Goal: Task Accomplishment & Management: Manage account settings

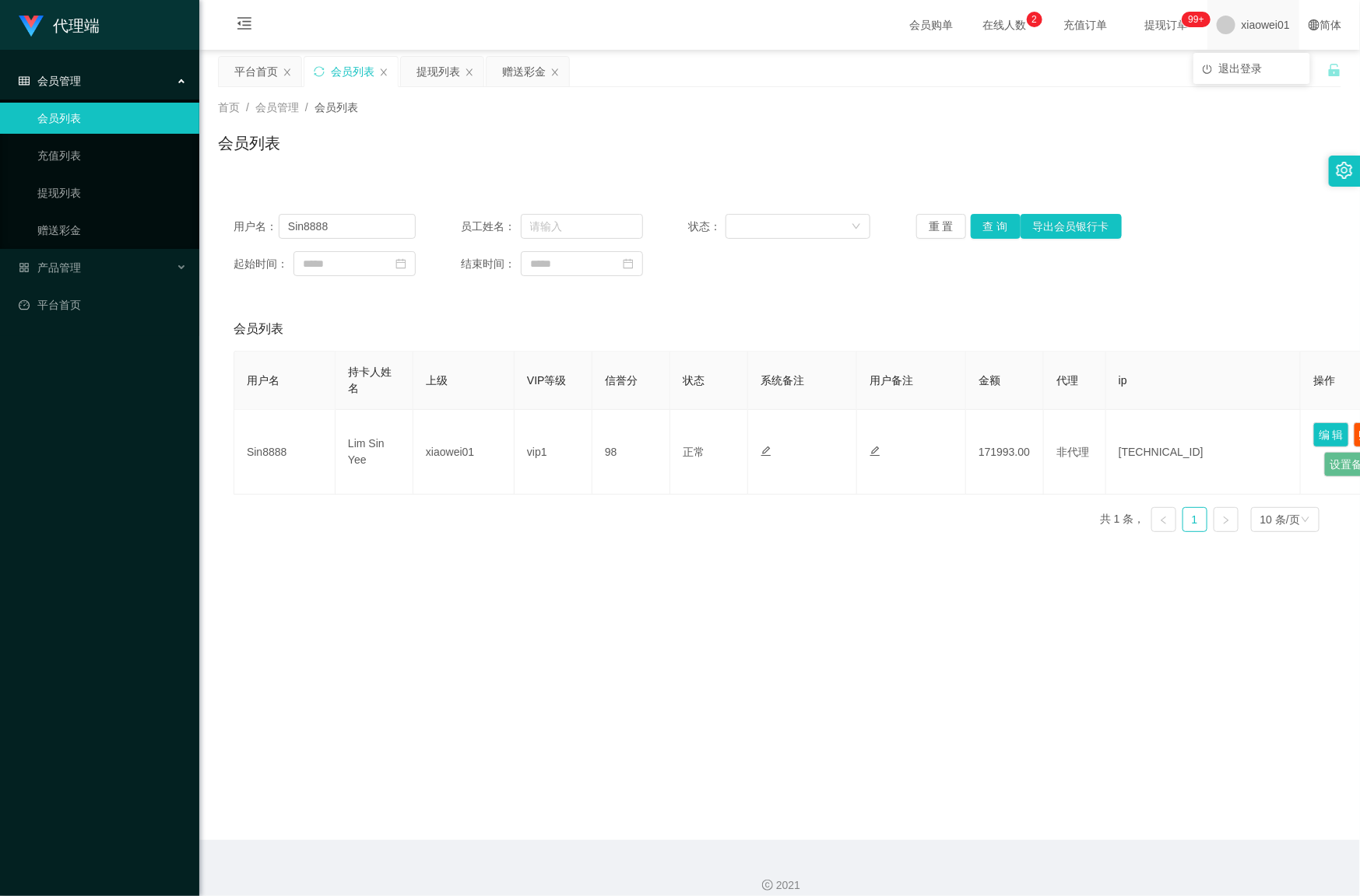
click at [1242, 27] on span "xiaowei01" at bounding box center [1266, 25] width 48 height 50
click at [1236, 66] on span "退出登录" at bounding box center [1240, 68] width 44 height 12
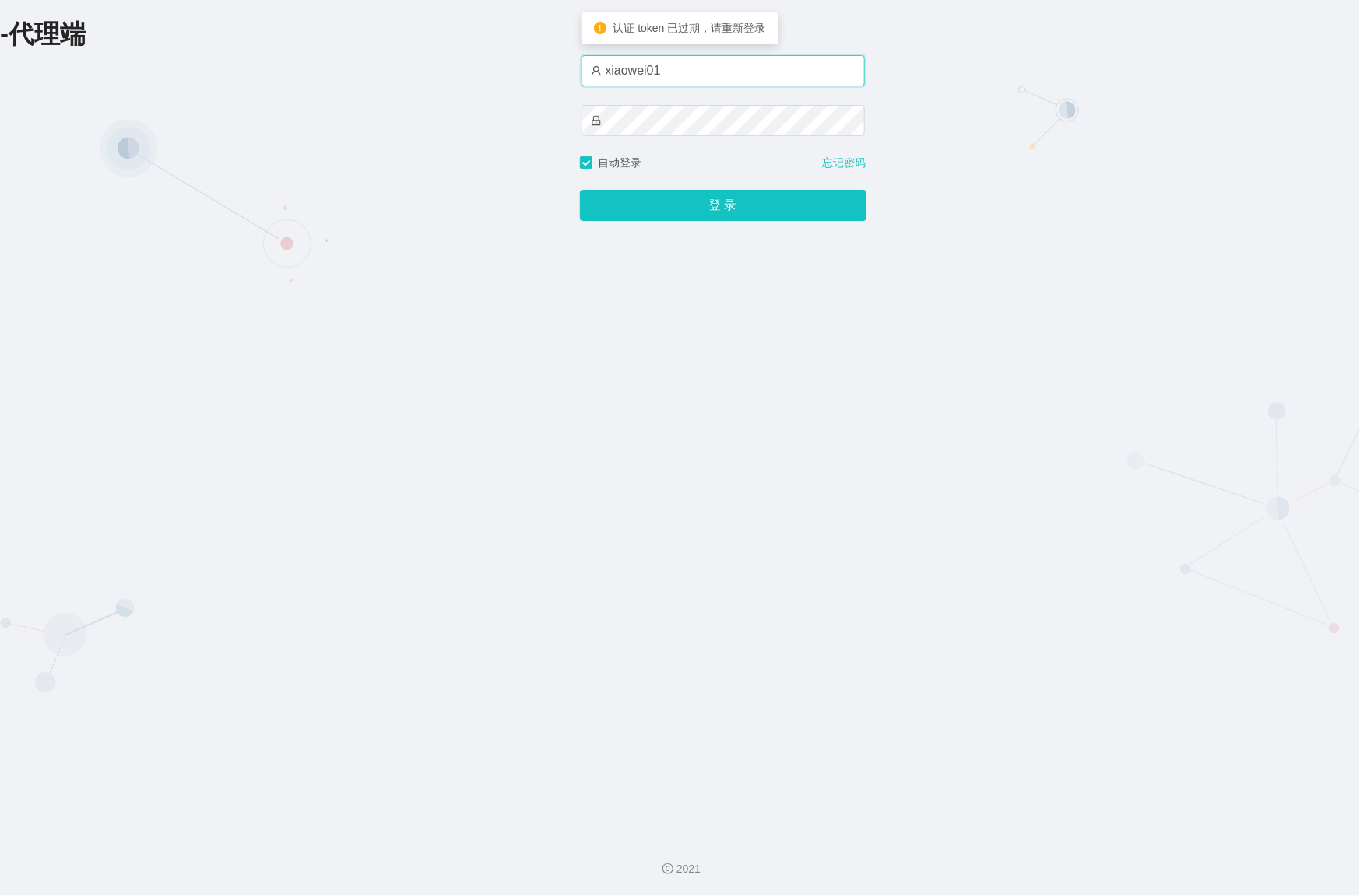
click at [685, 69] on input "xiaowei01" at bounding box center [723, 71] width 283 height 31
type input "azhong01"
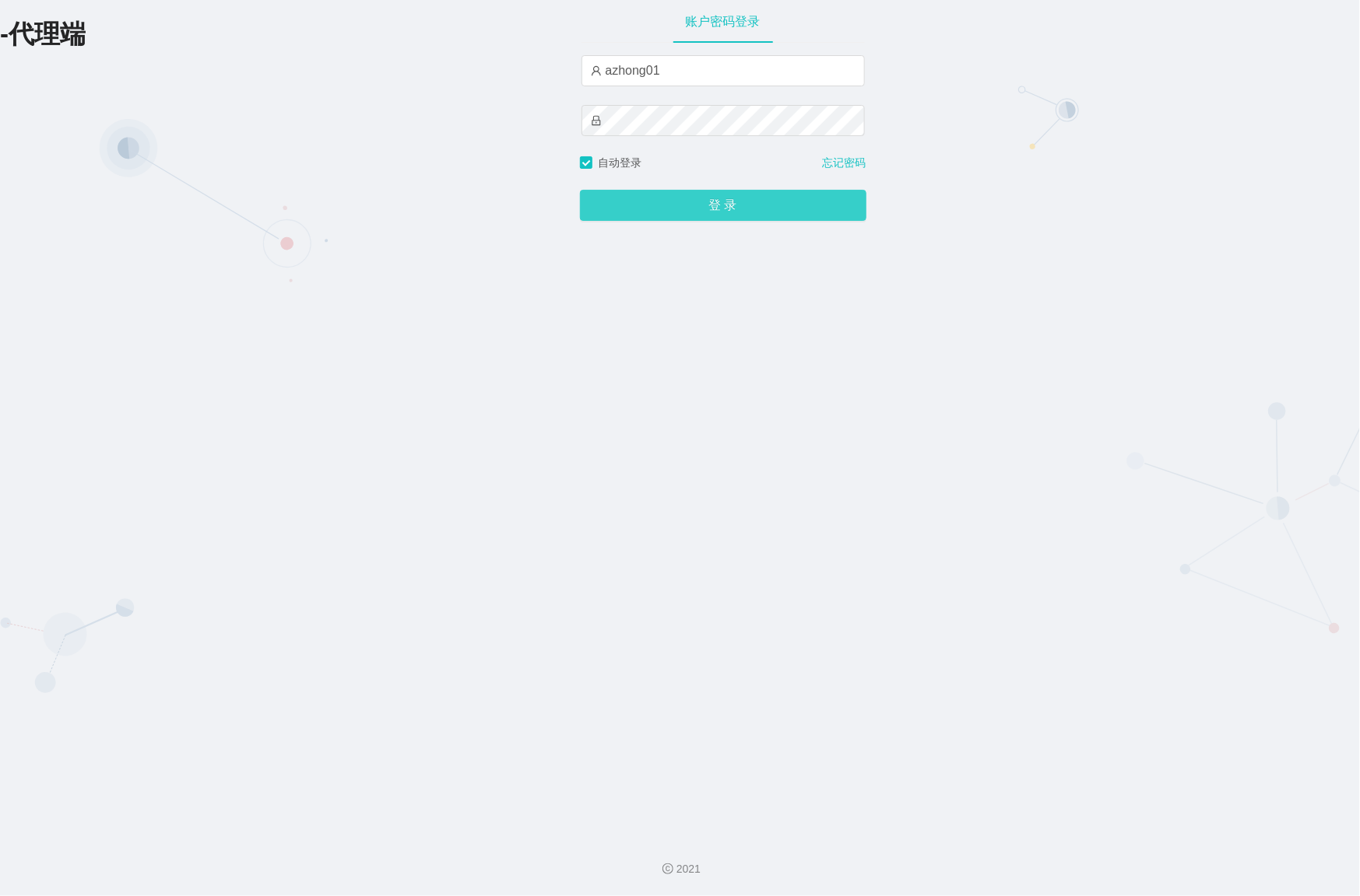
click at [682, 206] on button "登 录" at bounding box center [723, 205] width 287 height 31
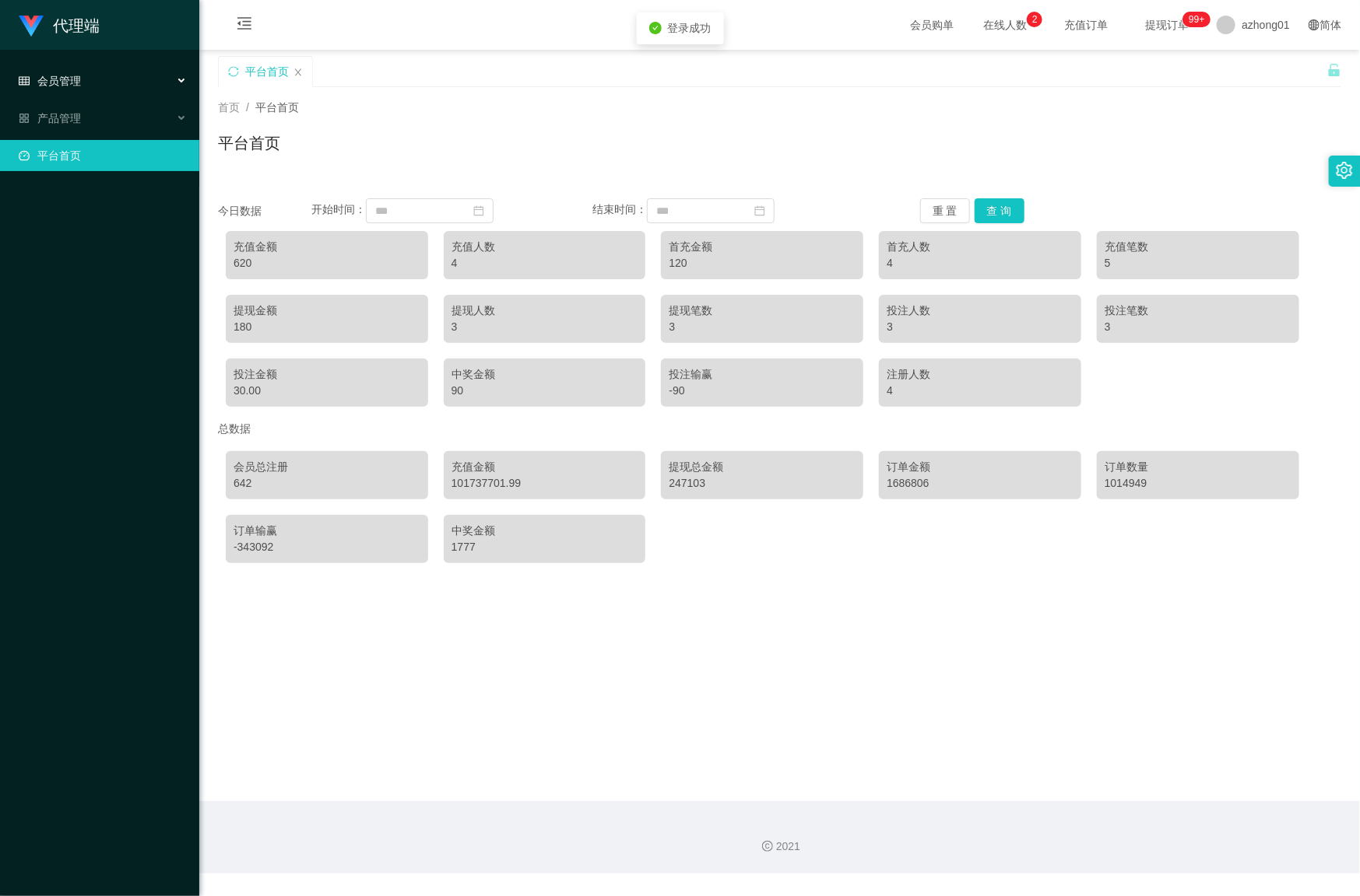
click at [57, 79] on span "会员管理" at bounding box center [50, 80] width 62 height 12
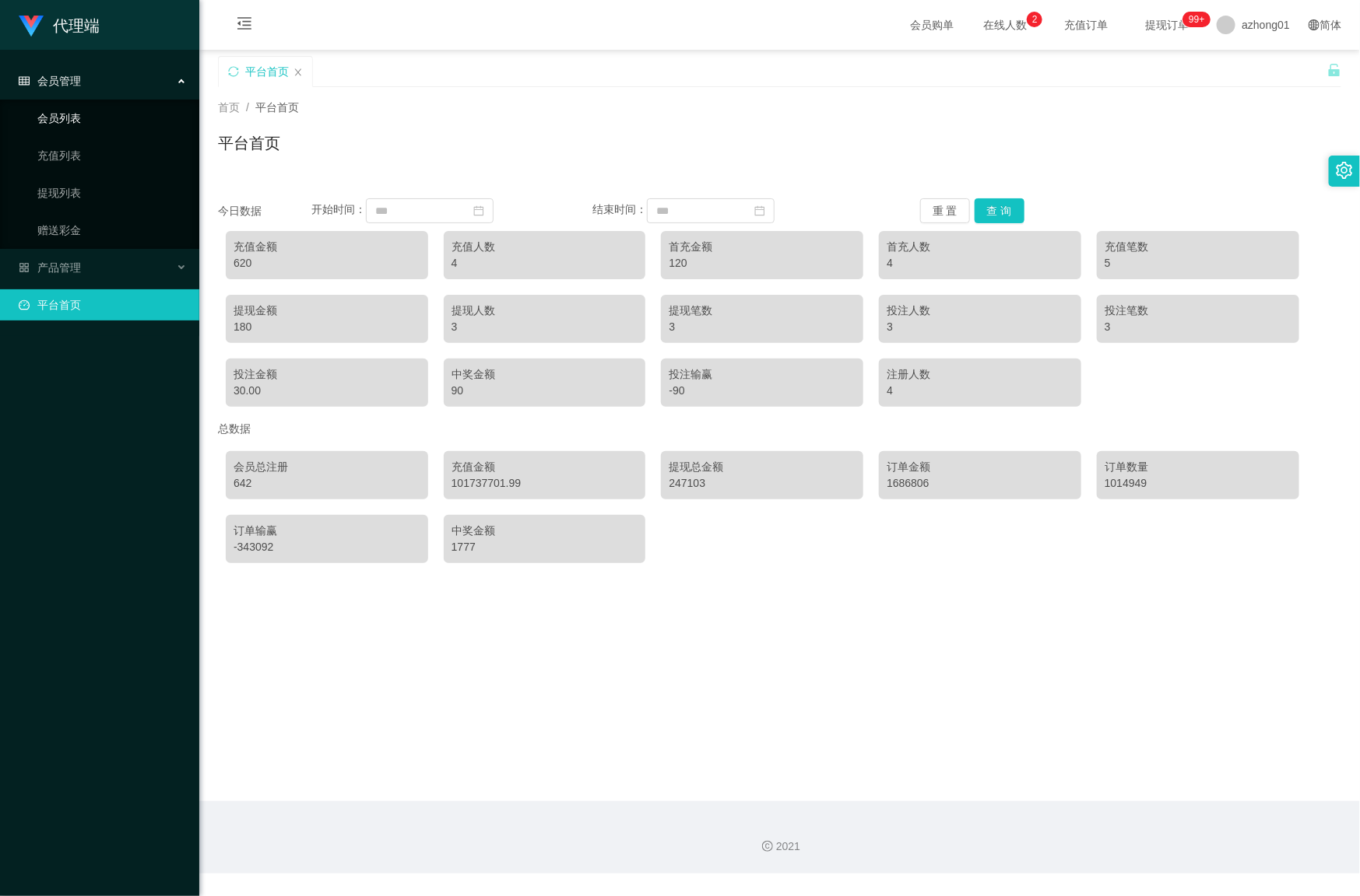
click at [55, 118] on link "会员列表" at bounding box center [112, 118] width 149 height 31
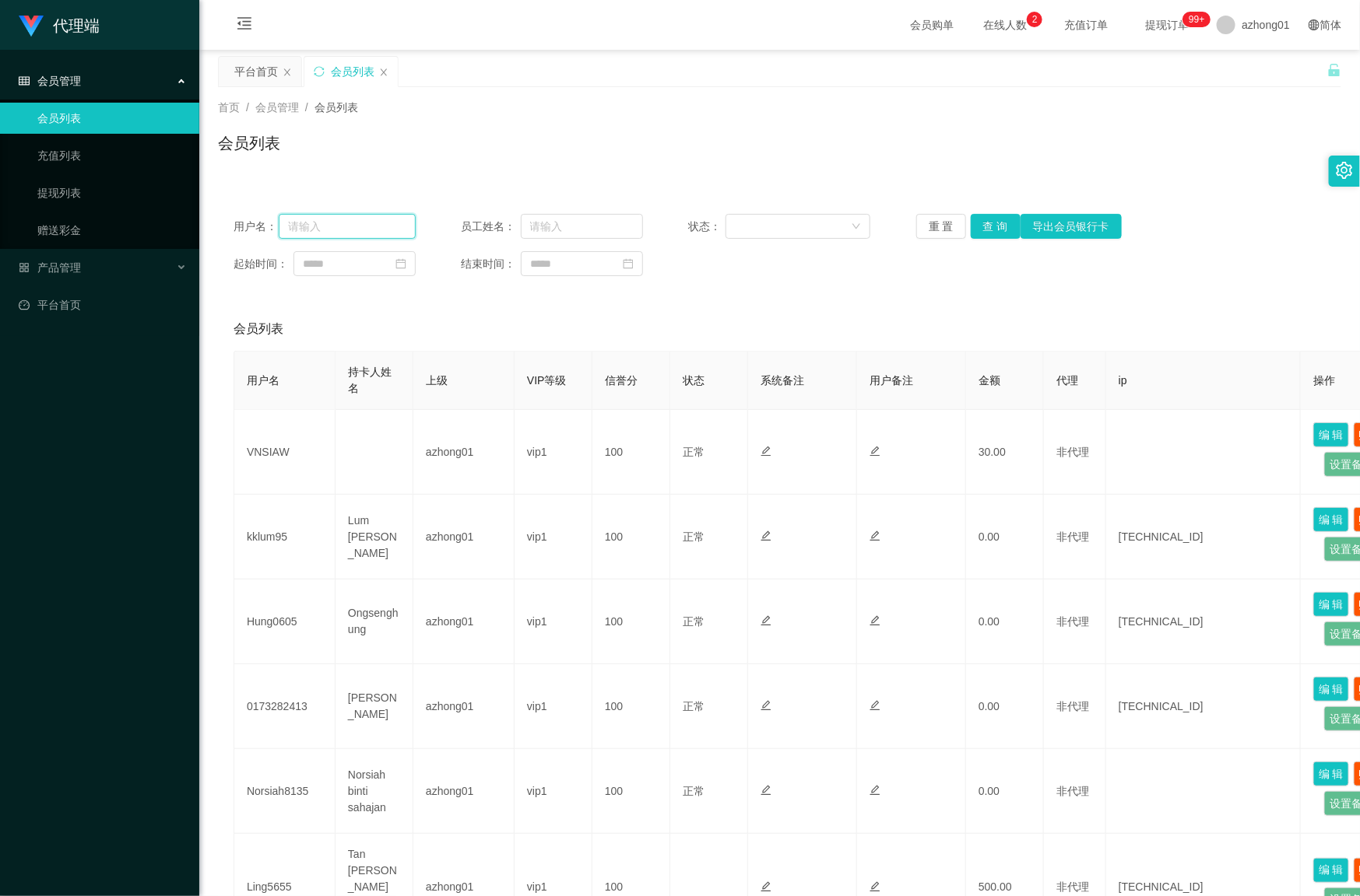
click at [316, 219] on input "text" at bounding box center [346, 226] width 137 height 25
paste input "ling5655"
type input "ling5655"
click at [982, 229] on button "查 询" at bounding box center [996, 226] width 50 height 25
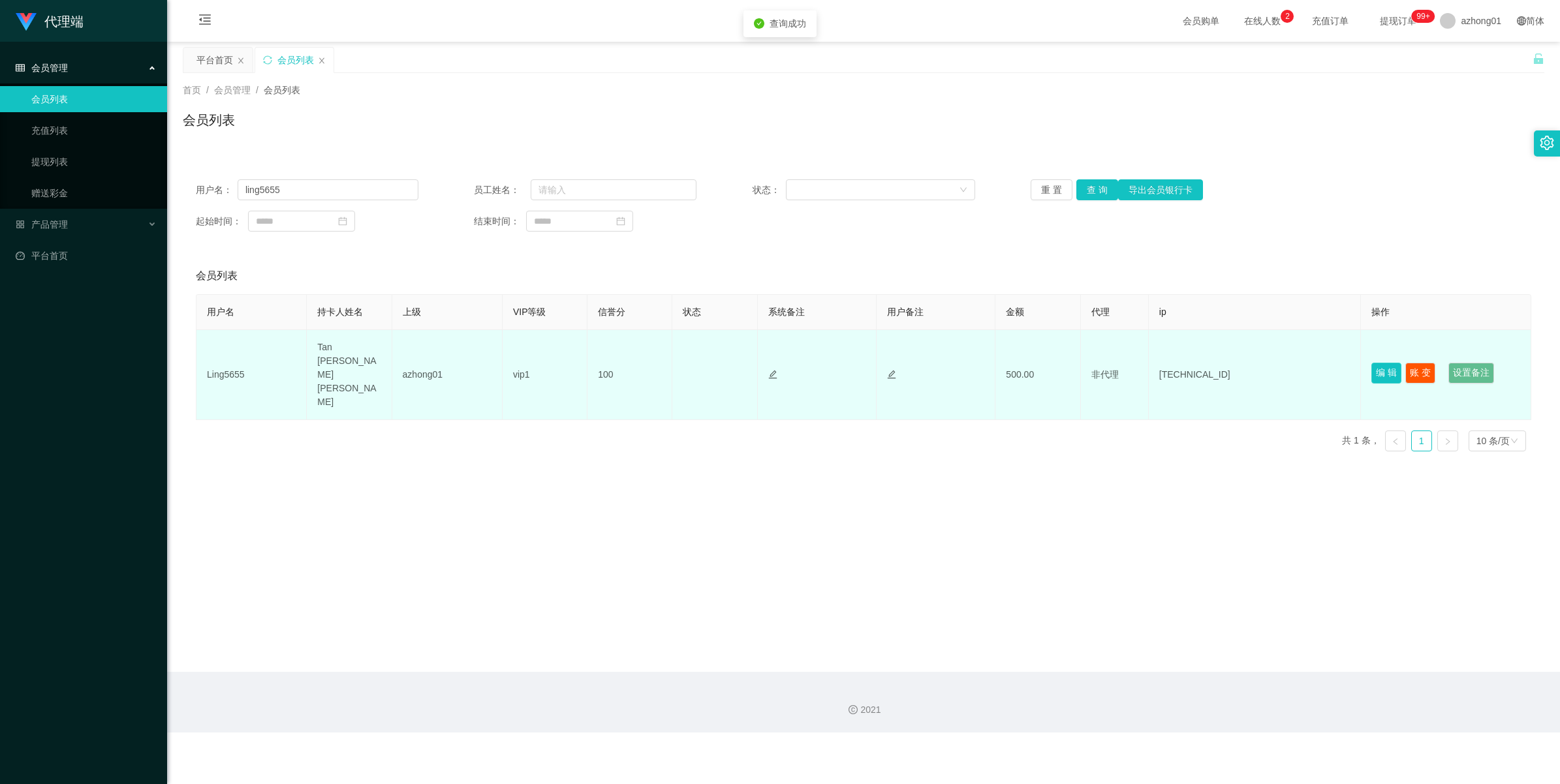
click at [1140, 362] on button "编 辑" at bounding box center [1386, 373] width 30 height 21
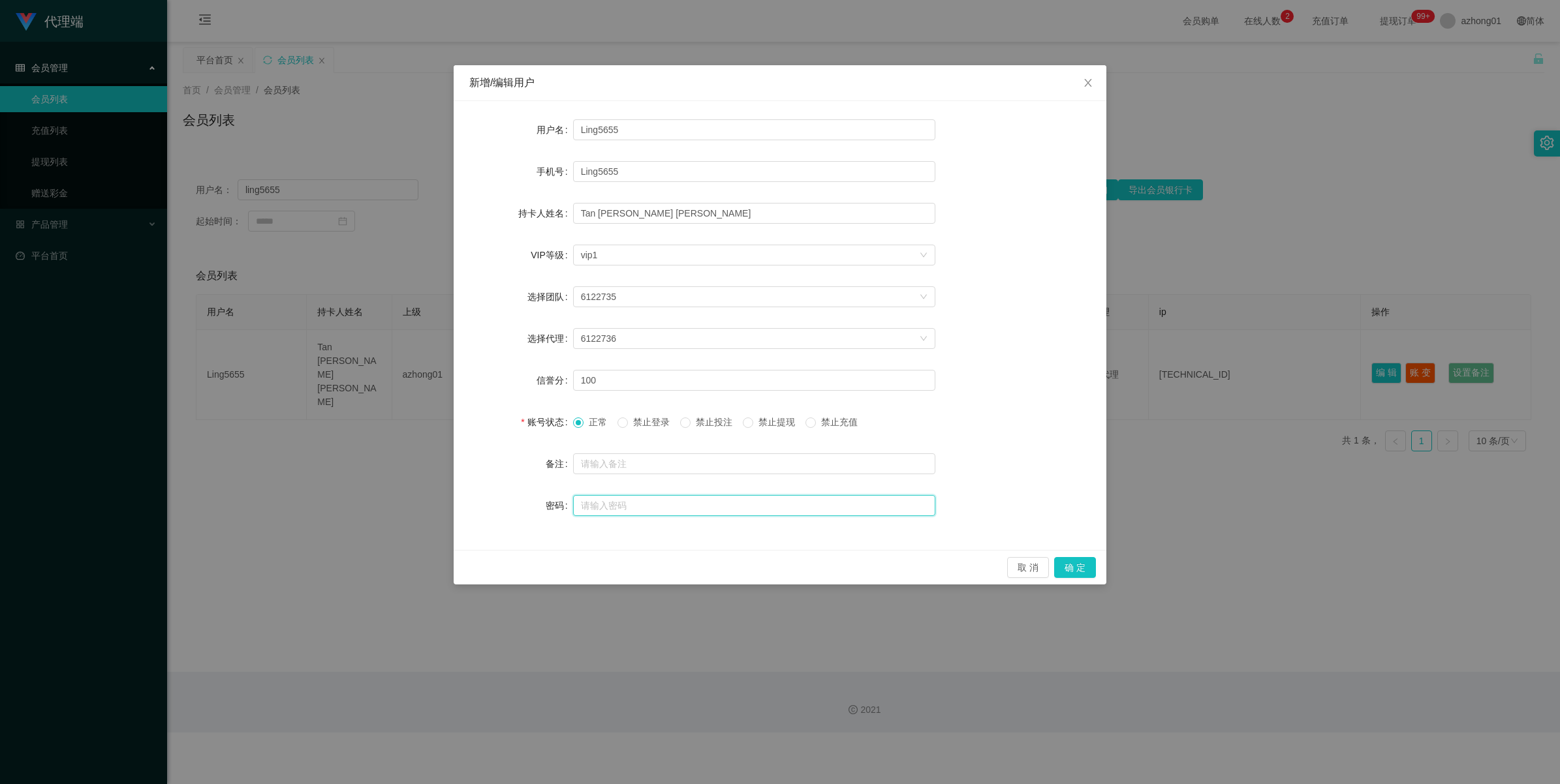
click at [599, 507] on input "text" at bounding box center [754, 506] width 363 height 21
type input "123123"
click at [1075, 572] on button "确 定" at bounding box center [1075, 567] width 42 height 21
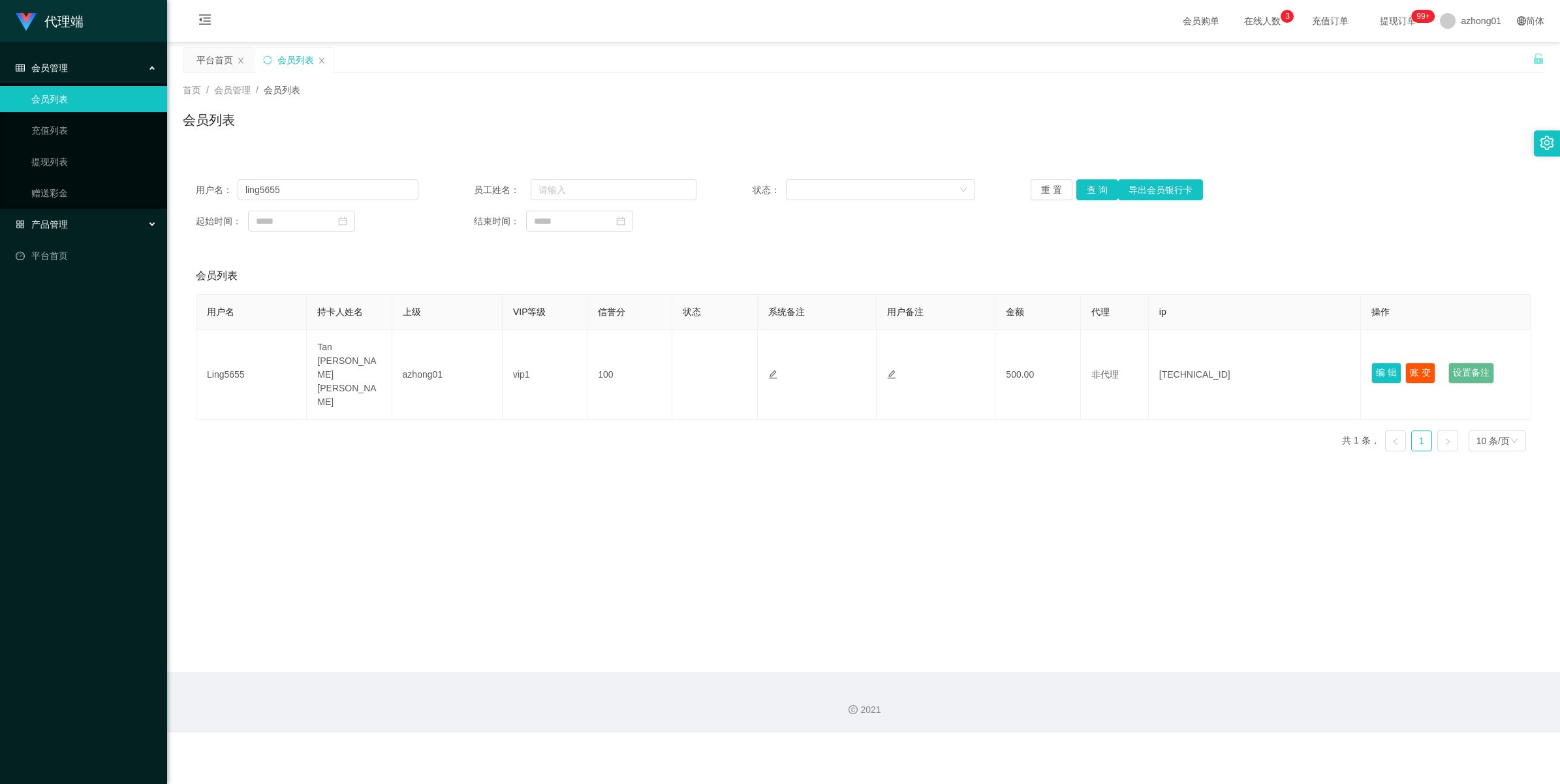
click at [43, 224] on span "产品管理" at bounding box center [42, 224] width 52 height 10
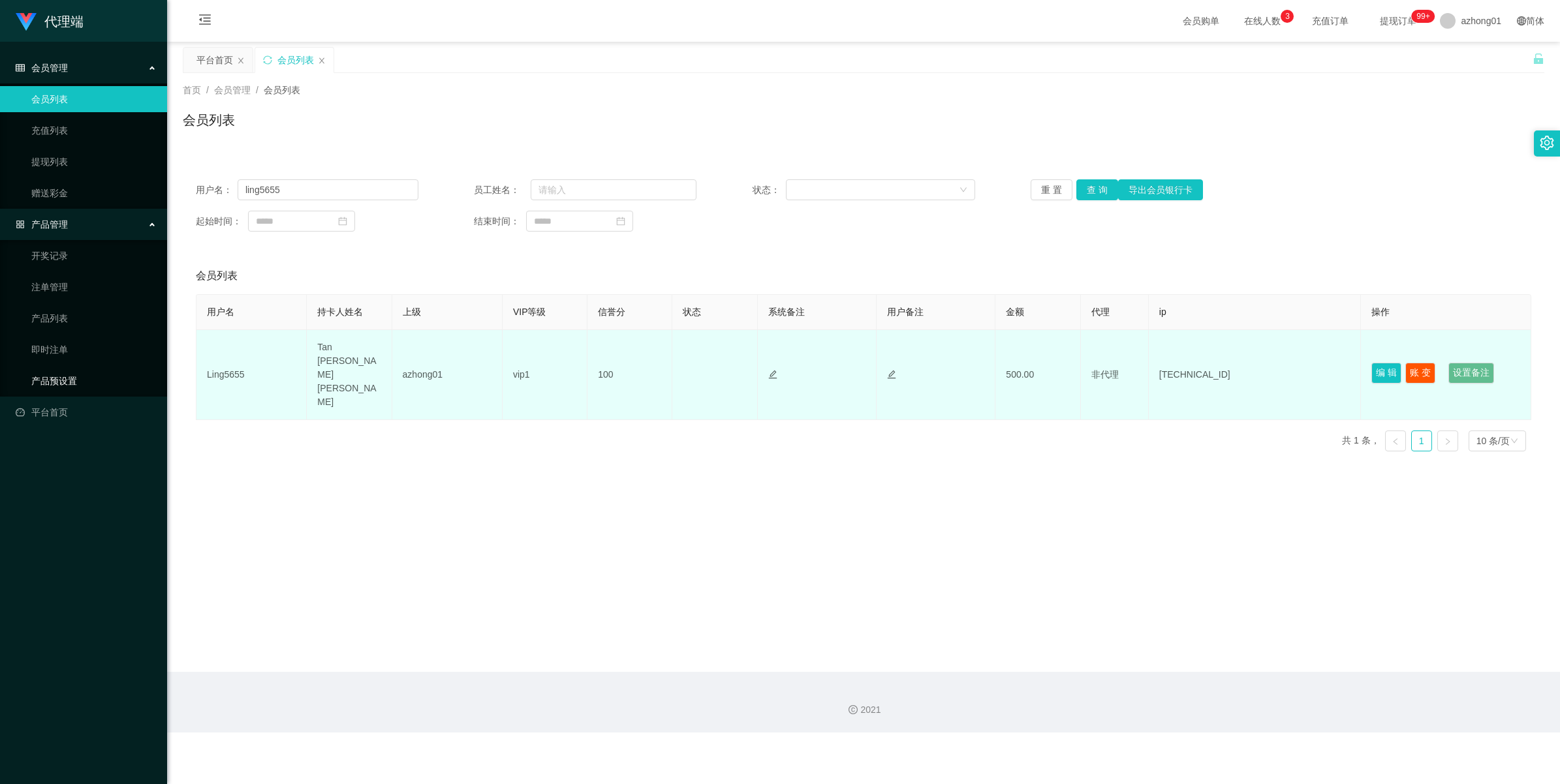
drag, startPoint x: 67, startPoint y: 378, endPoint x: 356, endPoint y: 343, distance: 291.1
click at [69, 377] on link "产品预设置" at bounding box center [94, 381] width 125 height 26
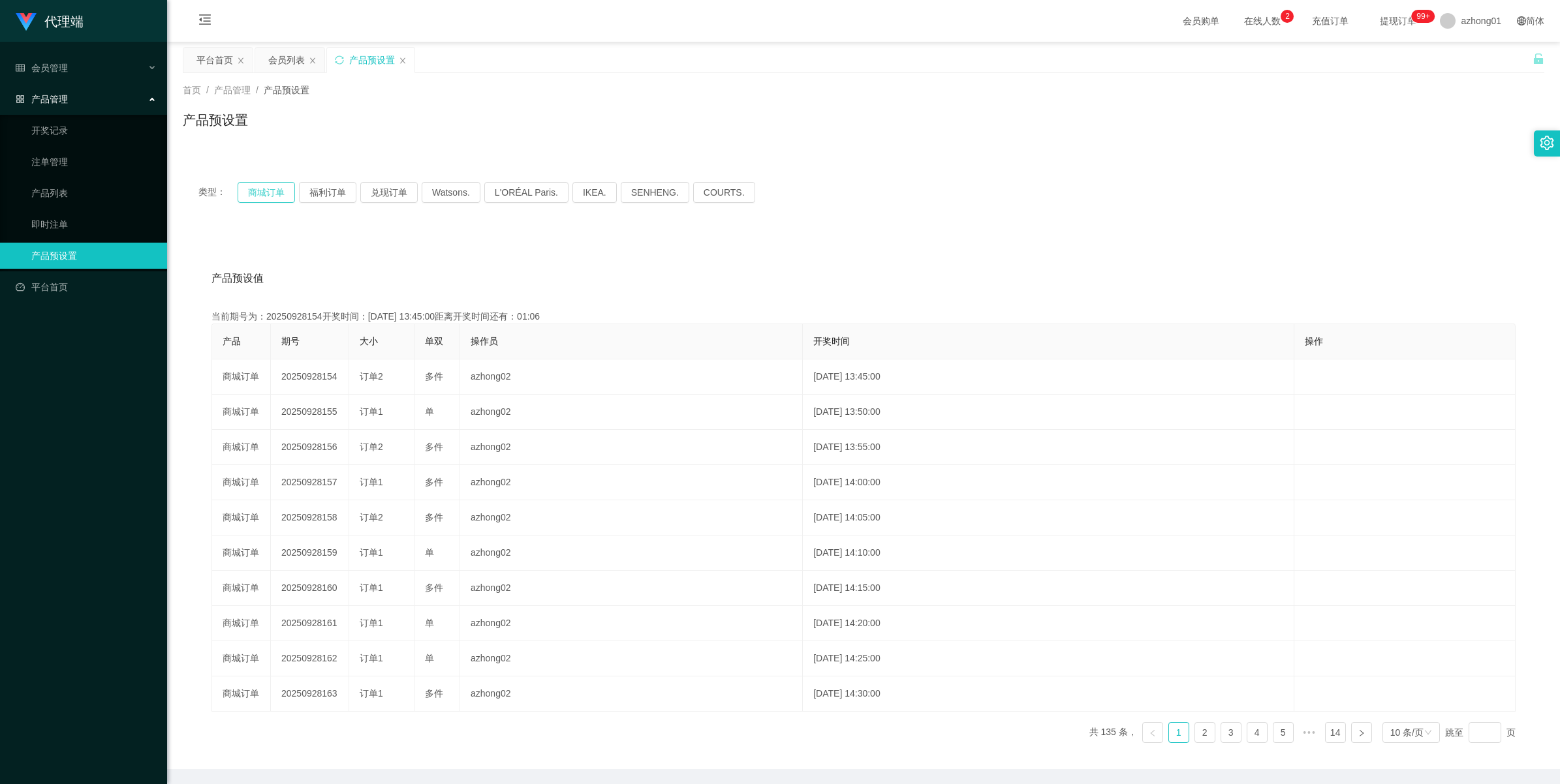
click at [274, 196] on button "商城订单" at bounding box center [266, 192] width 58 height 21
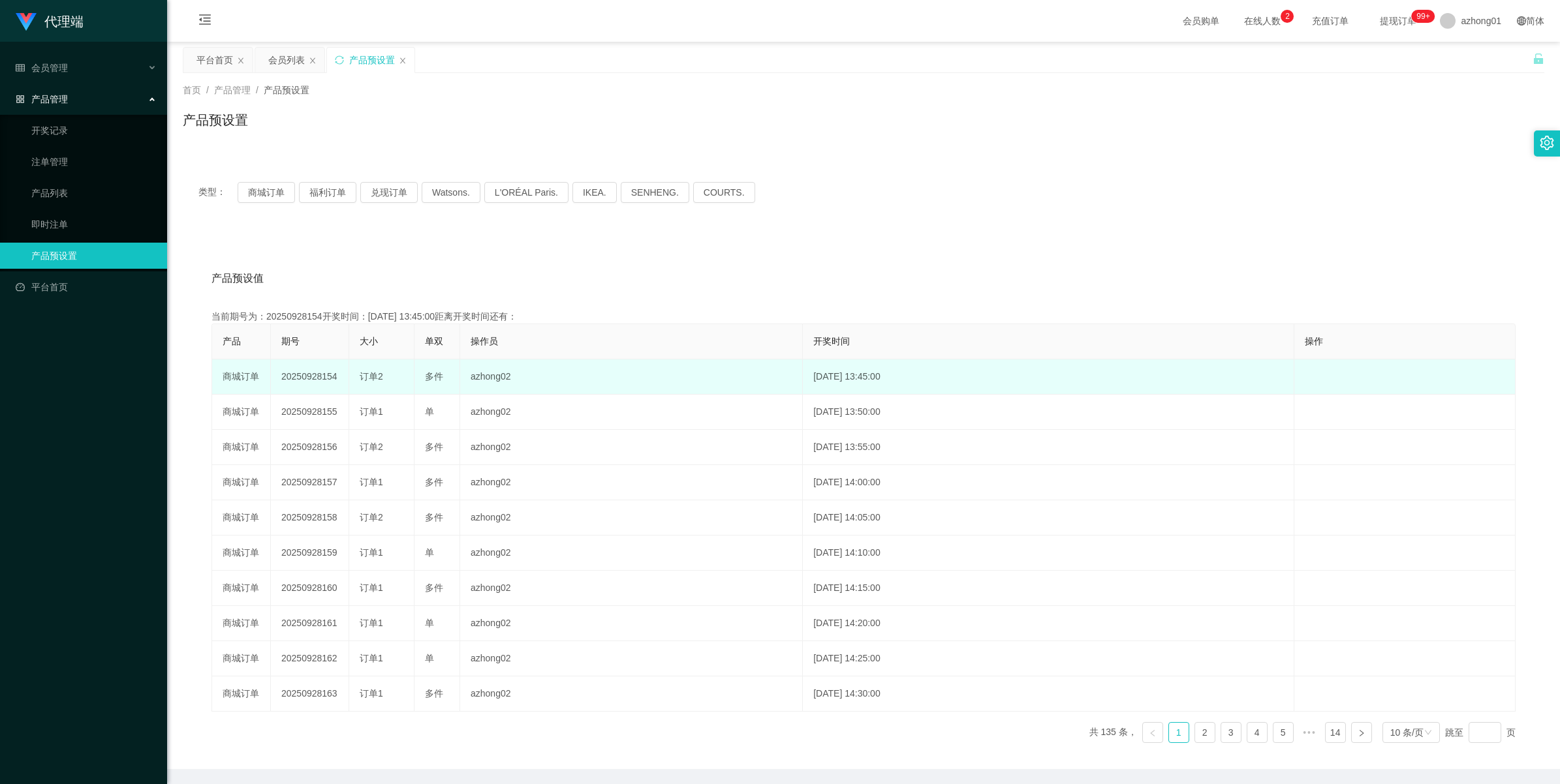
click at [301, 378] on td "20250928154" at bounding box center [310, 377] width 78 height 35
copy td "20250928154"
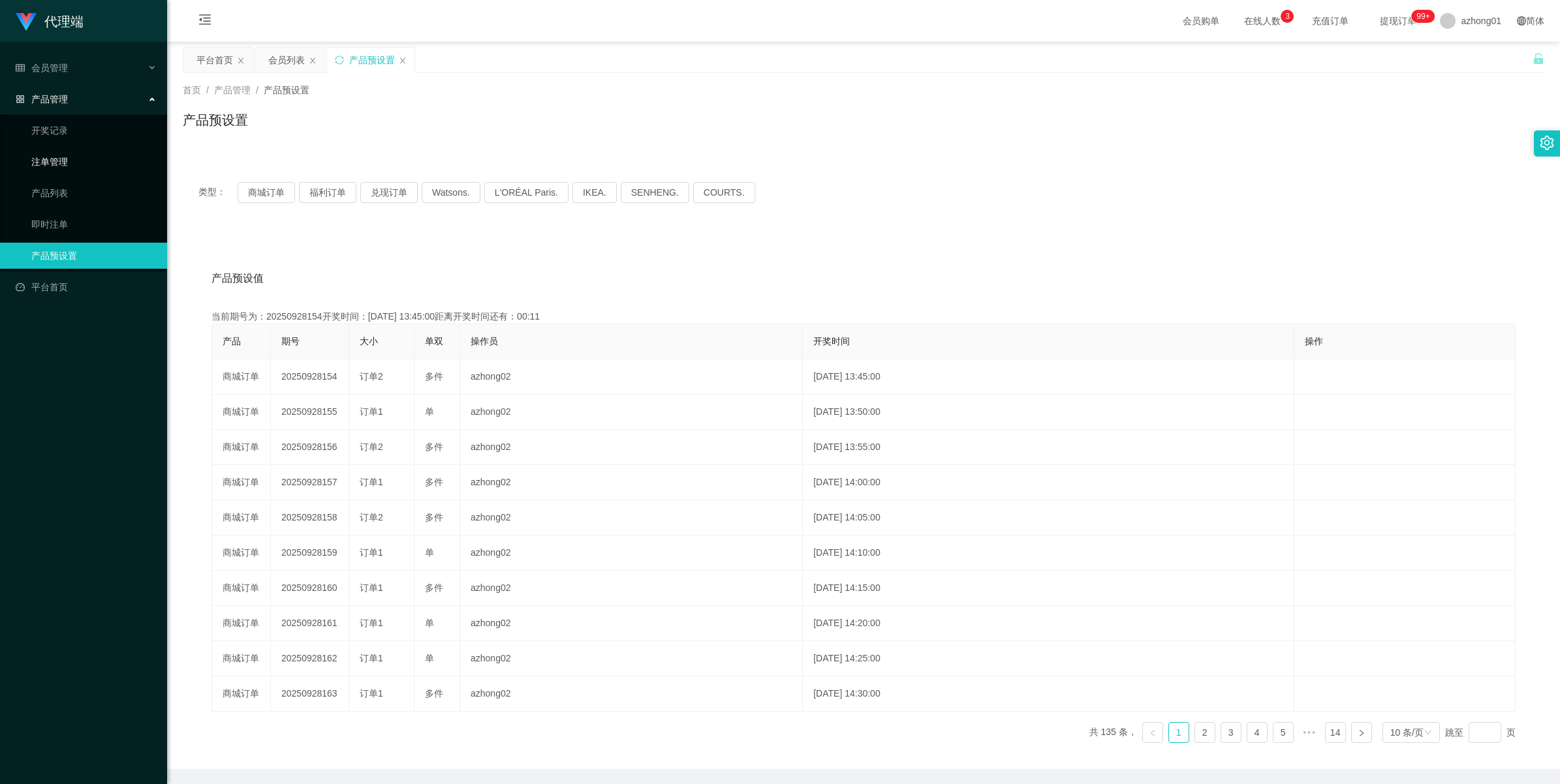
drag, startPoint x: 46, startPoint y: 150, endPoint x: 94, endPoint y: 161, distance: 49.2
click at [46, 150] on link "注单管理" at bounding box center [94, 162] width 125 height 26
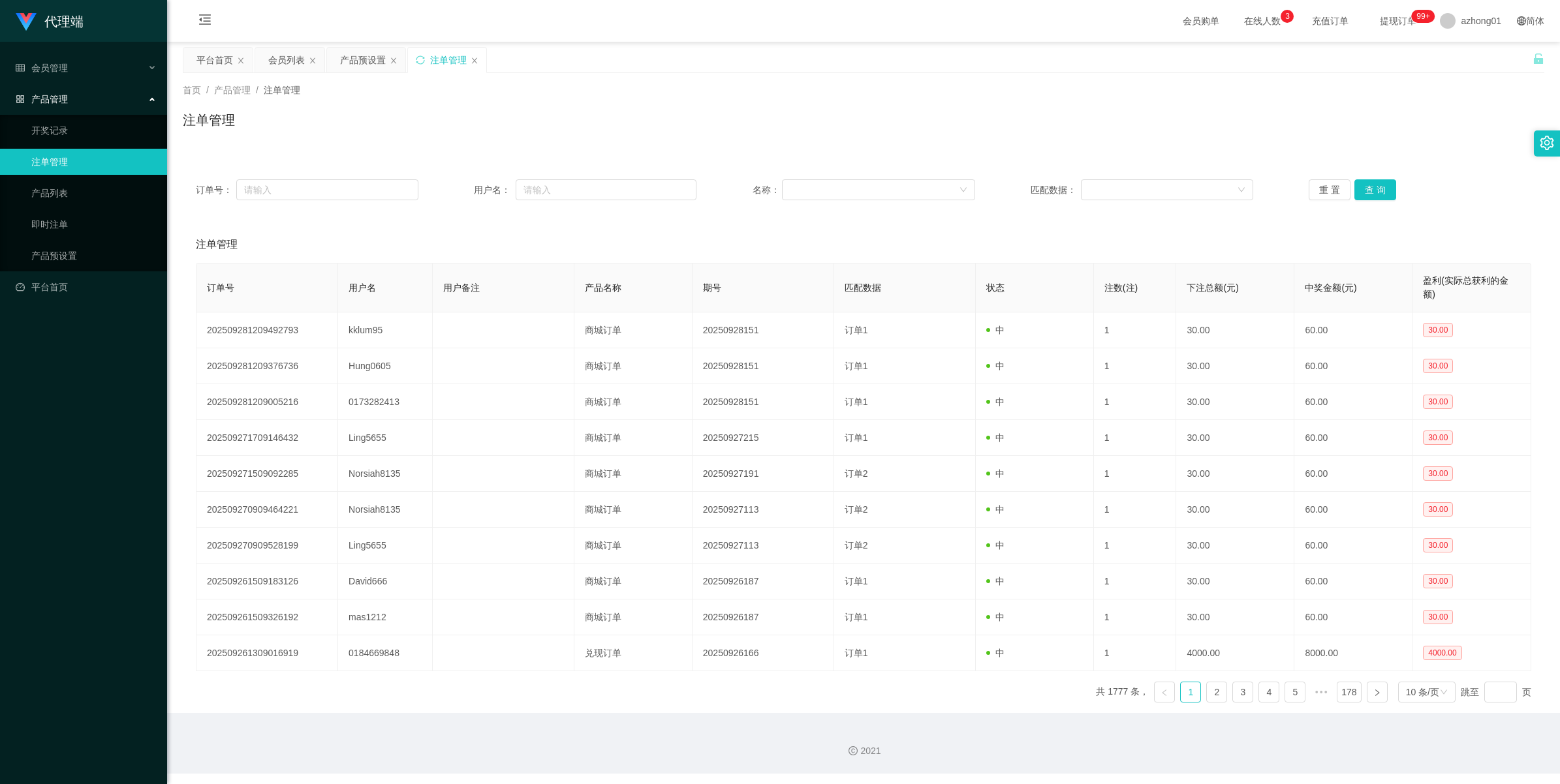
click at [1140, 204] on div "订单号： 用户名： 名称： 匹配数据： 重 置 查 询" at bounding box center [863, 190] width 1361 height 47
click at [1140, 187] on button "查 询" at bounding box center [1375, 190] width 42 height 21
click at [1140, 187] on div "重 置 查 询" at bounding box center [1420, 190] width 222 height 21
click at [1140, 187] on button "查 询" at bounding box center [1375, 190] width 42 height 21
click at [1140, 187] on button "查 询" at bounding box center [1382, 190] width 56 height 21
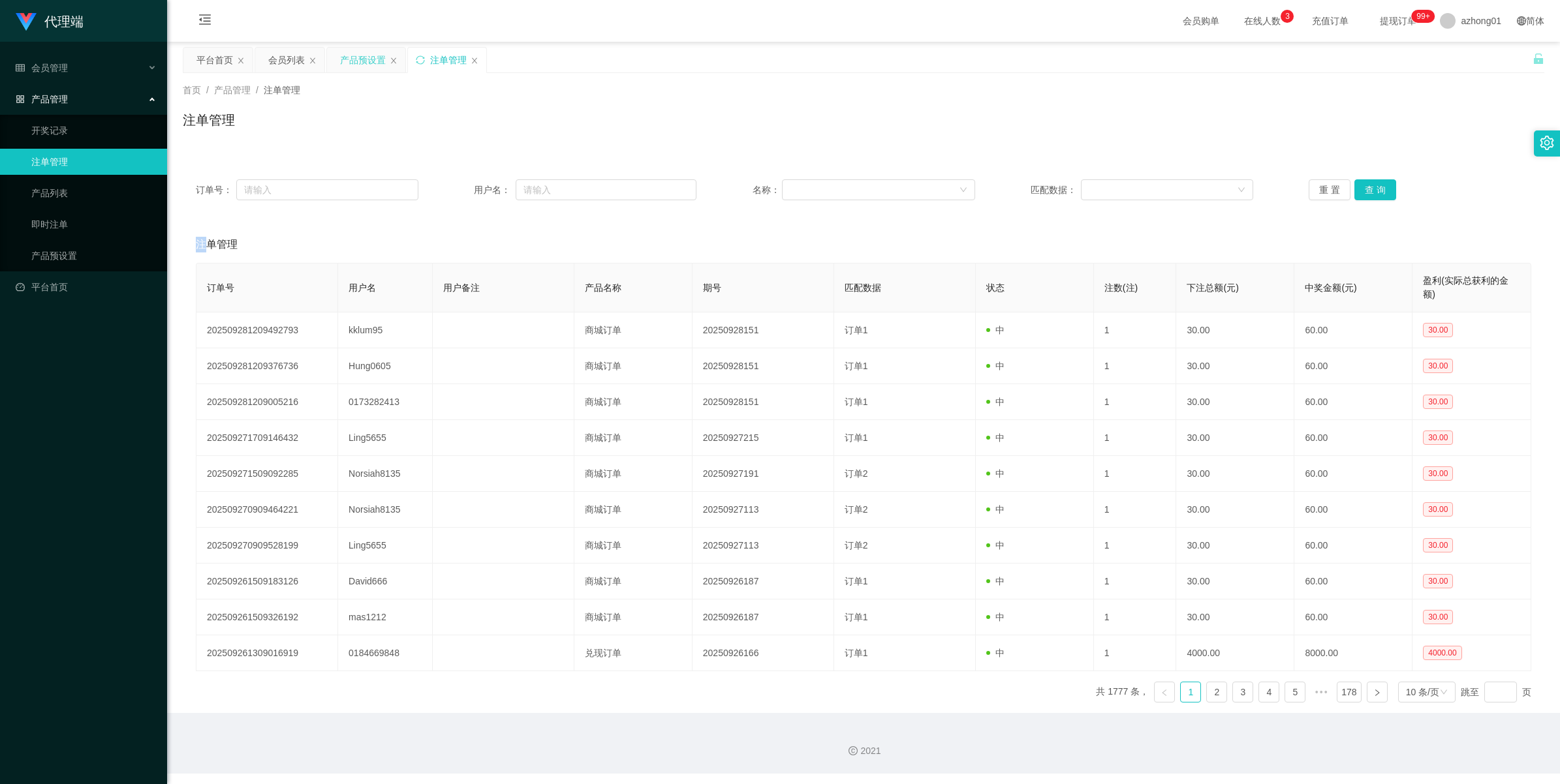
click at [357, 62] on div "产品预设置" at bounding box center [363, 60] width 46 height 25
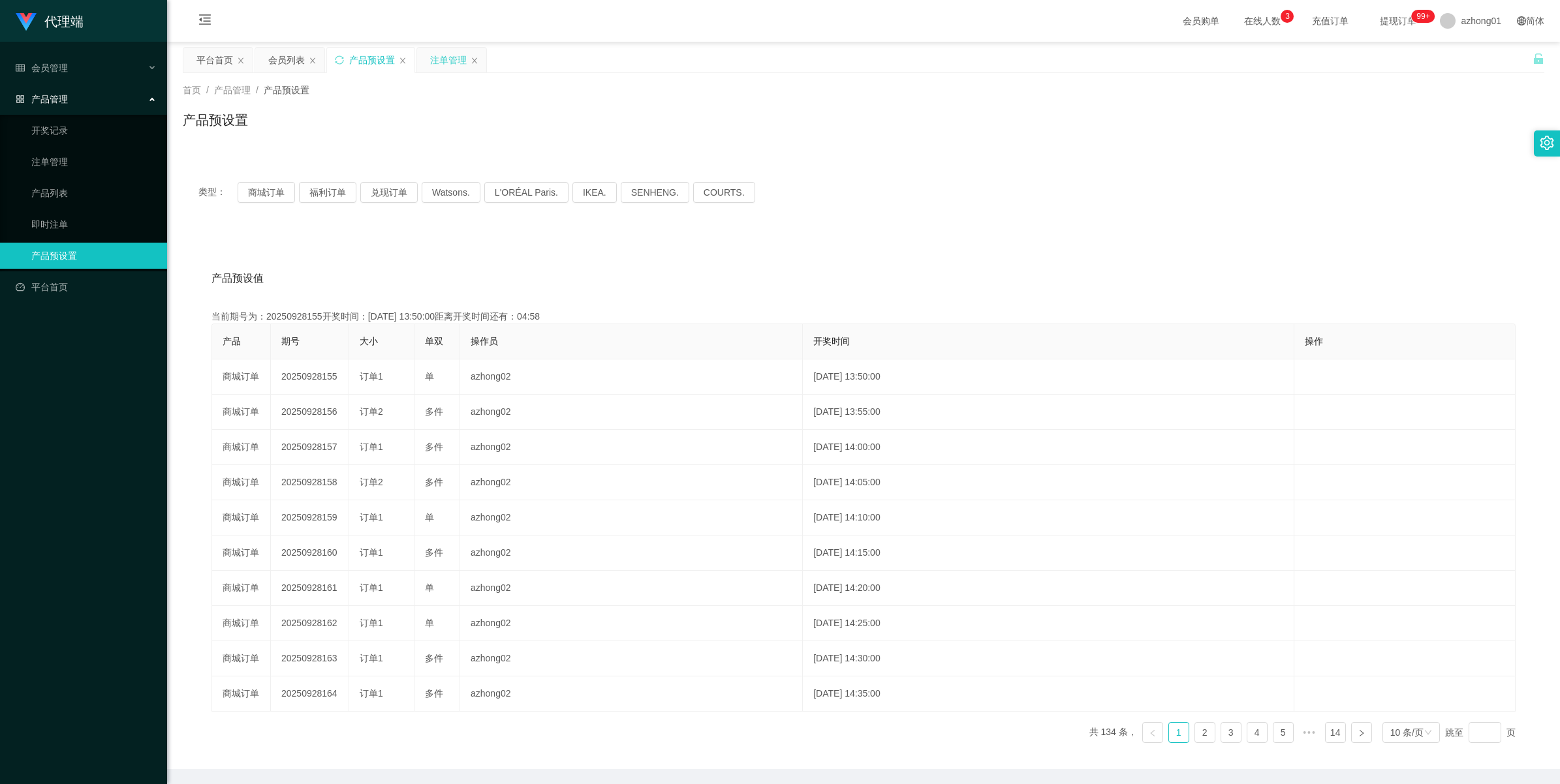
click at [427, 60] on div "注单管理" at bounding box center [451, 60] width 69 height 25
click at [450, 60] on div "注单管理" at bounding box center [448, 60] width 37 height 25
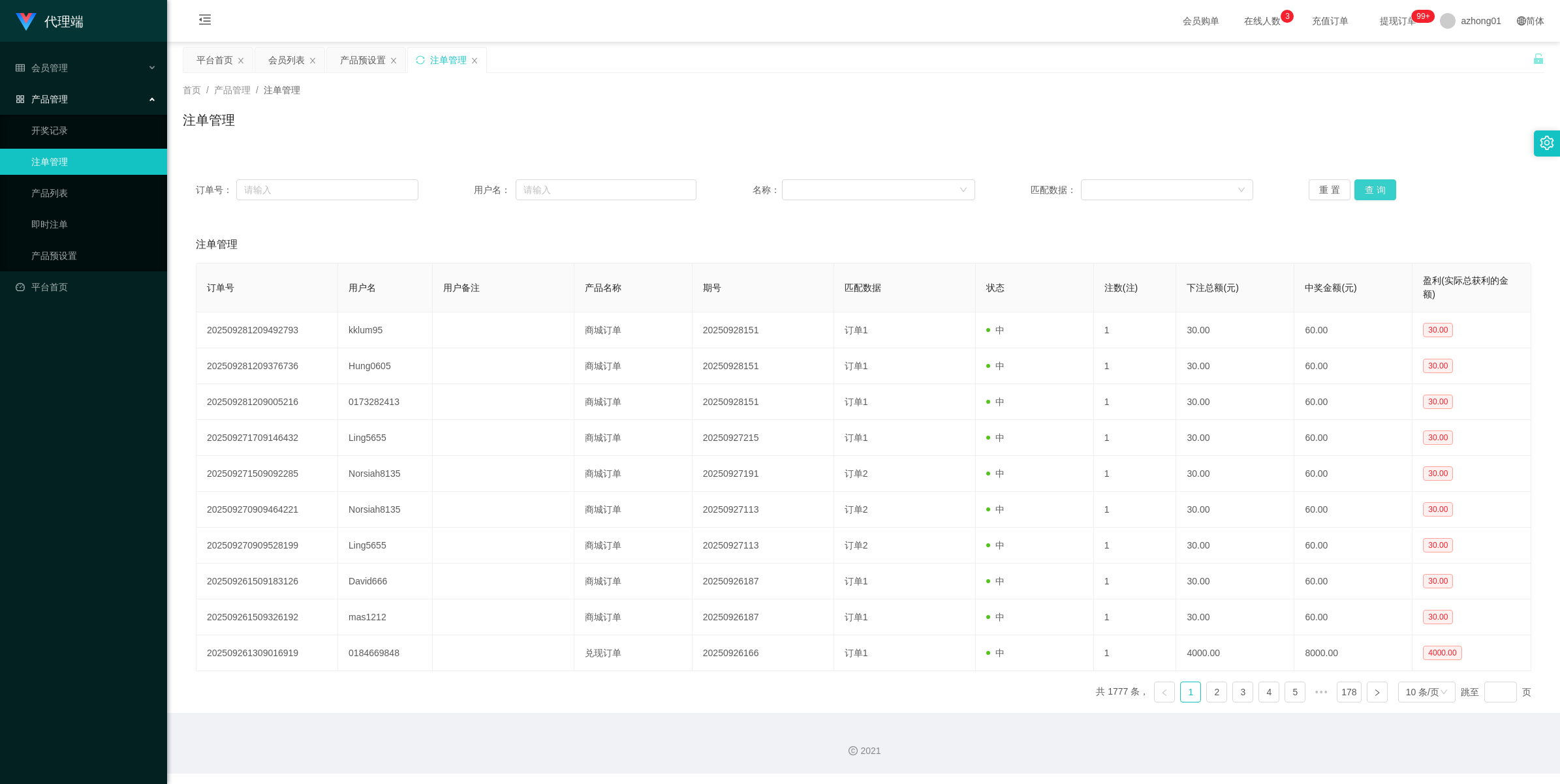
click at [1140, 190] on button "查 询" at bounding box center [1375, 190] width 42 height 21
click at [1140, 190] on div "重 置 查 询" at bounding box center [1420, 190] width 222 height 21
click at [1140, 190] on button "查 询" at bounding box center [1375, 190] width 42 height 21
click at [1140, 190] on div "重 置 查 询" at bounding box center [1420, 190] width 222 height 21
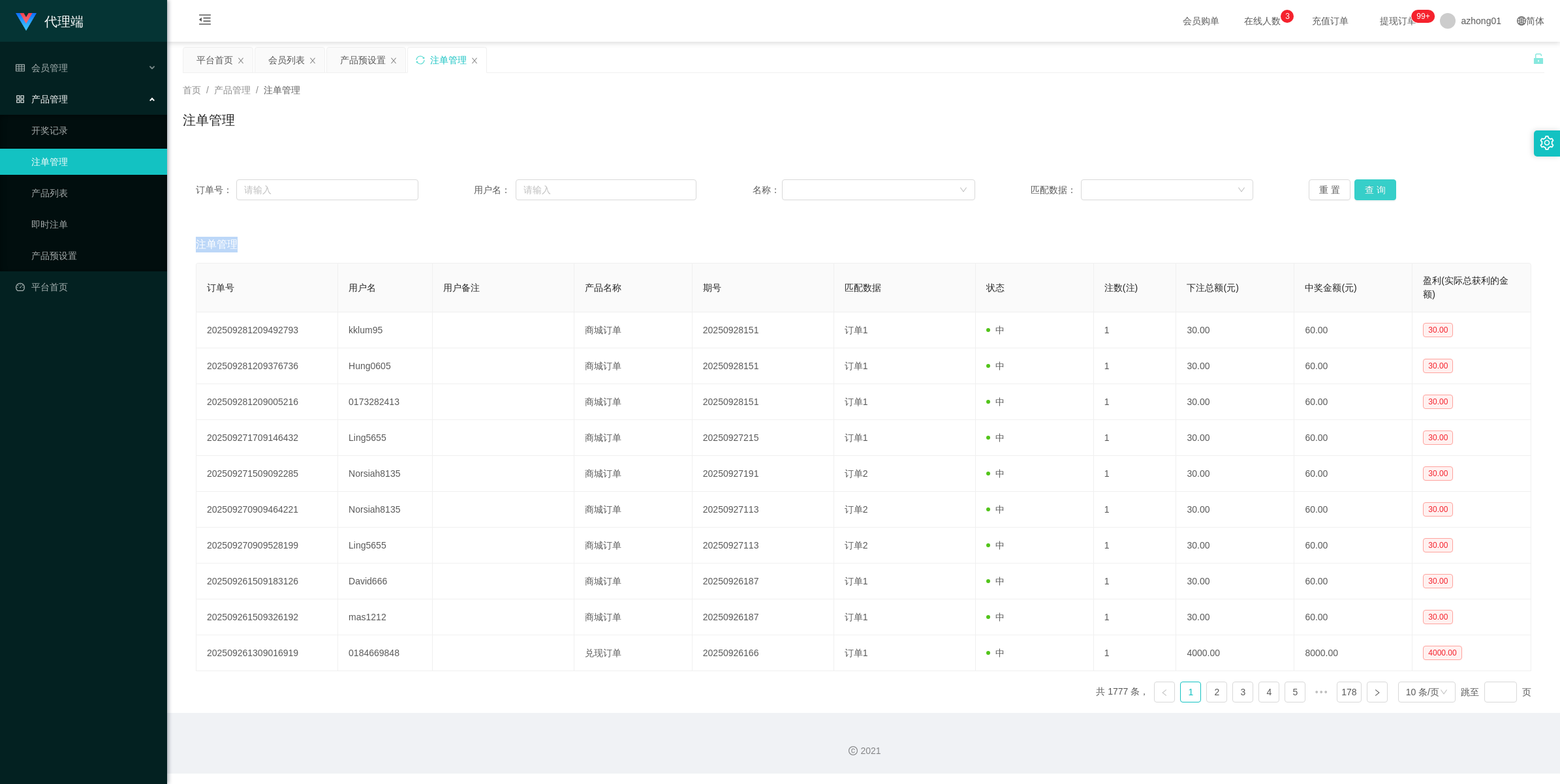
click at [1140, 190] on button "查 询" at bounding box center [1375, 190] width 42 height 21
click at [1140, 190] on div "重 置 查 询" at bounding box center [1420, 190] width 222 height 21
click at [1140, 197] on button "查 询" at bounding box center [1375, 190] width 42 height 21
click at [1140, 197] on div "重 置 查 询" at bounding box center [1420, 190] width 222 height 21
click at [1140, 197] on button "查 询" at bounding box center [1375, 190] width 42 height 21
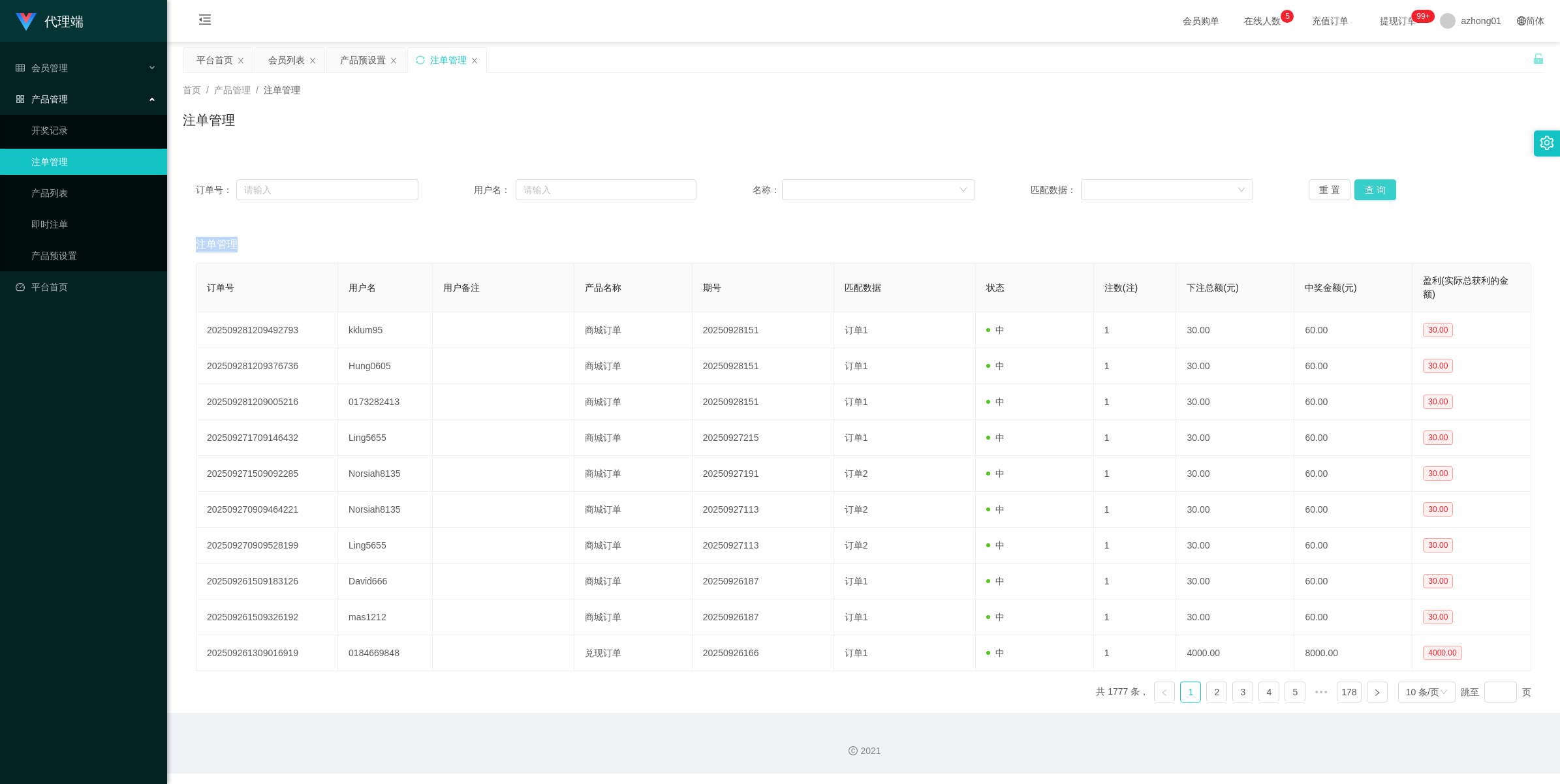
click at [1140, 190] on button "查 询" at bounding box center [1375, 190] width 42 height 21
click at [1140, 190] on div "重 置 查 询" at bounding box center [1420, 190] width 222 height 21
click at [1140, 190] on button "查 询" at bounding box center [1382, 190] width 56 height 21
click at [1140, 190] on div "重 置 查 询" at bounding box center [1420, 190] width 222 height 21
click at [1140, 190] on button "查 询" at bounding box center [1375, 190] width 42 height 21
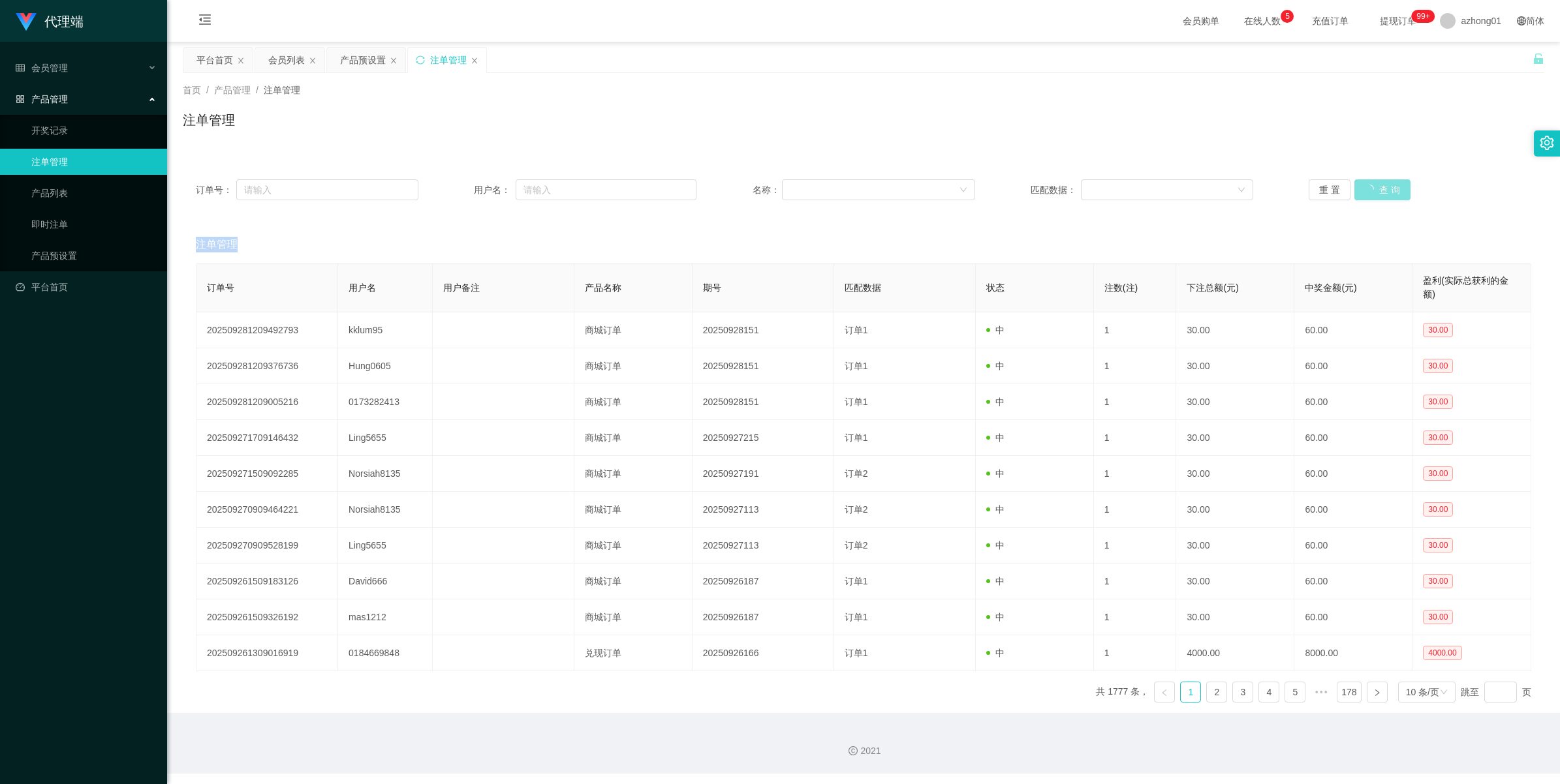
click at [1140, 190] on div "重 置 查 询" at bounding box center [1420, 190] width 222 height 21
click at [1140, 190] on button "查 询" at bounding box center [1375, 190] width 42 height 21
click at [1140, 190] on div "重 置 查 询" at bounding box center [1420, 190] width 222 height 21
click at [1140, 190] on button "查 询" at bounding box center [1375, 190] width 42 height 21
click at [1140, 190] on div "重 置 查 询" at bounding box center [1420, 190] width 222 height 21
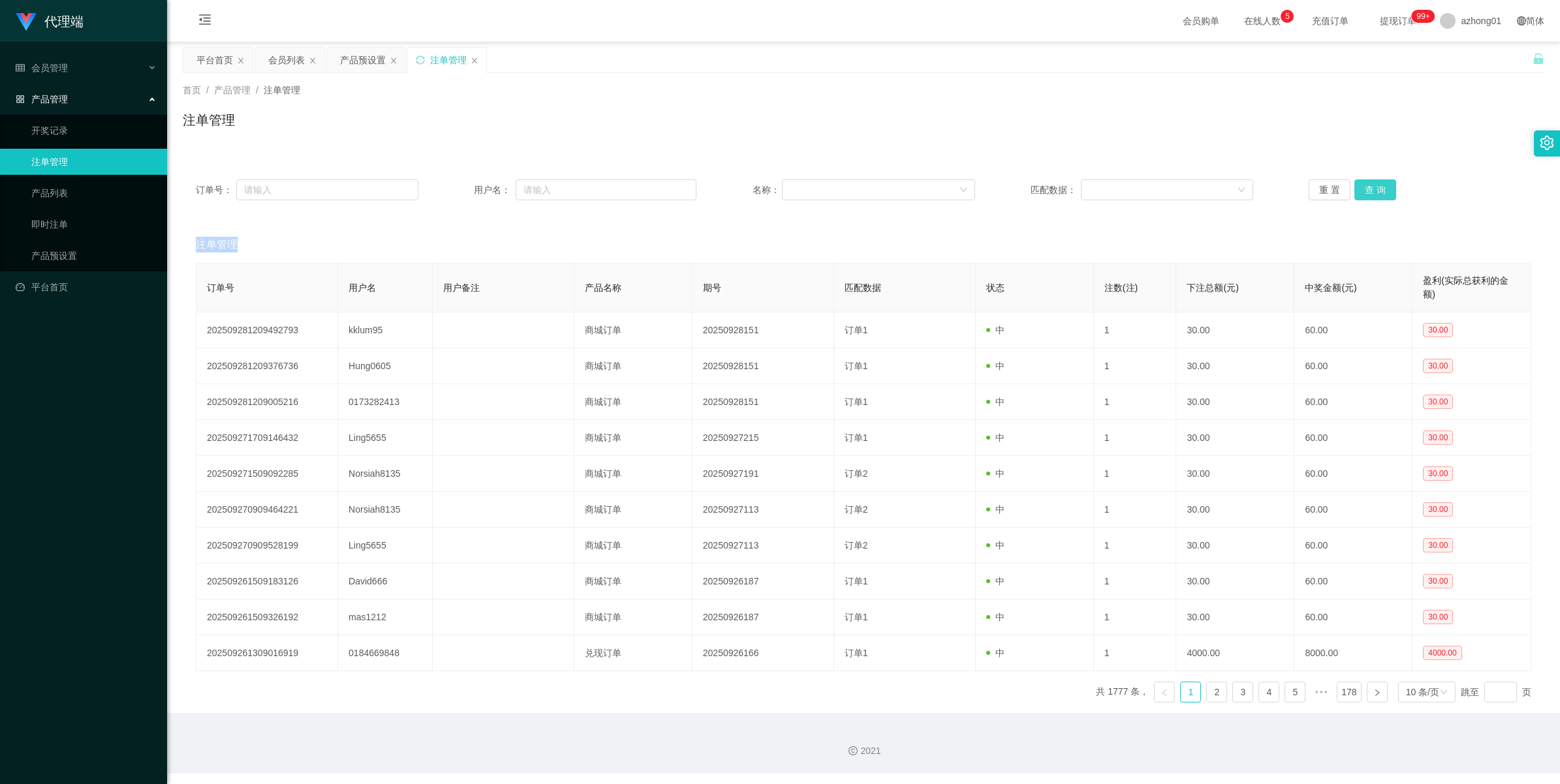
click at [1140, 190] on button "查 询" at bounding box center [1375, 190] width 42 height 21
click at [1140, 190] on div "重 置 查 询" at bounding box center [1420, 190] width 222 height 21
click at [1140, 190] on button "查 询" at bounding box center [1375, 190] width 42 height 21
click at [1140, 190] on div "重 置 查 询" at bounding box center [1420, 190] width 222 height 21
click at [1140, 190] on button "查 询" at bounding box center [1375, 190] width 42 height 21
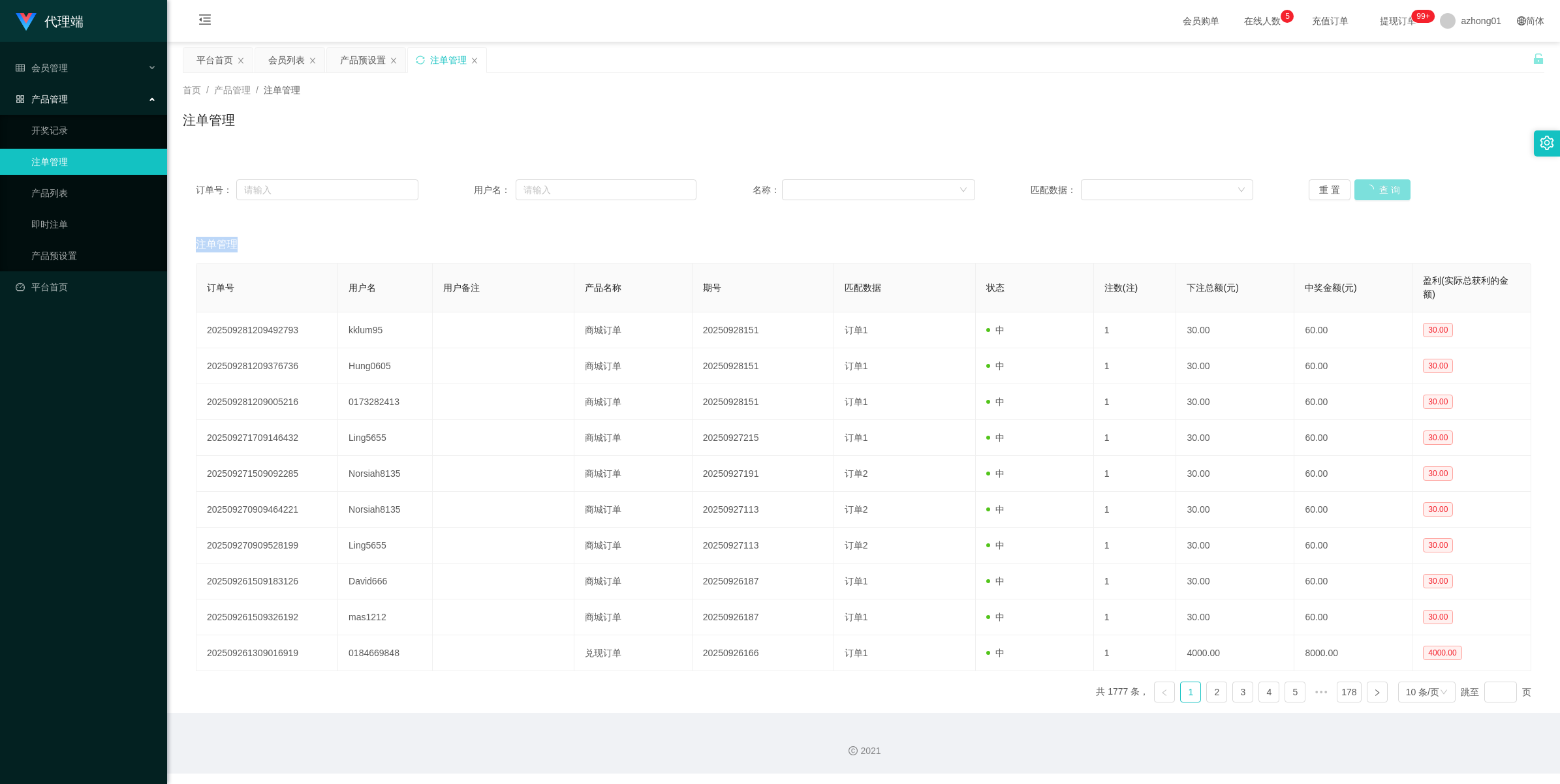
click at [1140, 190] on div "重 置 查 询" at bounding box center [1420, 190] width 222 height 21
click at [1140, 190] on button "查 询" at bounding box center [1375, 190] width 42 height 21
click at [1140, 190] on div "重 置 查 询" at bounding box center [1420, 190] width 222 height 21
click at [1140, 190] on button "查 询" at bounding box center [1375, 190] width 42 height 21
click at [1140, 190] on div "重 置 查 询" at bounding box center [1420, 190] width 222 height 21
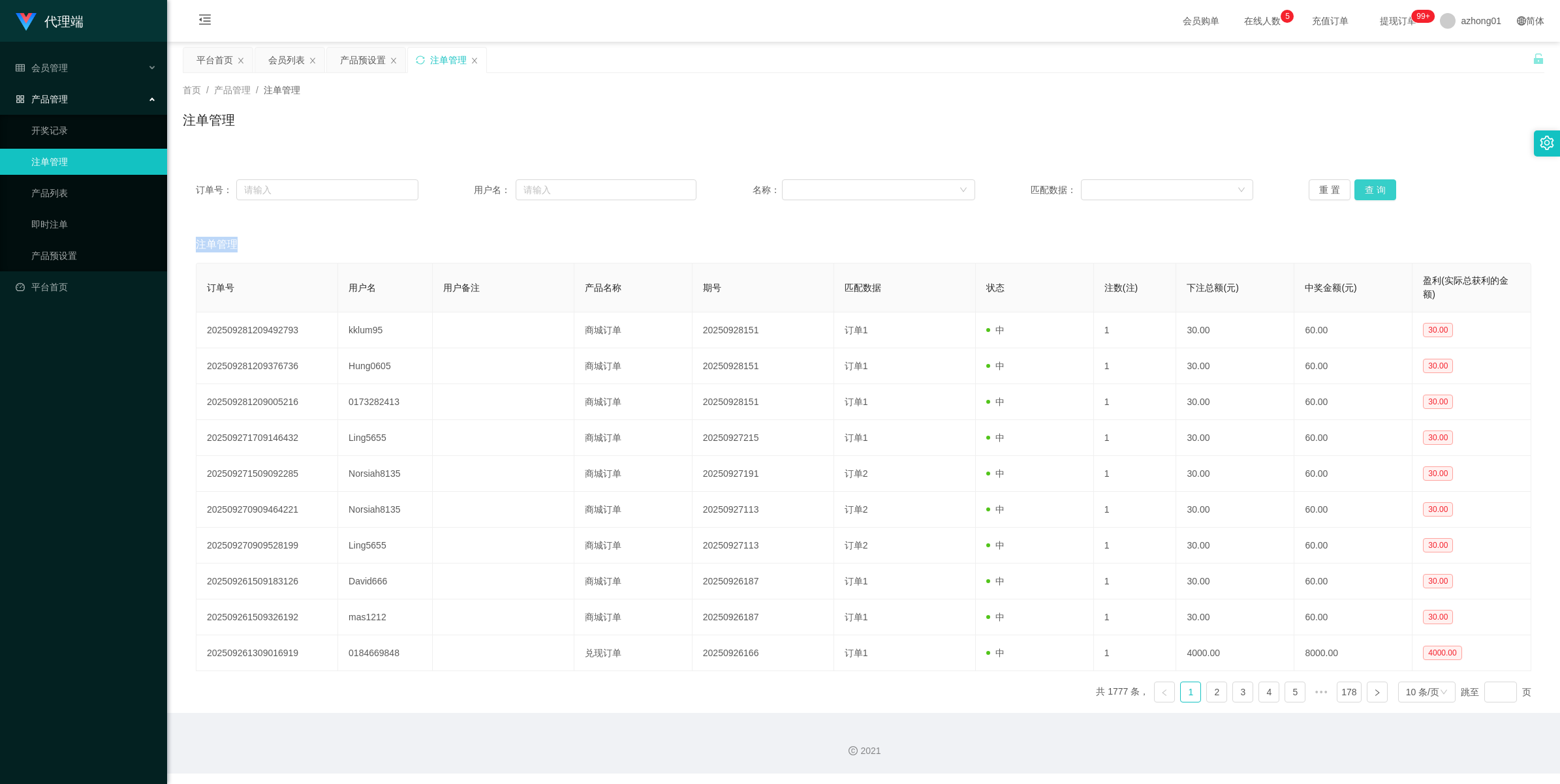
click at [1140, 190] on button "查 询" at bounding box center [1375, 190] width 42 height 21
click at [1140, 190] on div "重 置 查 询" at bounding box center [1420, 190] width 222 height 21
click at [1140, 190] on button "查 询" at bounding box center [1375, 190] width 42 height 21
click at [1140, 190] on div "重 置 查 询" at bounding box center [1420, 190] width 222 height 21
click at [1140, 190] on button "查 询" at bounding box center [1375, 190] width 42 height 21
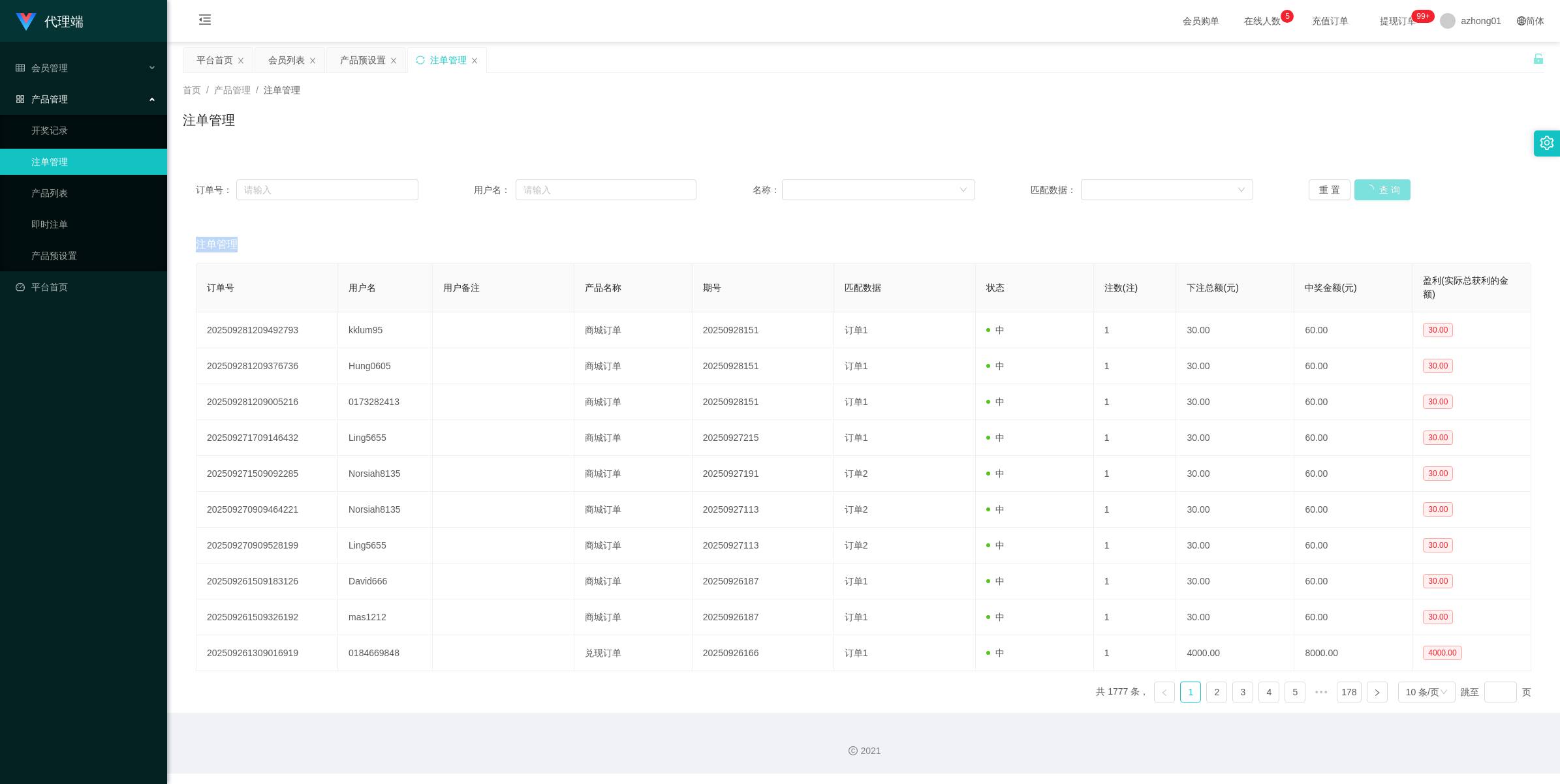
click at [1140, 190] on div "重 置 查 询" at bounding box center [1420, 190] width 222 height 21
click at [1140, 190] on button "查 询" at bounding box center [1375, 190] width 42 height 21
click at [1140, 190] on div "重 置 查 询" at bounding box center [1420, 190] width 222 height 21
click at [1140, 190] on button "查 询" at bounding box center [1375, 190] width 42 height 21
click at [1140, 188] on button "查 询" at bounding box center [1375, 190] width 42 height 21
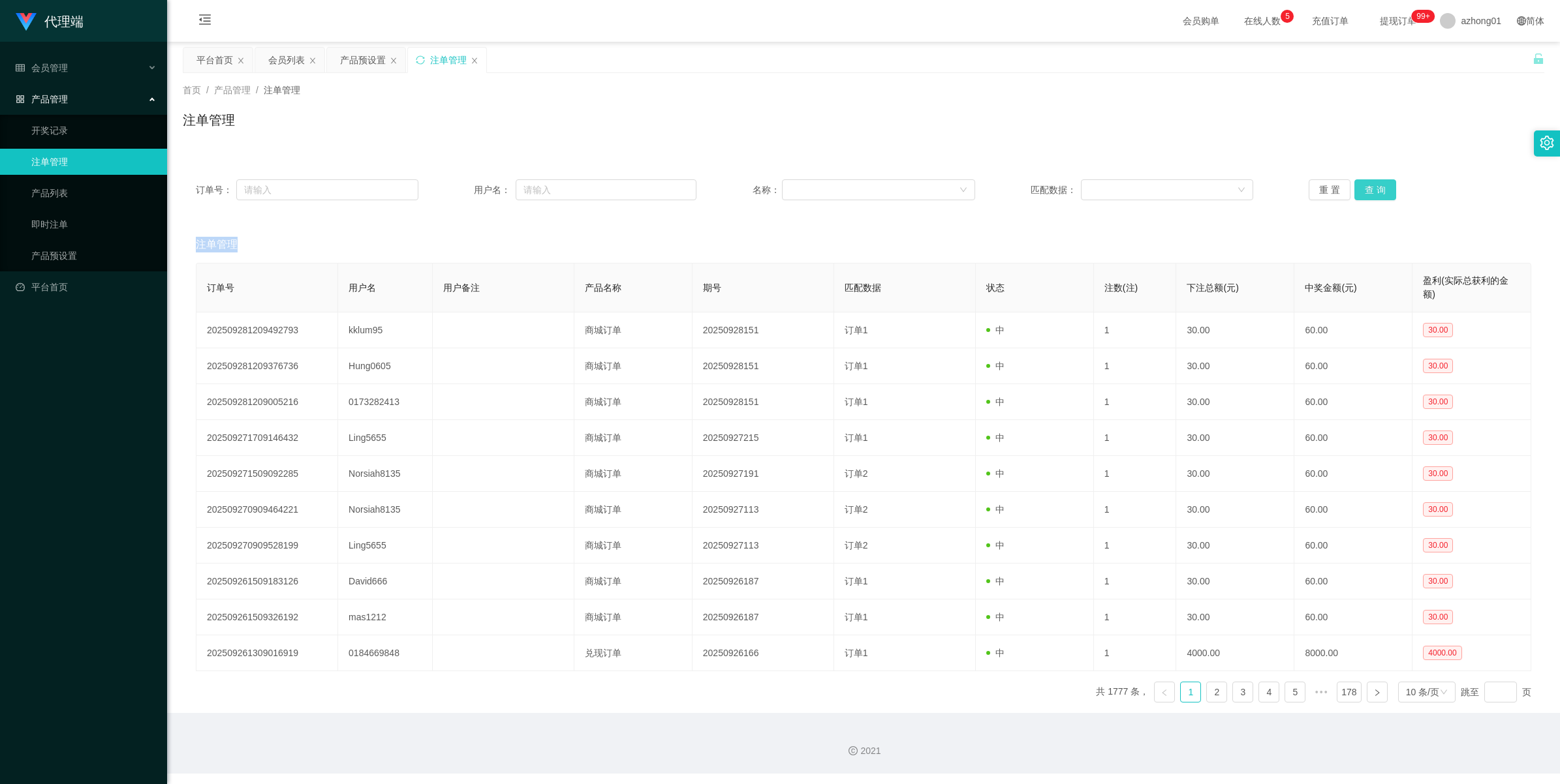
click at [1140, 188] on div "重 置 查 询" at bounding box center [1420, 190] width 222 height 21
click at [1140, 188] on button "查 询" at bounding box center [1375, 190] width 42 height 21
click at [1140, 27] on span "azhong01" at bounding box center [1481, 21] width 40 height 42
click at [1140, 52] on span "退出登录" at bounding box center [1460, 57] width 37 height 10
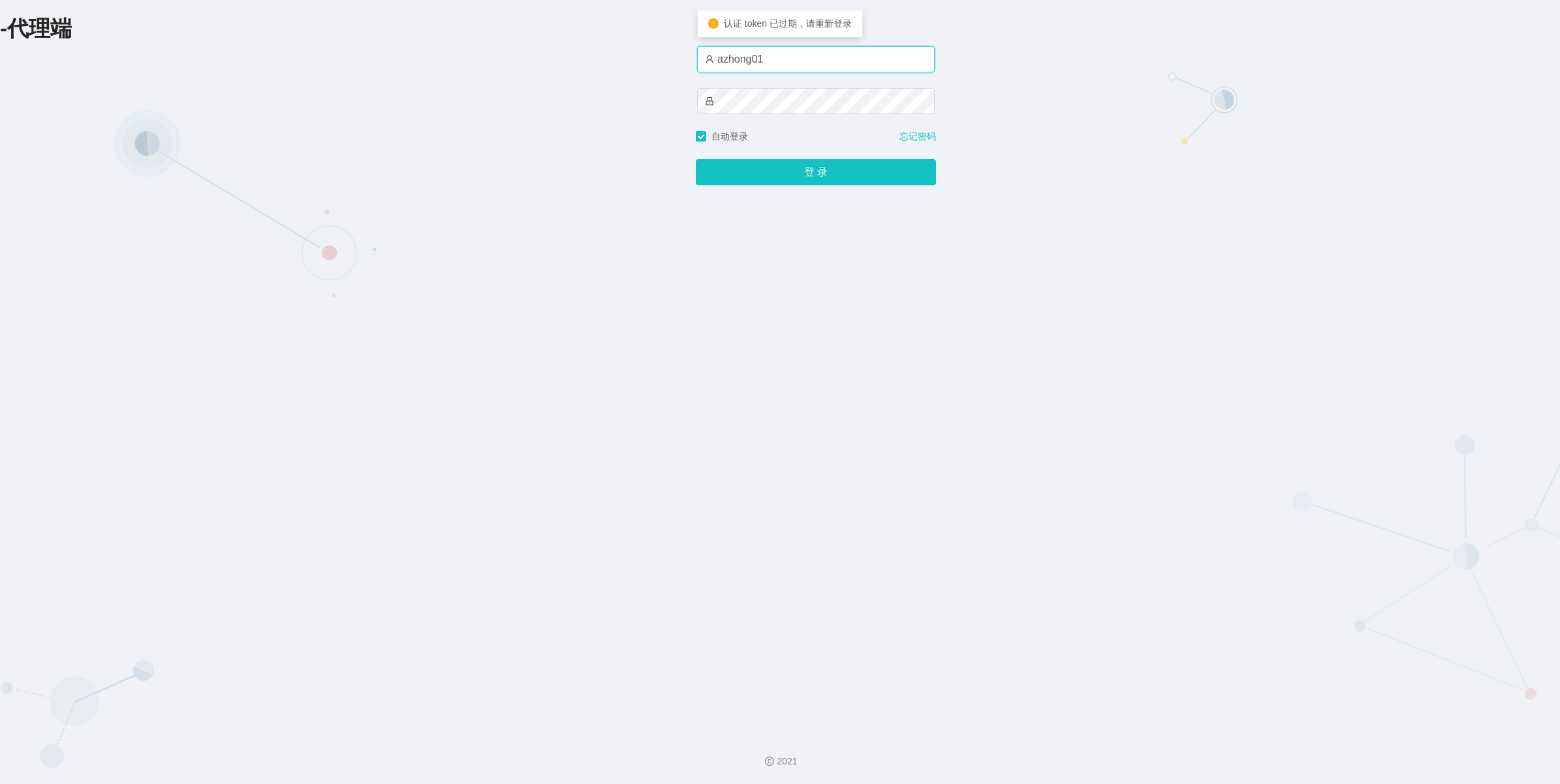
click at [800, 62] on input "azhong01" at bounding box center [816, 60] width 238 height 26
type input "azhong02"
click at [1140, 203] on div "-代理端 账户密码登录 azhong02 自动登录 忘记密码 登 录" at bounding box center [780, 362] width 1560 height 724
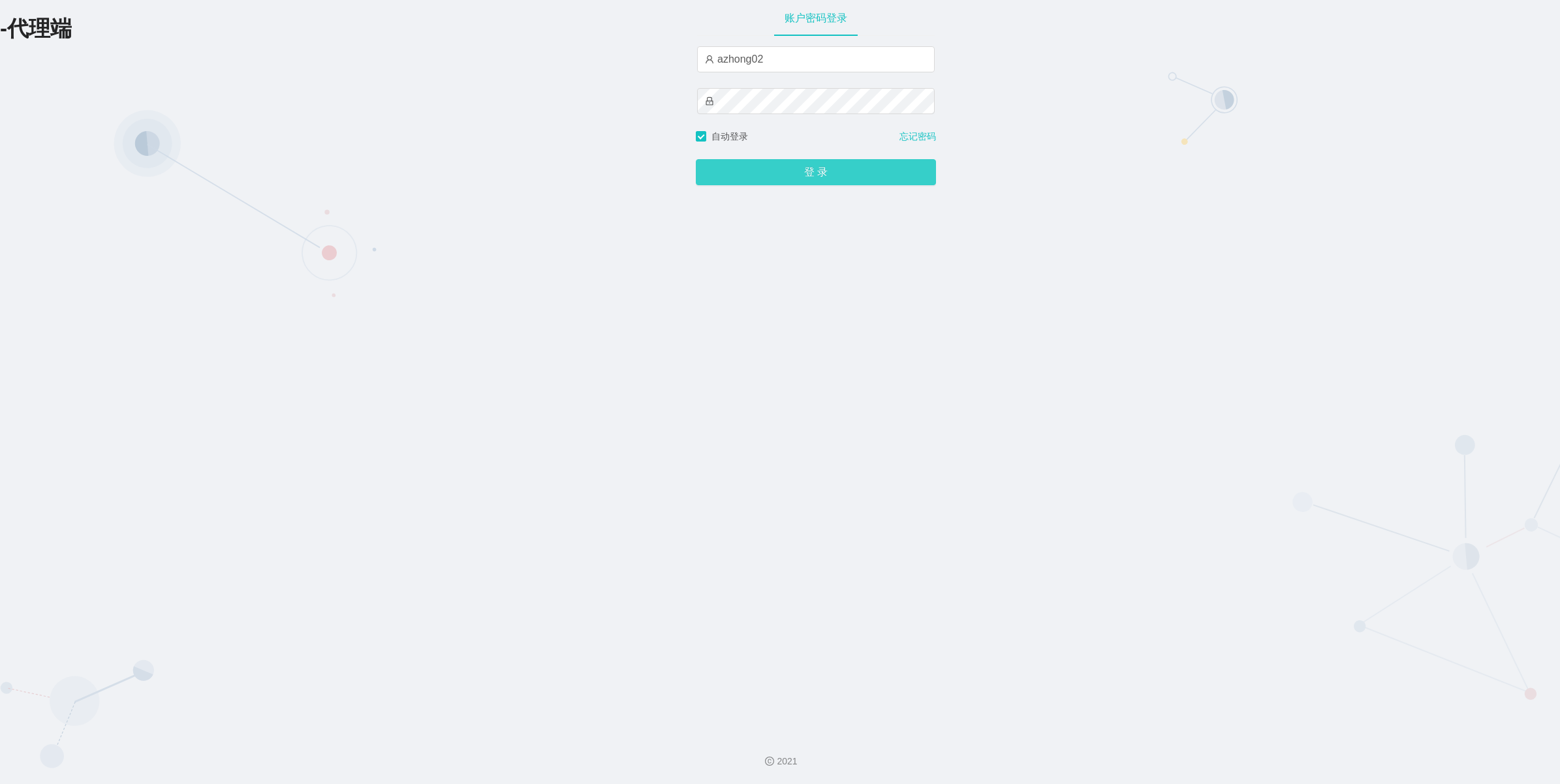
click at [824, 181] on button "登 录" at bounding box center [816, 172] width 240 height 26
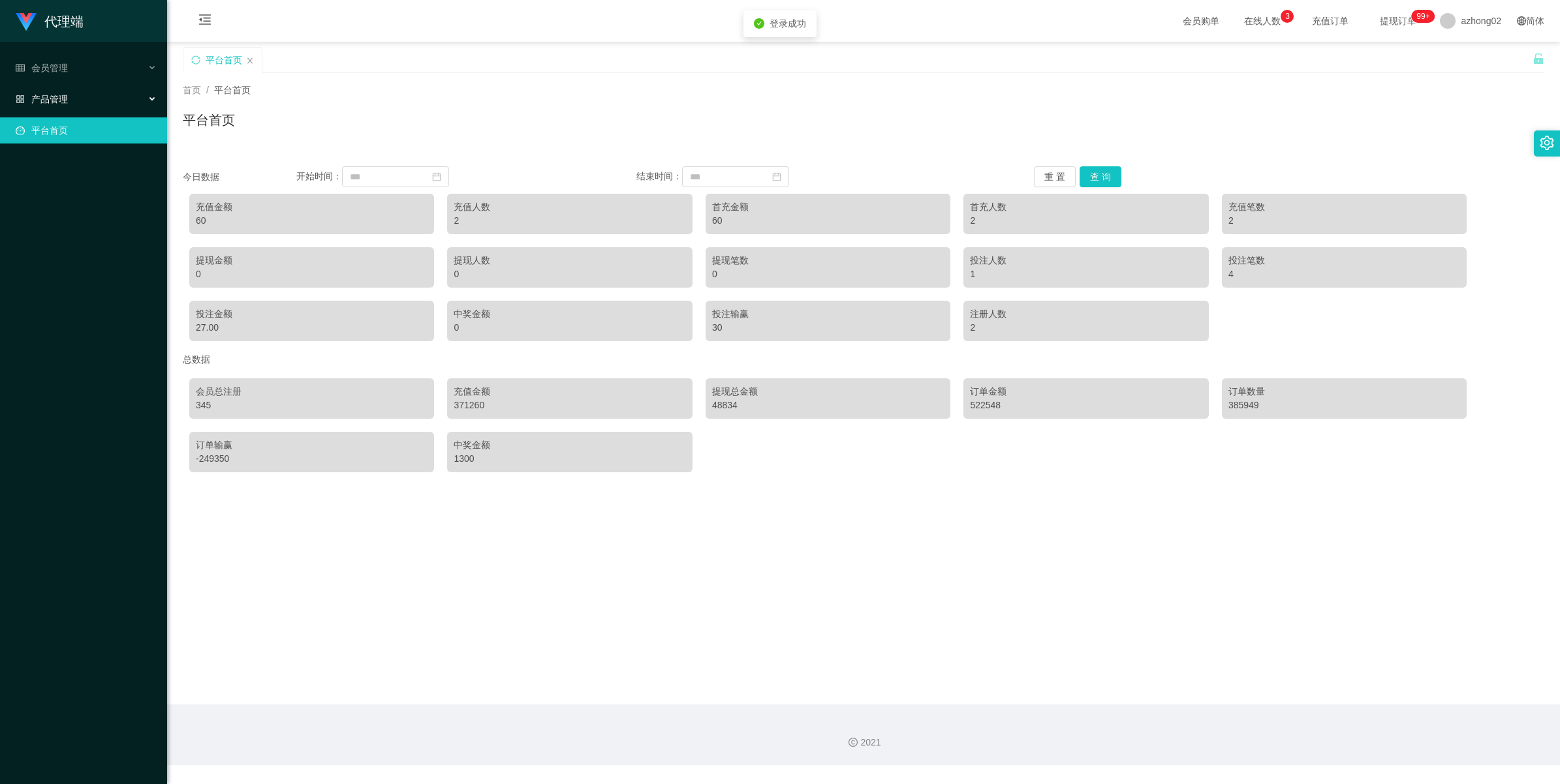
click at [53, 101] on span "产品管理" at bounding box center [42, 99] width 52 height 10
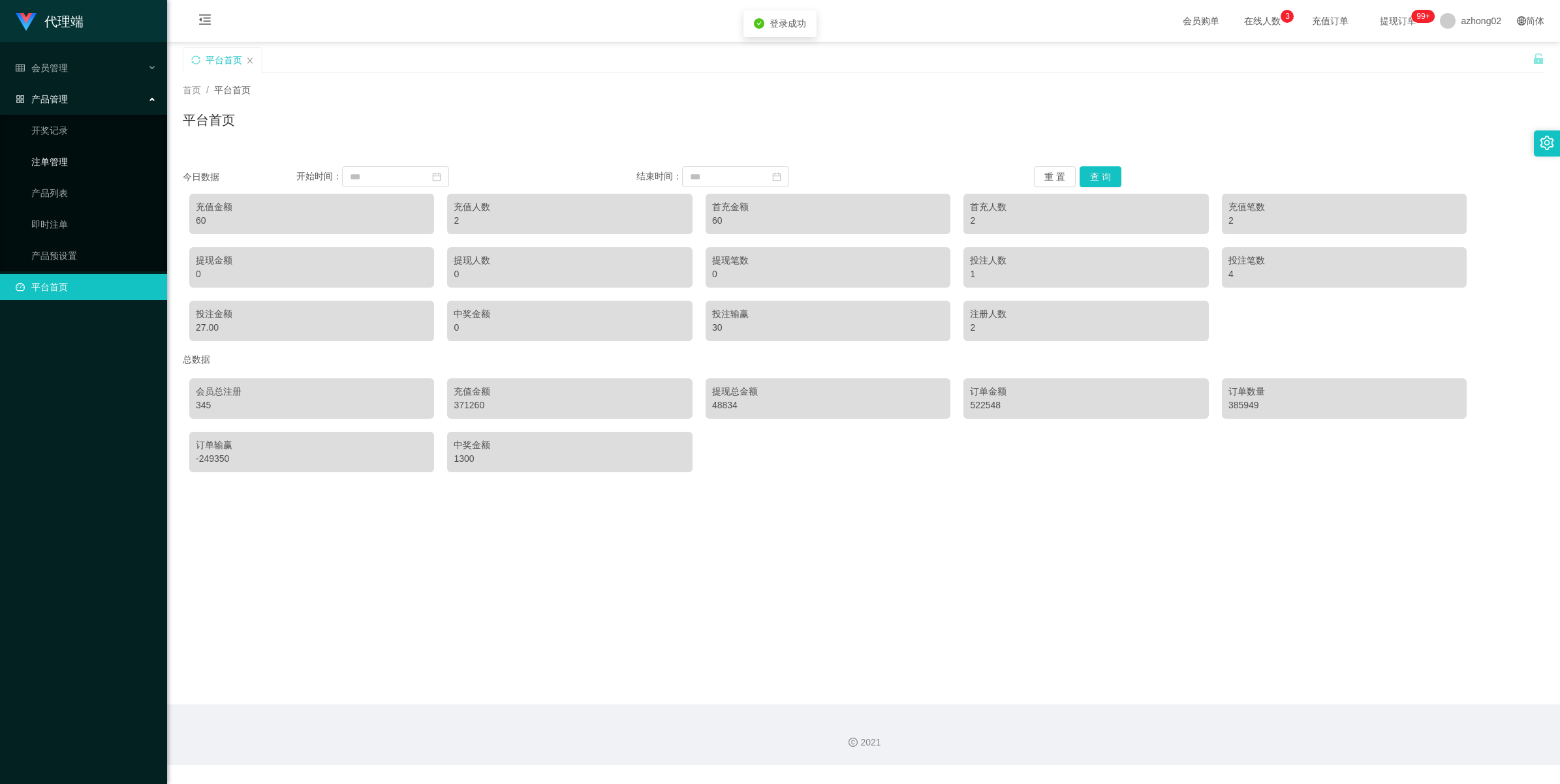
drag, startPoint x: 52, startPoint y: 161, endPoint x: 64, endPoint y: 161, distance: 12.0
click at [52, 161] on link "注单管理" at bounding box center [94, 162] width 125 height 26
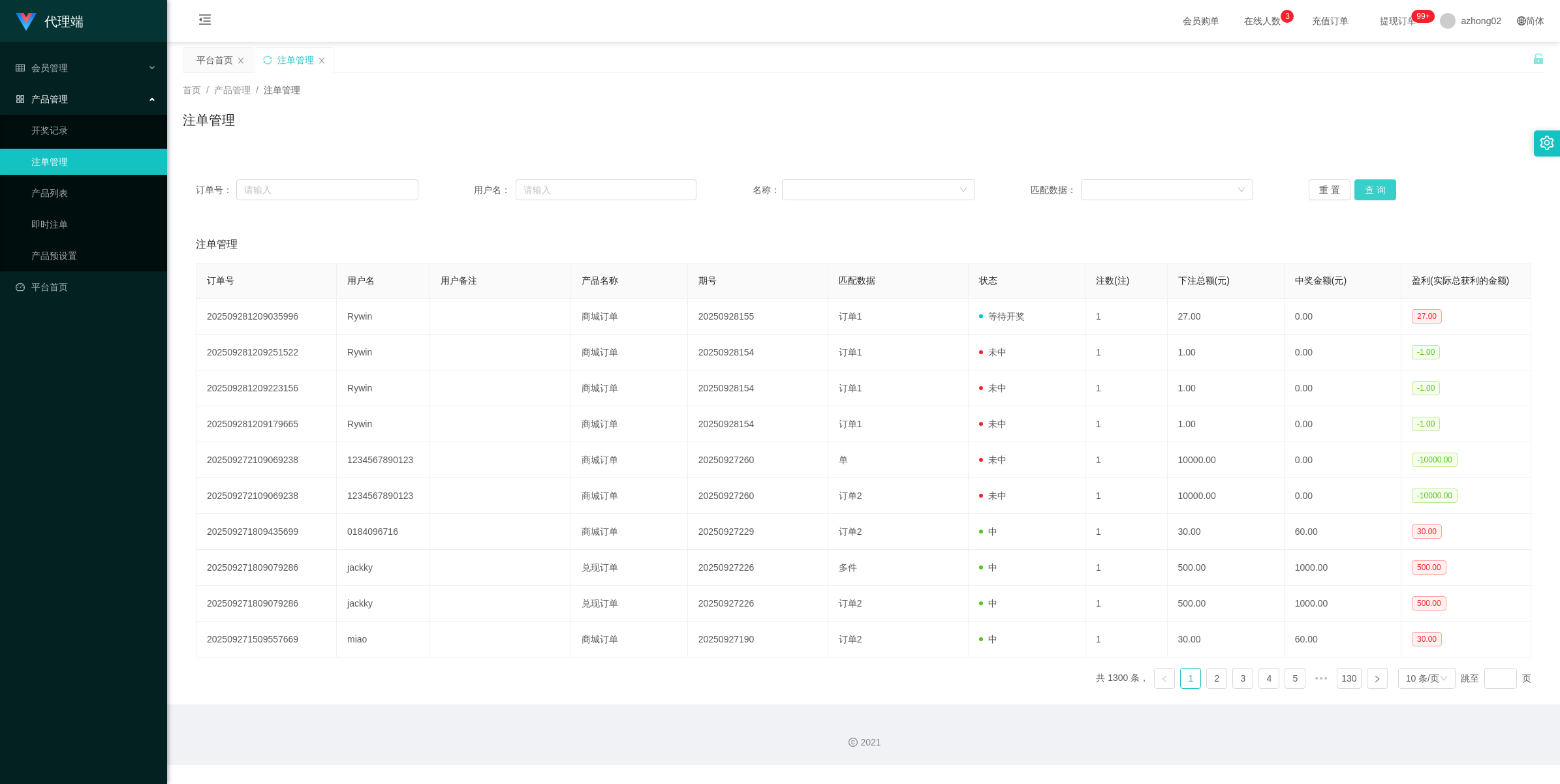
click at [1140, 183] on button "查 询" at bounding box center [1375, 190] width 42 height 21
click at [1140, 183] on div "重 置 查 询" at bounding box center [1420, 190] width 222 height 21
click at [1140, 183] on button "查 询" at bounding box center [1375, 190] width 42 height 21
click at [1140, 183] on button "查 询" at bounding box center [1382, 190] width 56 height 21
click at [1140, 183] on div "重 置 查 询" at bounding box center [1420, 190] width 222 height 21
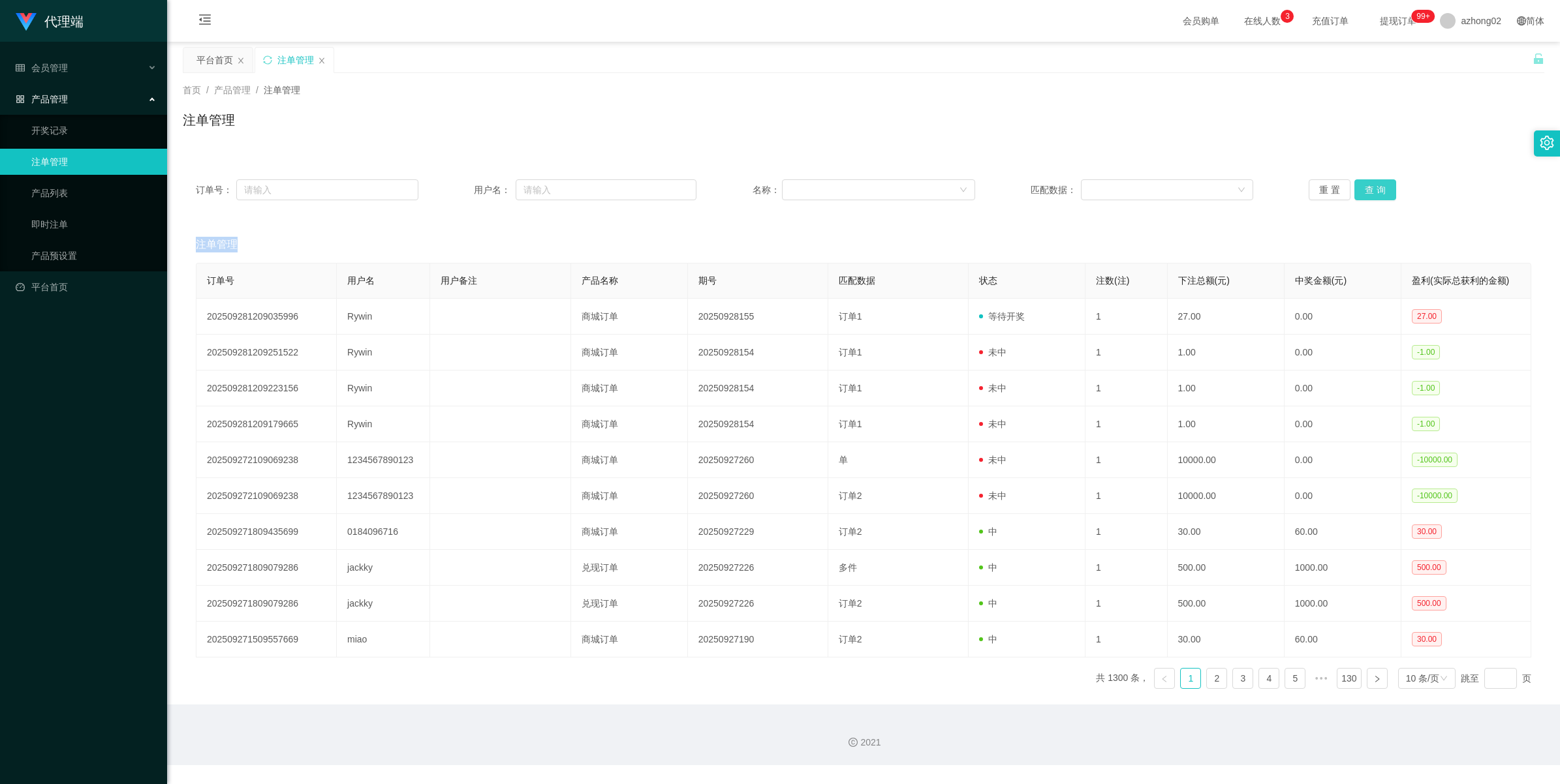
click at [1140, 183] on button "查 询" at bounding box center [1375, 190] width 42 height 21
click at [1140, 183] on div "重 置 查 询" at bounding box center [1420, 190] width 222 height 21
click at [1140, 70] on ul "退出登录" at bounding box center [1470, 58] width 98 height 26
click at [1140, 64] on li "退出登录" at bounding box center [1470, 58] width 98 height 21
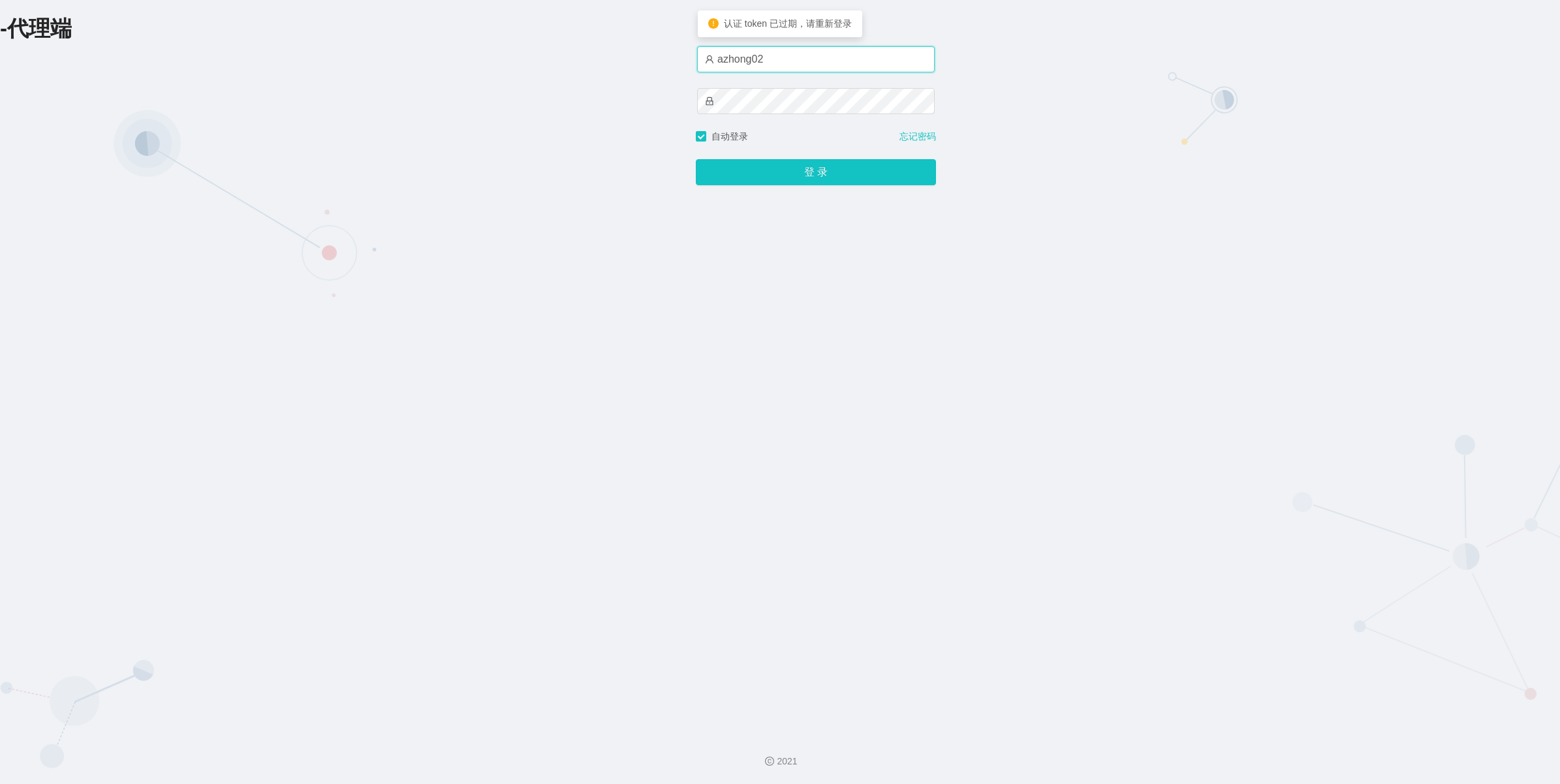
click at [860, 54] on input "azhong02" at bounding box center [816, 60] width 238 height 26
type input "azhong01"
click at [777, 167] on button "登 录" at bounding box center [816, 172] width 240 height 26
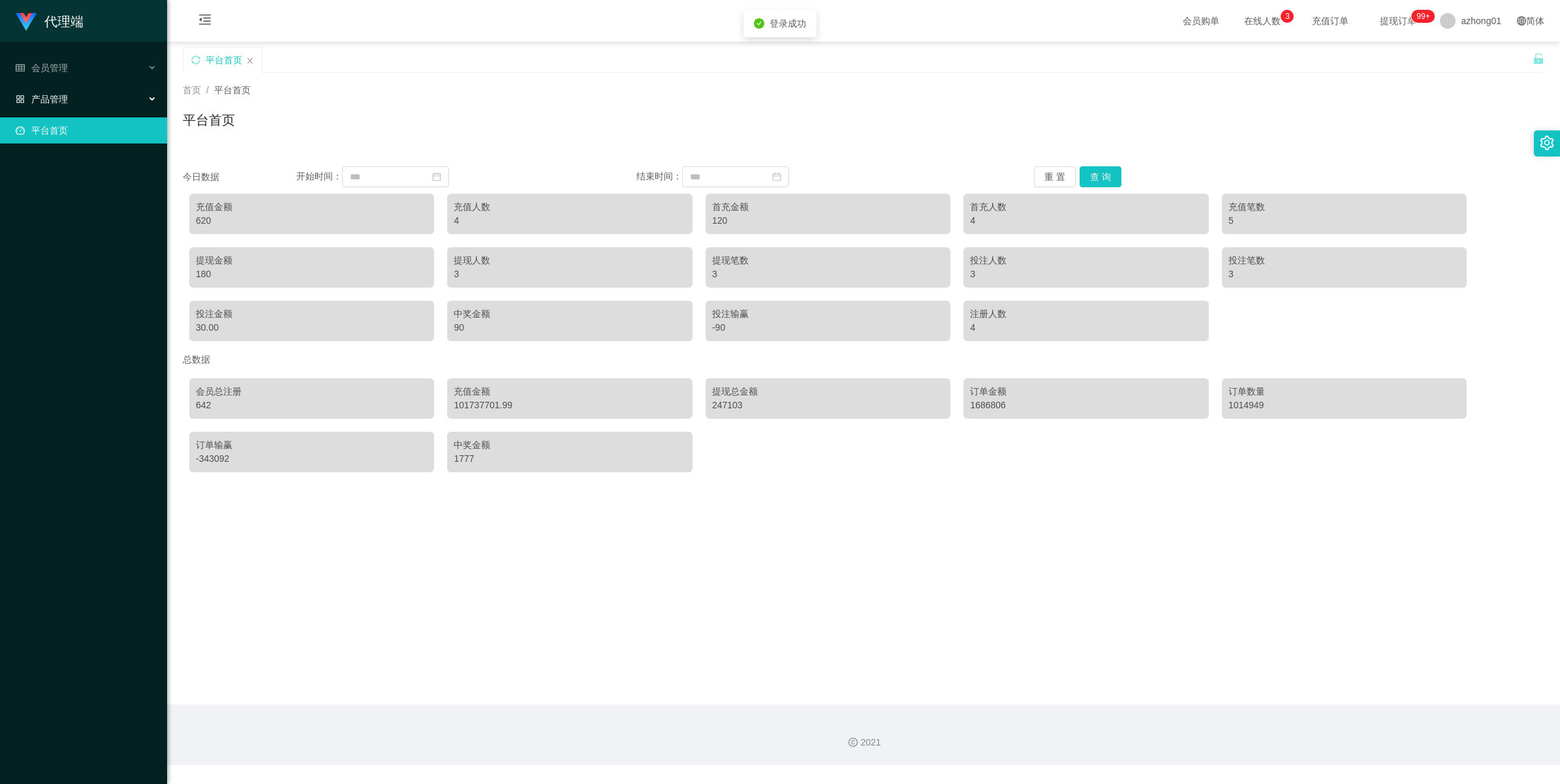
click at [66, 106] on div "产品管理" at bounding box center [83, 99] width 167 height 26
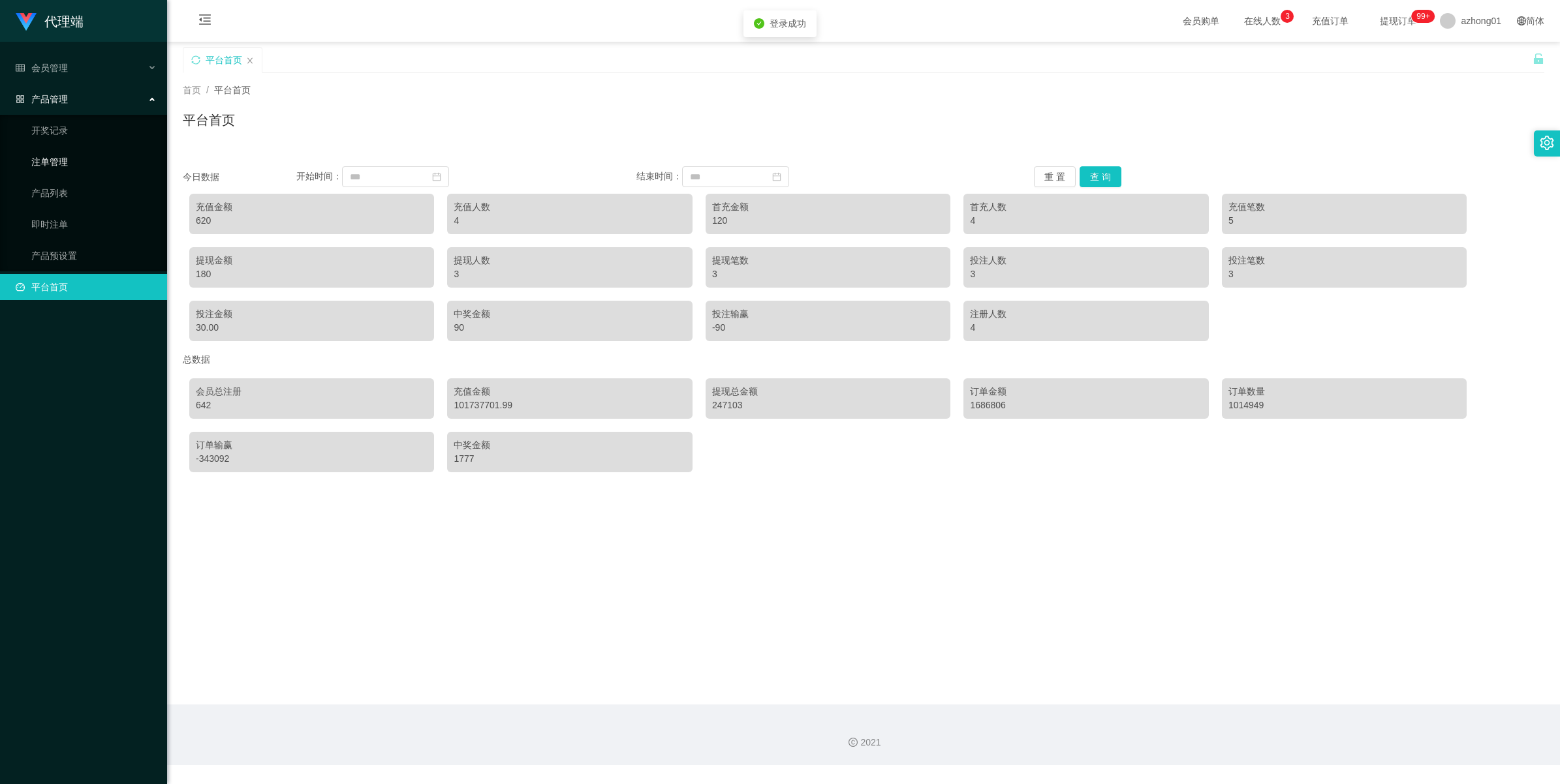
click at [54, 155] on link "注单管理" at bounding box center [94, 162] width 125 height 26
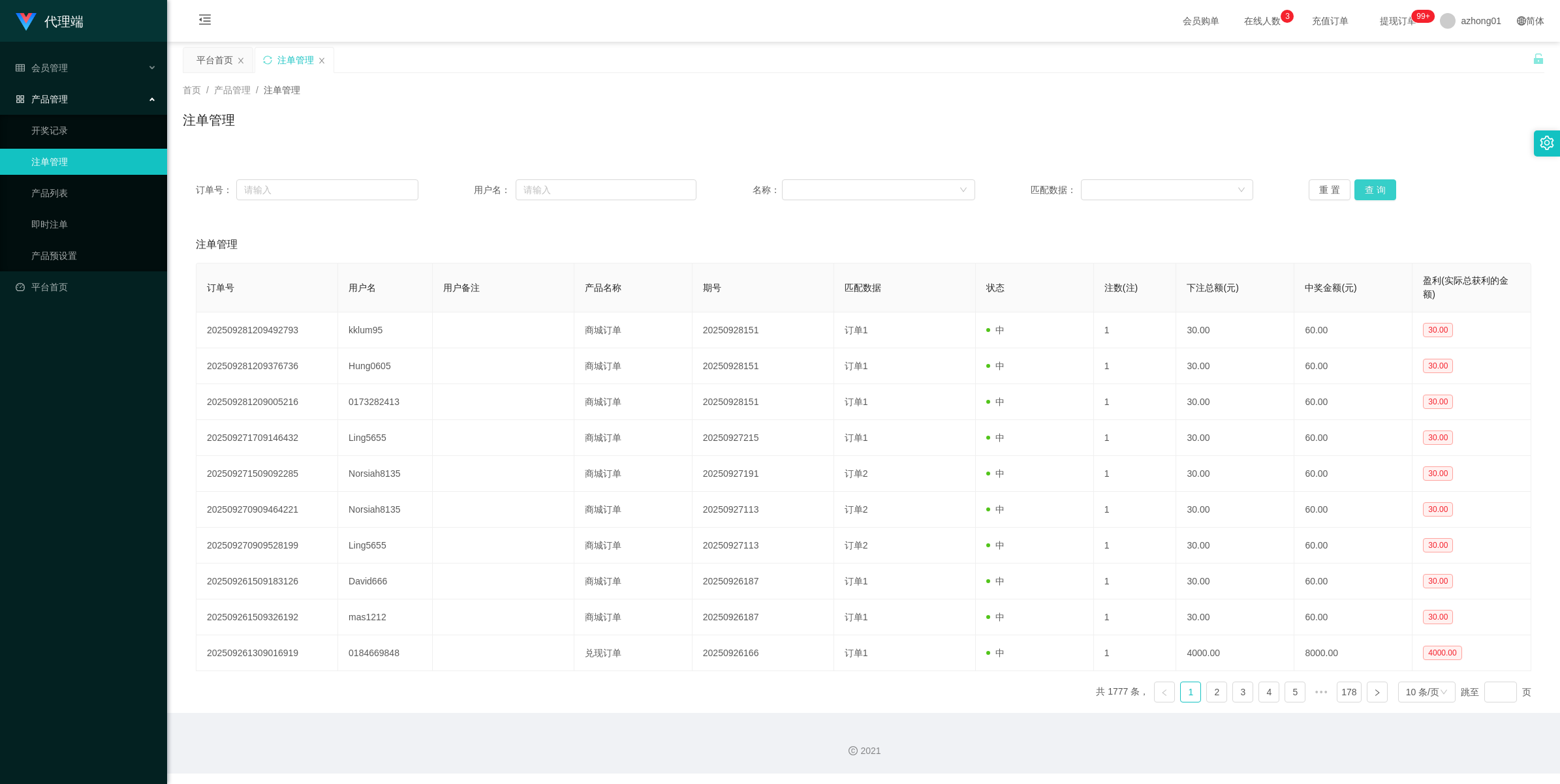
click at [1140, 196] on button "查 询" at bounding box center [1375, 190] width 42 height 21
click at [1140, 196] on div "重 置 查 询" at bounding box center [1420, 190] width 222 height 21
click at [1140, 196] on button "查 询" at bounding box center [1375, 190] width 42 height 21
click at [1140, 196] on div "重 置 查 询" at bounding box center [1420, 190] width 222 height 21
click at [1140, 196] on button "查 询" at bounding box center [1375, 190] width 42 height 21
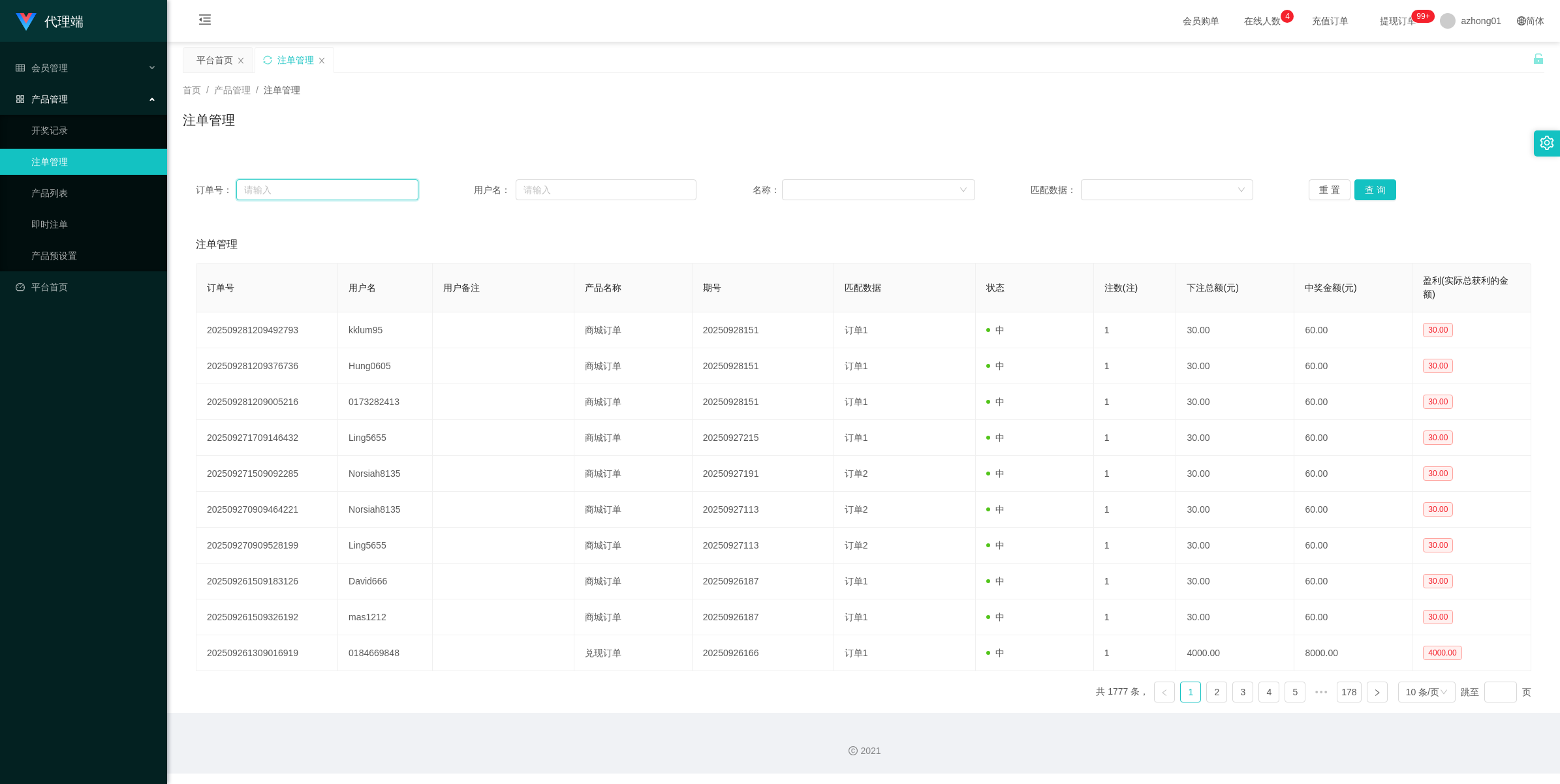
click at [276, 179] on input "text" at bounding box center [327, 190] width 182 height 21
click at [554, 187] on input "text" at bounding box center [606, 190] width 181 height 21
paste input "ling5655"
type input "ling5655"
click at [1140, 187] on button "查 询" at bounding box center [1375, 190] width 42 height 21
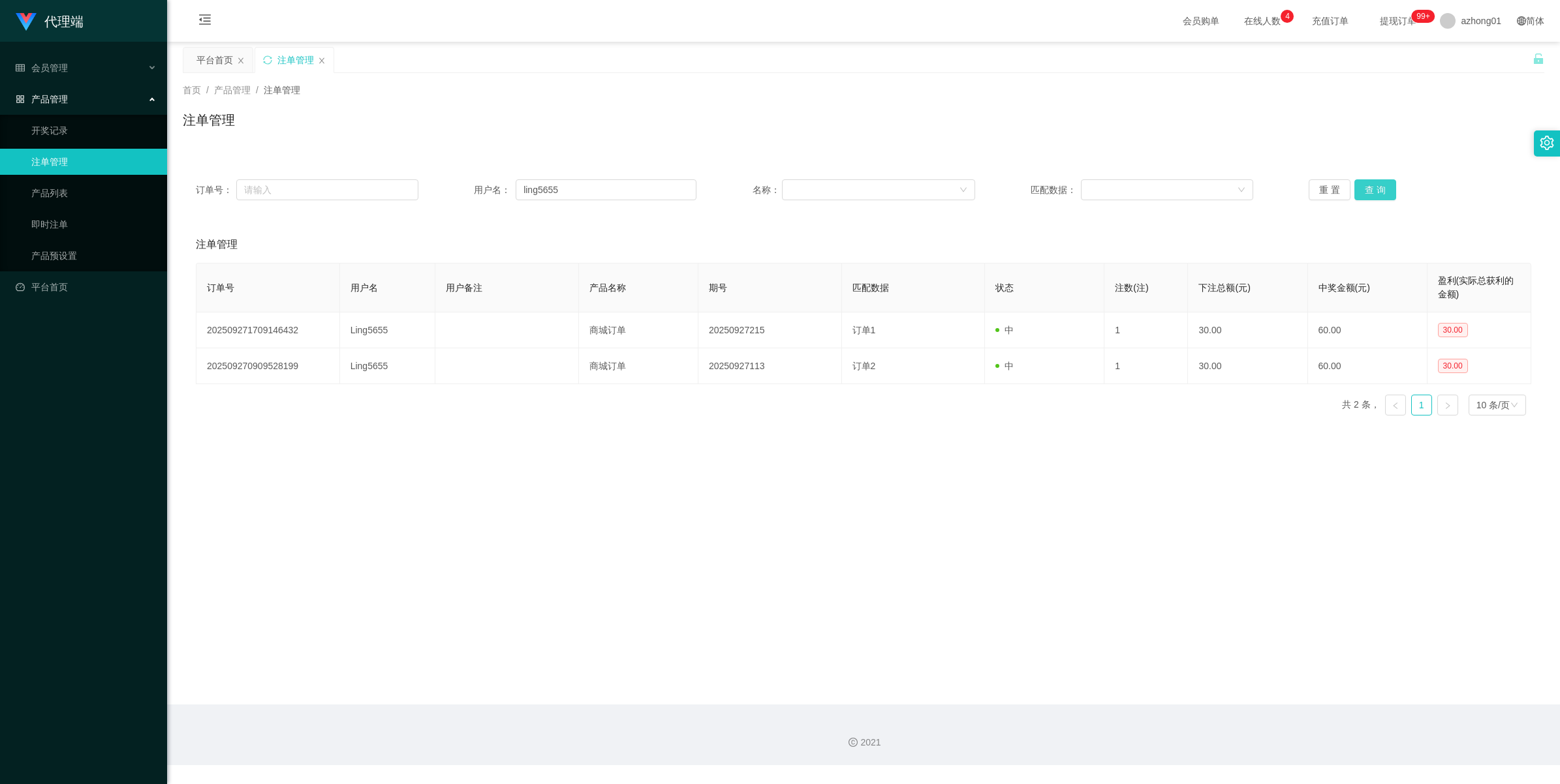
click at [1140, 187] on button "查 询" at bounding box center [1375, 190] width 42 height 21
click at [1140, 187] on div "重 置 查 询" at bounding box center [1420, 190] width 222 height 21
click at [1140, 187] on button "查 询" at bounding box center [1375, 190] width 42 height 21
click at [1140, 187] on div "重 置 查 询" at bounding box center [1420, 190] width 222 height 21
click at [1140, 187] on button "查 询" at bounding box center [1375, 190] width 42 height 21
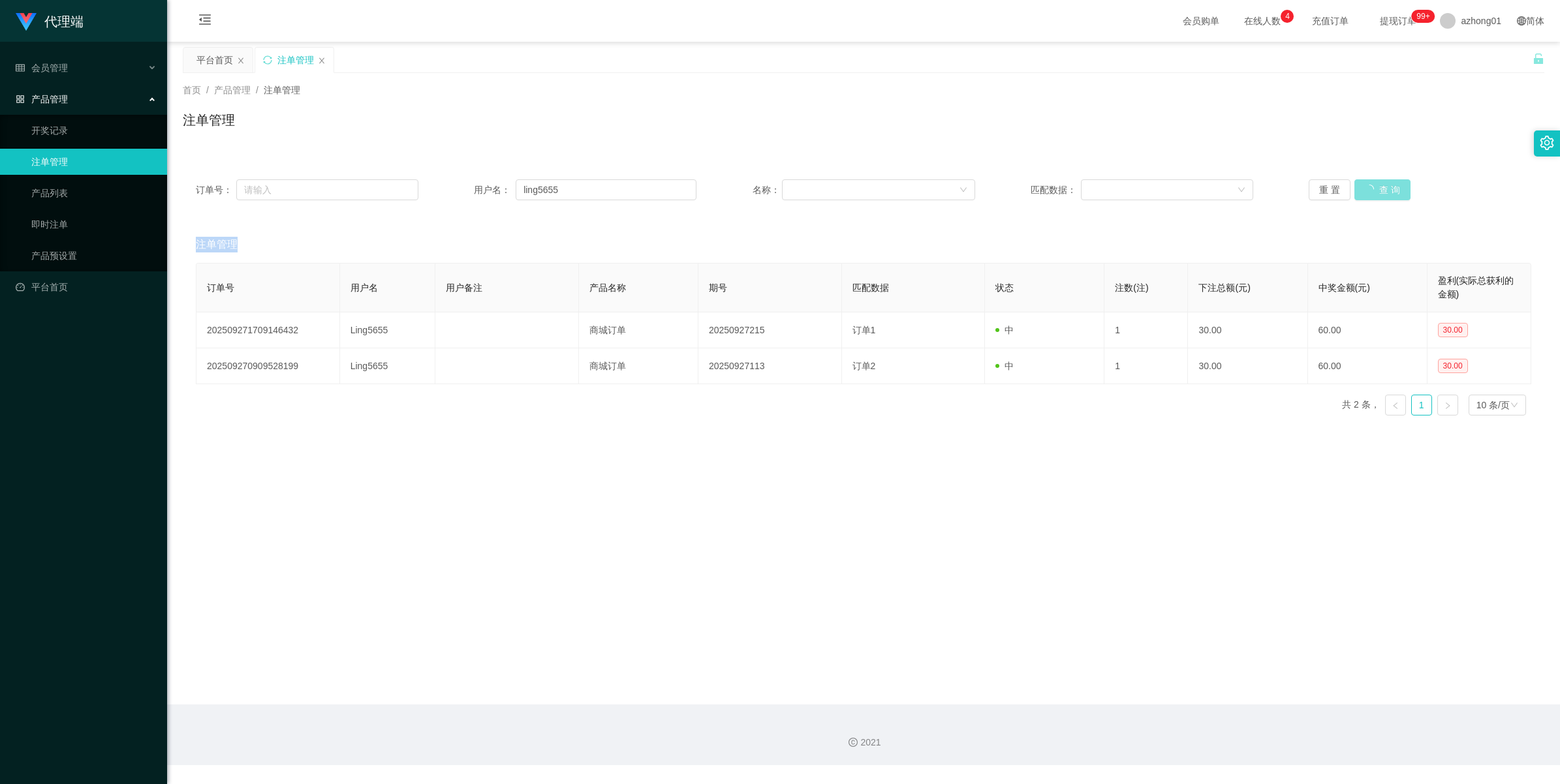
click at [1140, 187] on div "重 置 查 询" at bounding box center [1420, 190] width 222 height 21
click at [1140, 187] on button "查 询" at bounding box center [1375, 190] width 42 height 21
click at [1140, 187] on div "重 置 查 询" at bounding box center [1420, 190] width 222 height 21
click at [1140, 187] on button "查 询" at bounding box center [1375, 190] width 42 height 21
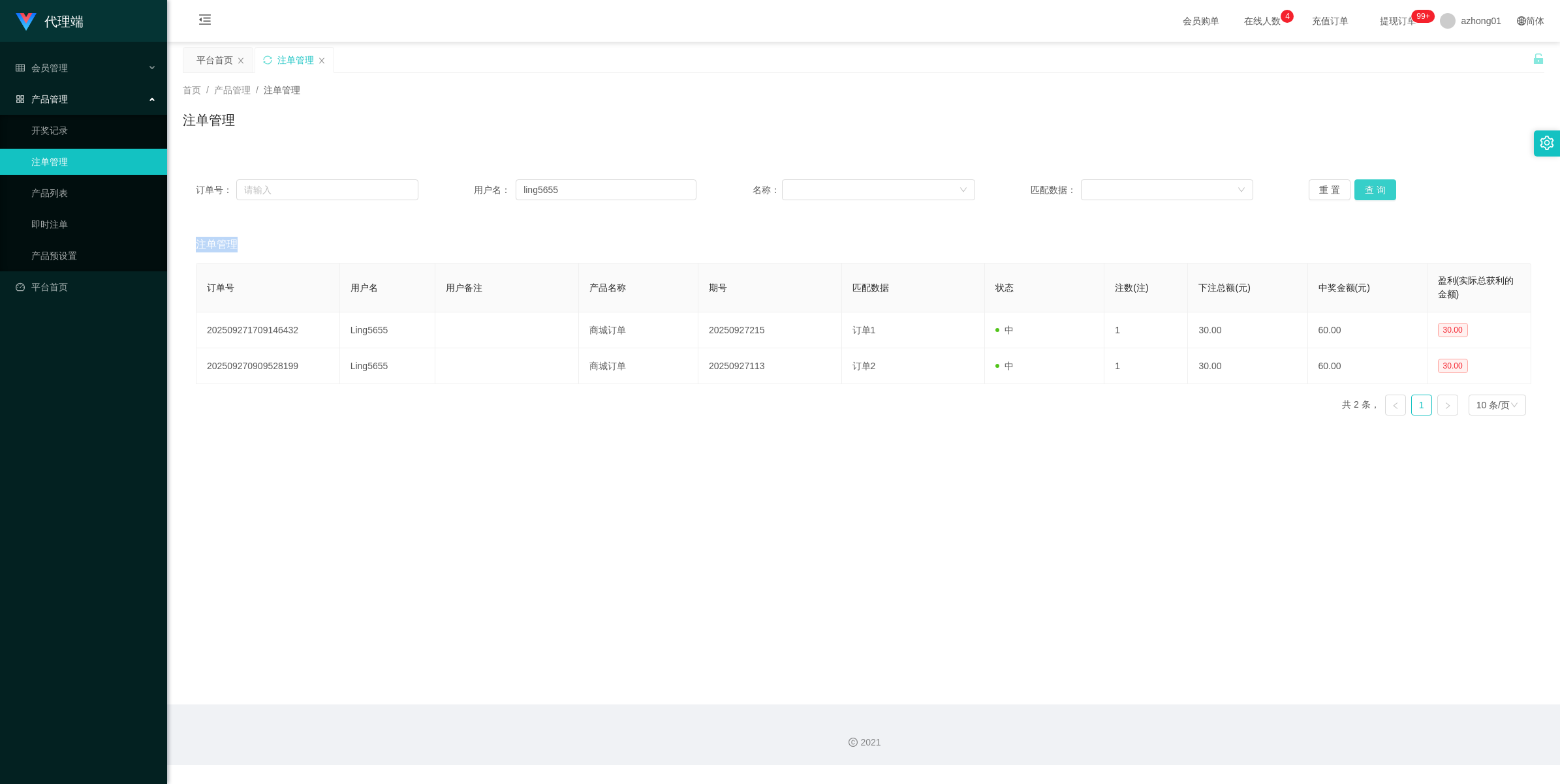
click at [1140, 187] on div "重 置 查 询" at bounding box center [1420, 190] width 222 height 21
click at [1140, 187] on button "查 询" at bounding box center [1375, 190] width 42 height 21
click at [1140, 187] on div "重 置 查 询" at bounding box center [1420, 190] width 222 height 21
click at [1140, 187] on button "查 询" at bounding box center [1375, 190] width 42 height 21
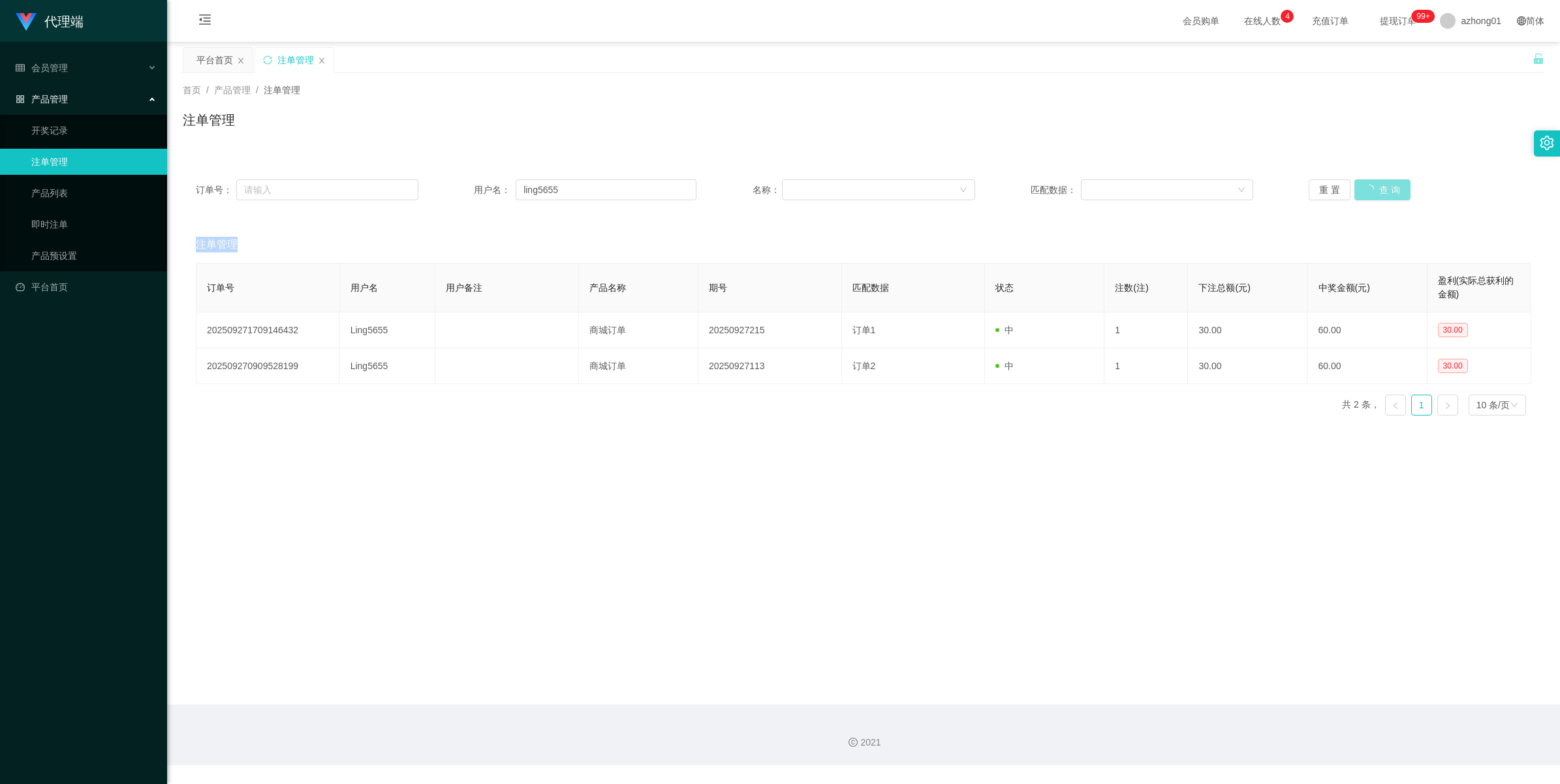
click at [1140, 187] on button "查 询" at bounding box center [1382, 190] width 56 height 21
click at [1140, 187] on div "重 置 查 询" at bounding box center [1420, 190] width 222 height 21
click at [1140, 187] on button "查 询" at bounding box center [1375, 190] width 42 height 21
click at [1140, 187] on div "重 置 查 询" at bounding box center [1420, 190] width 222 height 21
click at [1140, 187] on button "查 询" at bounding box center [1375, 190] width 42 height 21
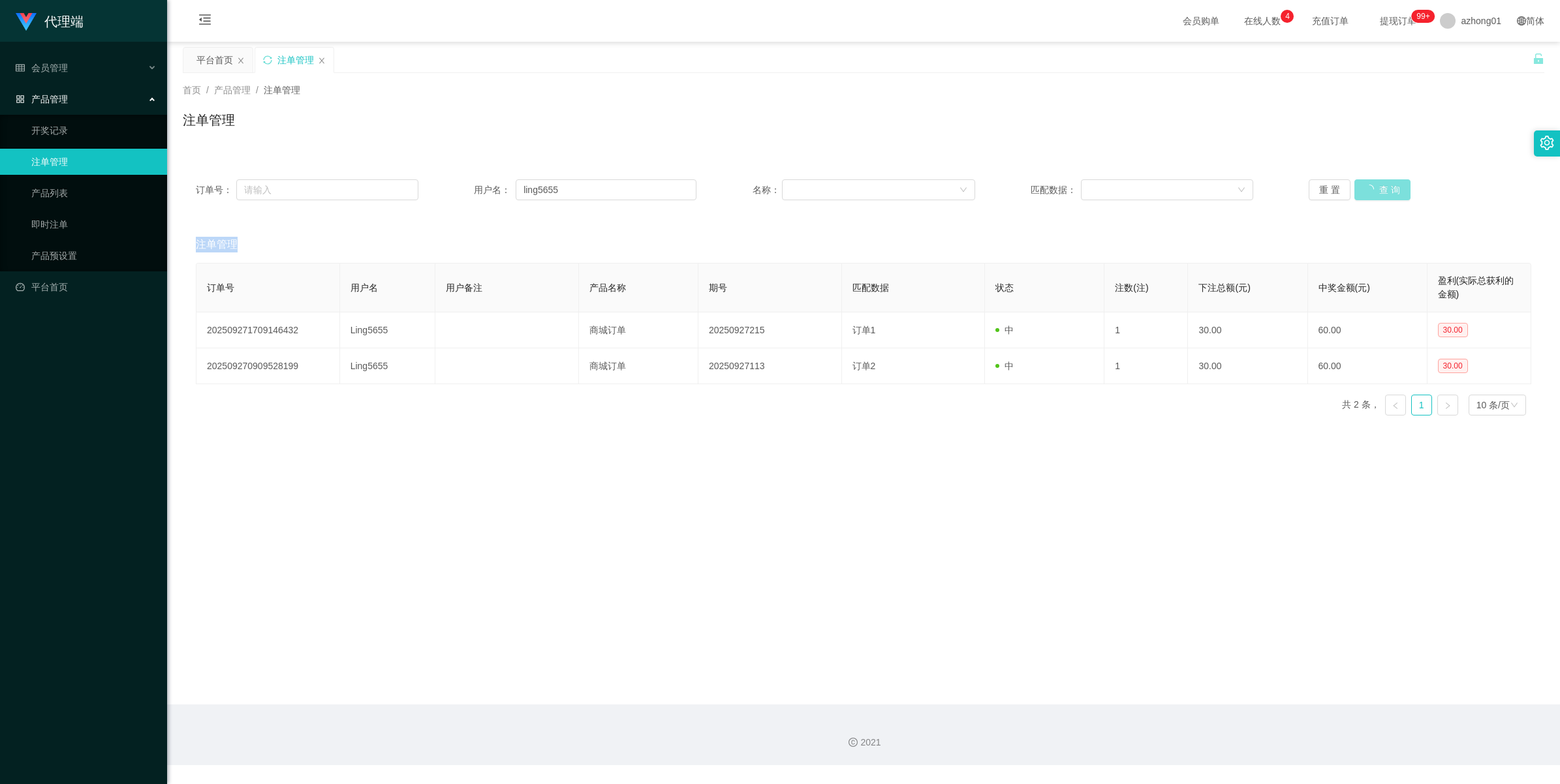
click at [1140, 187] on button "查 询" at bounding box center [1382, 190] width 56 height 21
click at [1140, 187] on div "重 置 查 询" at bounding box center [1420, 190] width 222 height 21
click at [1140, 187] on button "查 询" at bounding box center [1375, 190] width 42 height 21
click at [1140, 187] on div "重 置 查 询" at bounding box center [1420, 190] width 222 height 21
click at [1140, 187] on button "查 询" at bounding box center [1375, 190] width 42 height 21
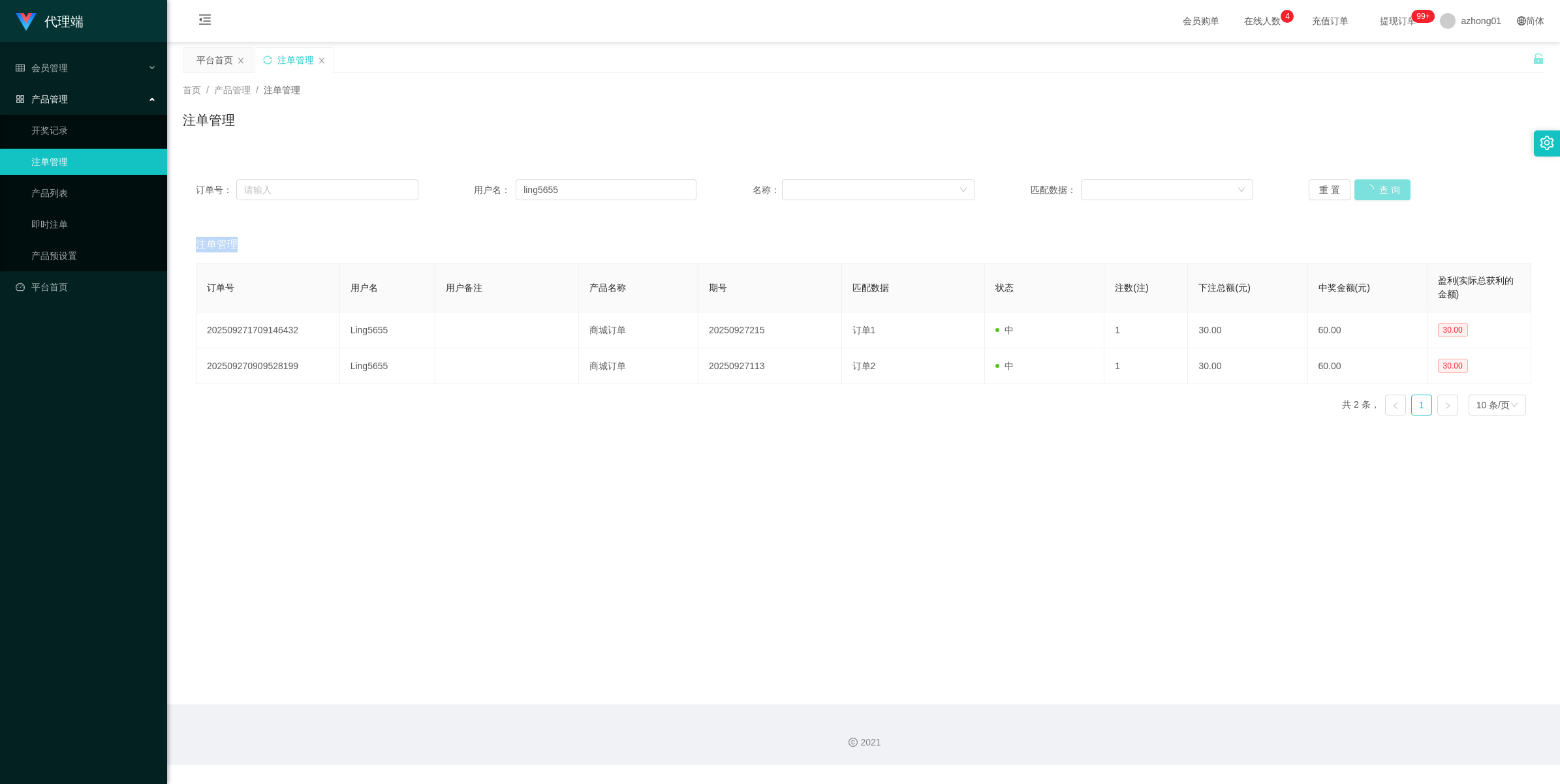
click at [1140, 187] on div "重 置 查 询" at bounding box center [1420, 190] width 222 height 21
click at [1140, 187] on button "查 询" at bounding box center [1375, 190] width 42 height 21
click at [1140, 187] on div "重 置 查 询" at bounding box center [1420, 190] width 222 height 21
click at [1140, 187] on button "查 询" at bounding box center [1375, 190] width 42 height 21
click at [1140, 187] on div "重 置 查 询" at bounding box center [1420, 190] width 222 height 21
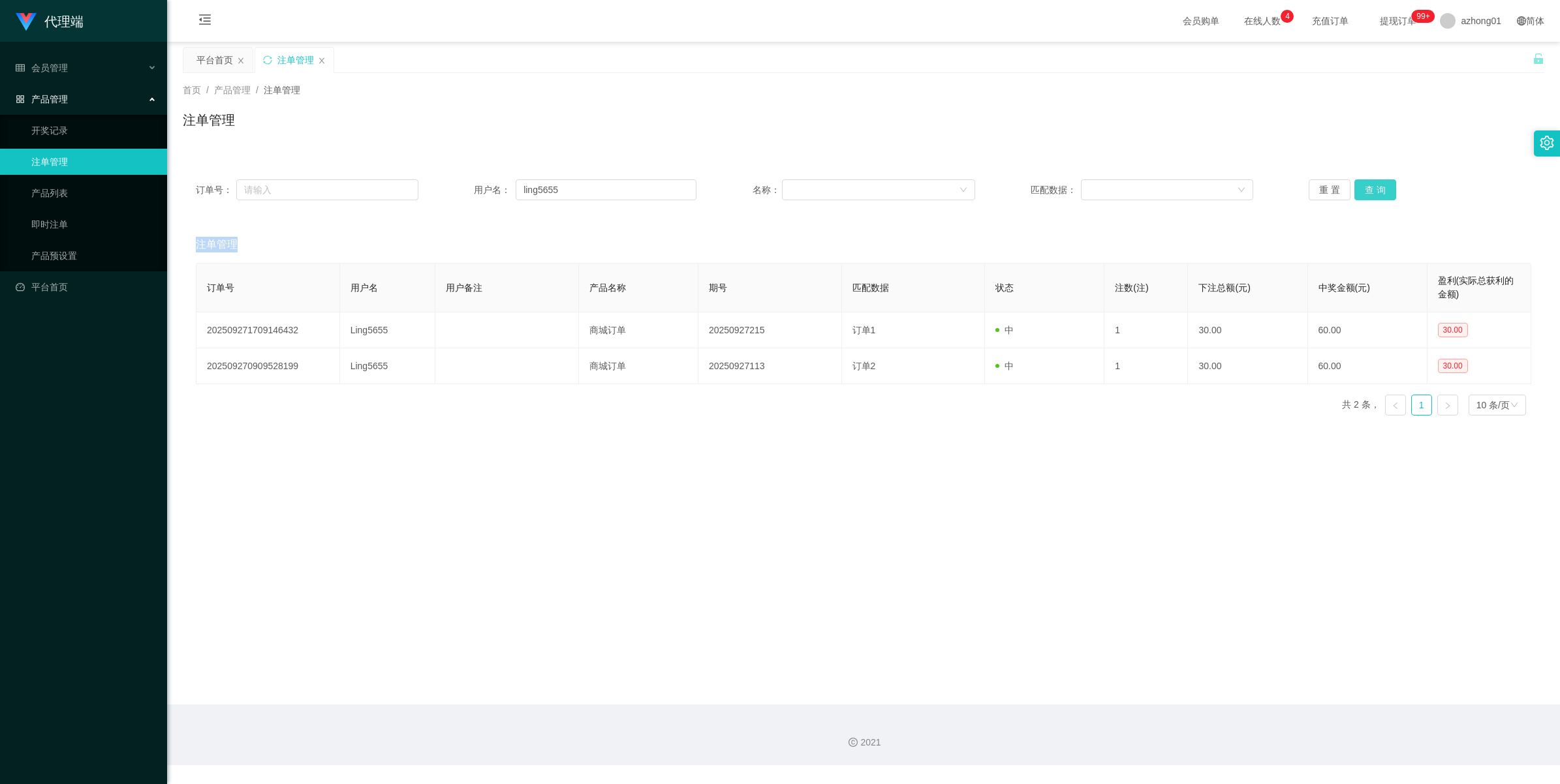
click at [1140, 187] on button "查 询" at bounding box center [1375, 190] width 42 height 21
click at [1140, 187] on div "重 置 查 询" at bounding box center [1420, 190] width 222 height 21
click at [1140, 187] on button "查 询" at bounding box center [1375, 190] width 42 height 21
click at [1140, 187] on div "重 置 查 询" at bounding box center [1420, 190] width 222 height 21
click at [1140, 194] on button "查 询" at bounding box center [1375, 190] width 42 height 21
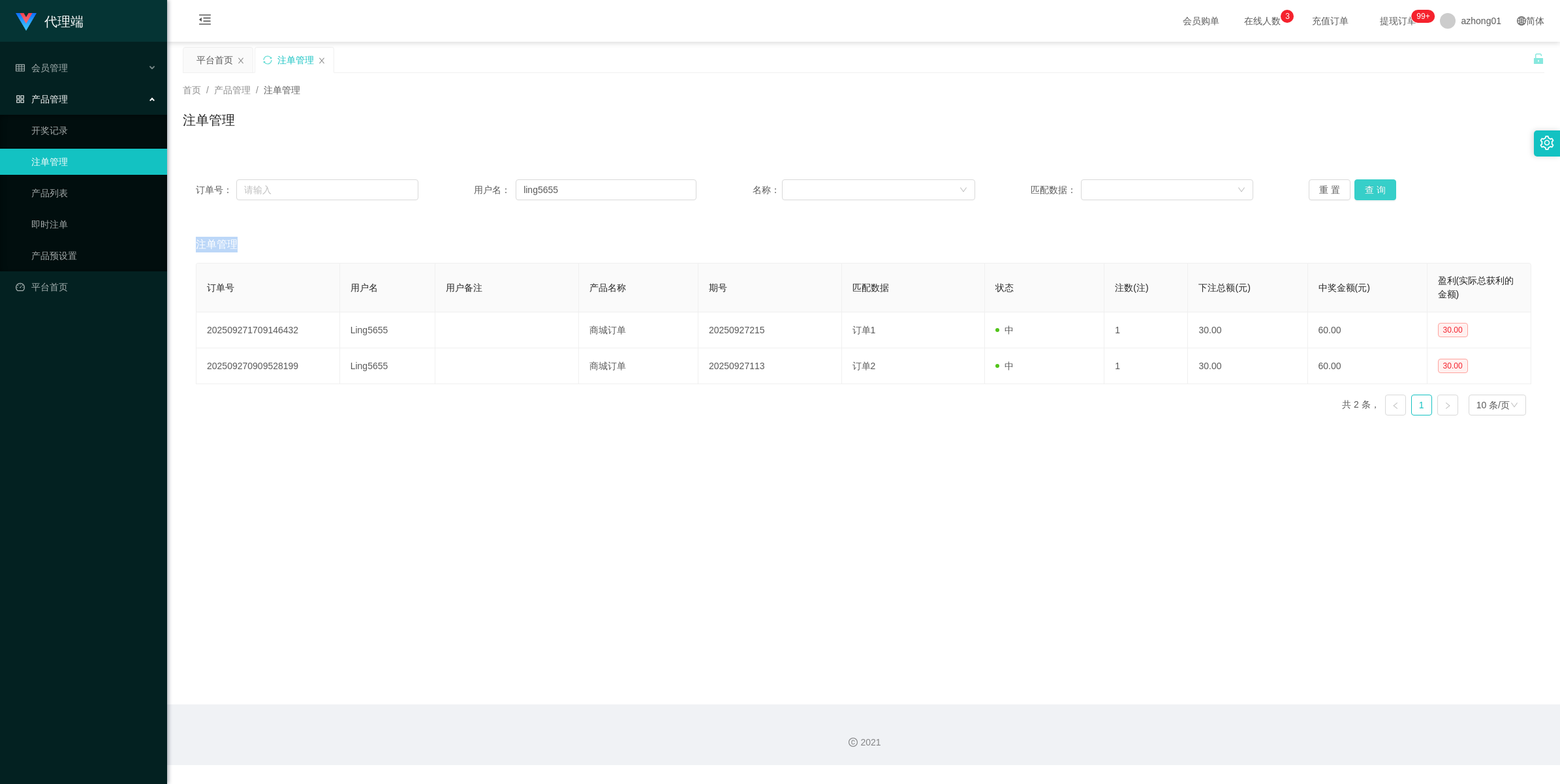
click at [1140, 194] on div "重 置 查 询" at bounding box center [1420, 190] width 222 height 21
click at [1140, 194] on button "查 询" at bounding box center [1375, 190] width 42 height 21
click at [1140, 178] on div "订单号： 用户名： ling5655 名称： 匹配数据： 重 置 查 询" at bounding box center [863, 190] width 1361 height 47
click at [1140, 183] on button "查 询" at bounding box center [1375, 190] width 42 height 21
click at [1140, 183] on div "重 置 查 询" at bounding box center [1420, 190] width 222 height 21
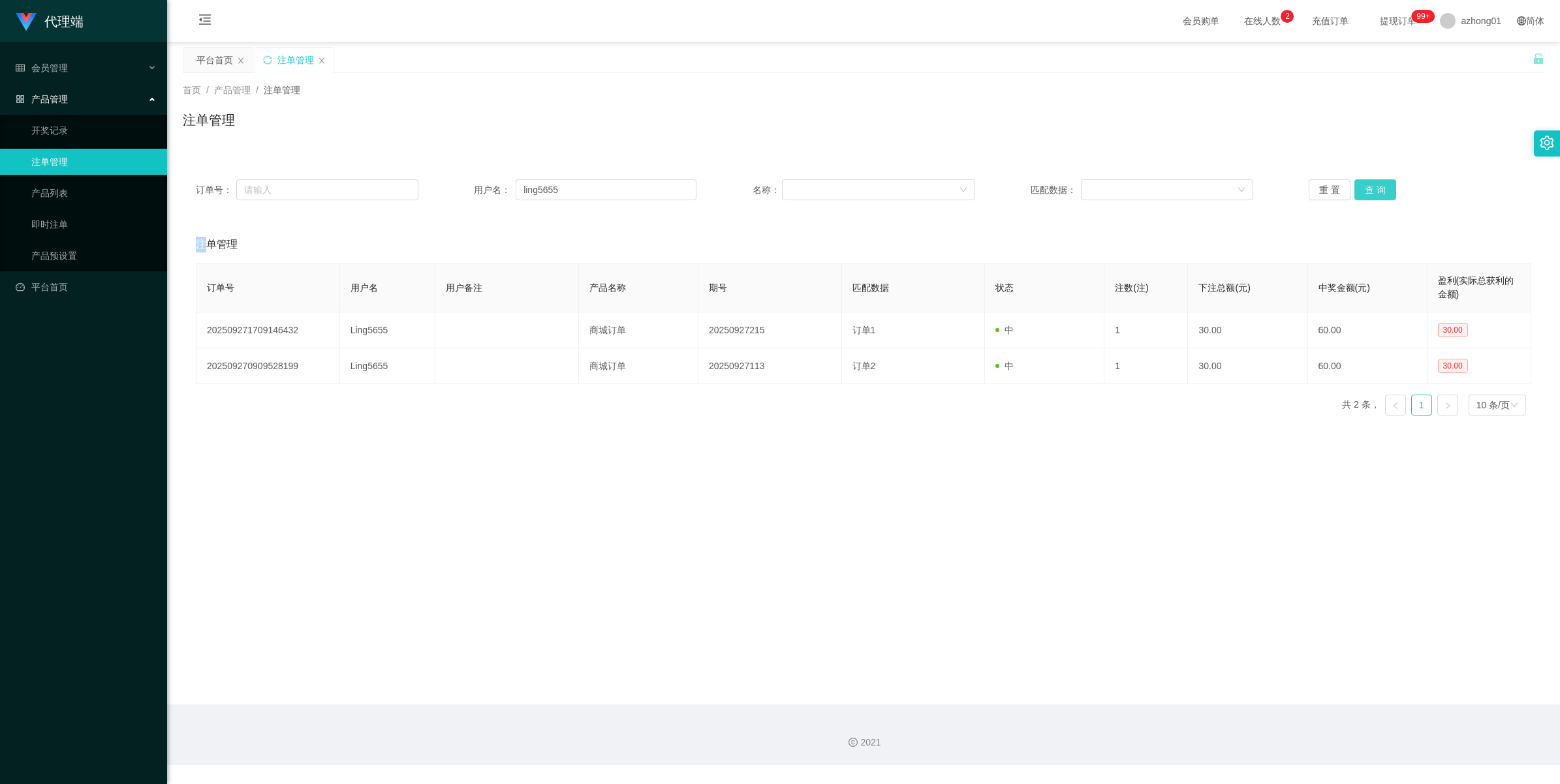
drag, startPoint x: 1369, startPoint y: 183, endPoint x: 1413, endPoint y: 98, distance: 95.7
click at [1140, 183] on button "查 询" at bounding box center [1375, 190] width 42 height 21
click at [1140, 184] on button "查 询" at bounding box center [1375, 190] width 42 height 21
click at [1140, 184] on div "重 置 查 询" at bounding box center [1420, 190] width 222 height 21
click at [1140, 184] on button "查 询" at bounding box center [1375, 190] width 42 height 21
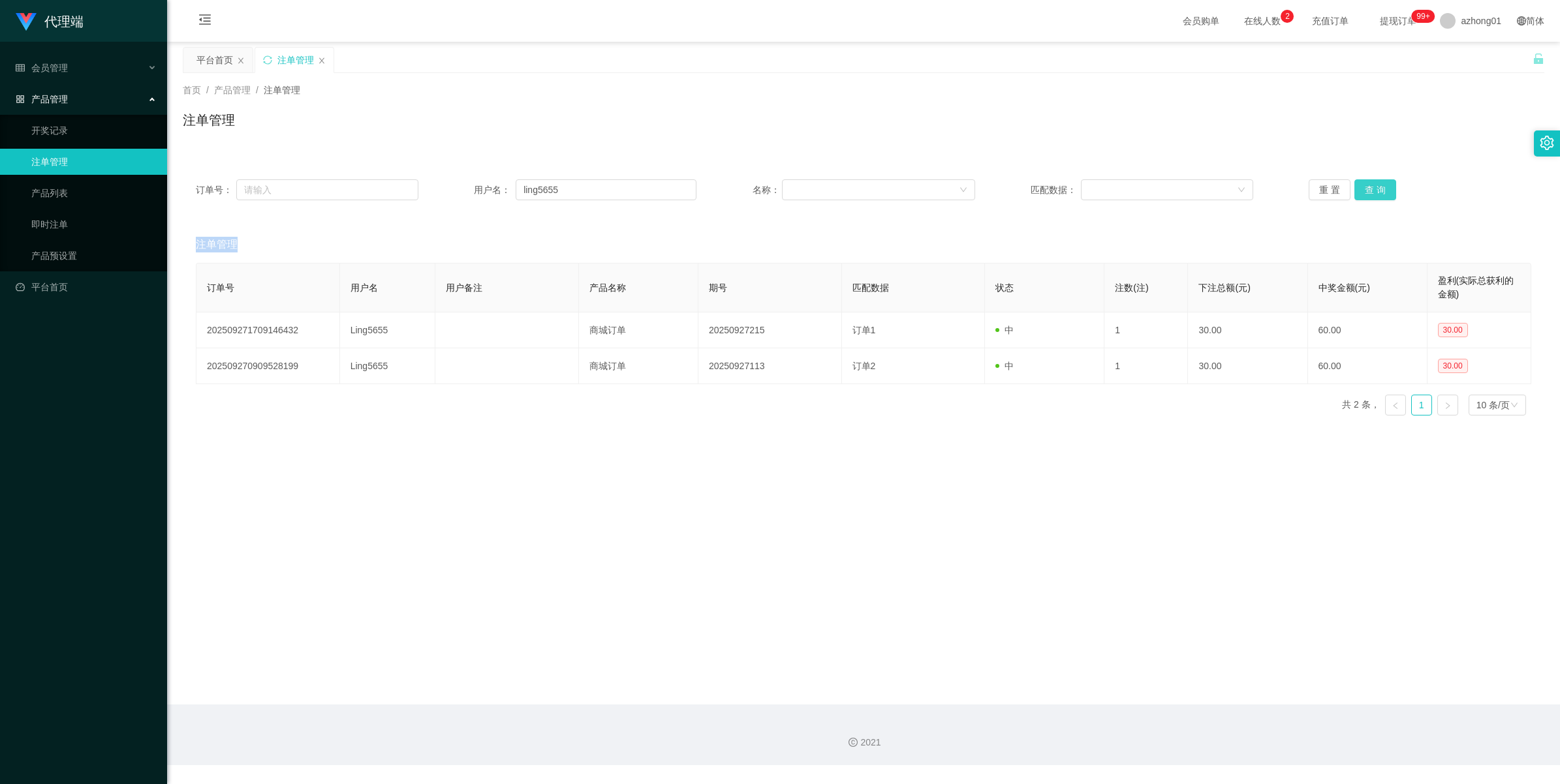
click at [1140, 184] on div "重 置 查 询" at bounding box center [1420, 190] width 222 height 21
click at [1140, 184] on button "查 询" at bounding box center [1375, 190] width 42 height 21
click at [1140, 184] on div "重 置 查 询" at bounding box center [1420, 190] width 222 height 21
click at [1140, 184] on button "查 询" at bounding box center [1382, 190] width 56 height 21
click at [1140, 184] on div "重 置 查 询" at bounding box center [1420, 190] width 222 height 21
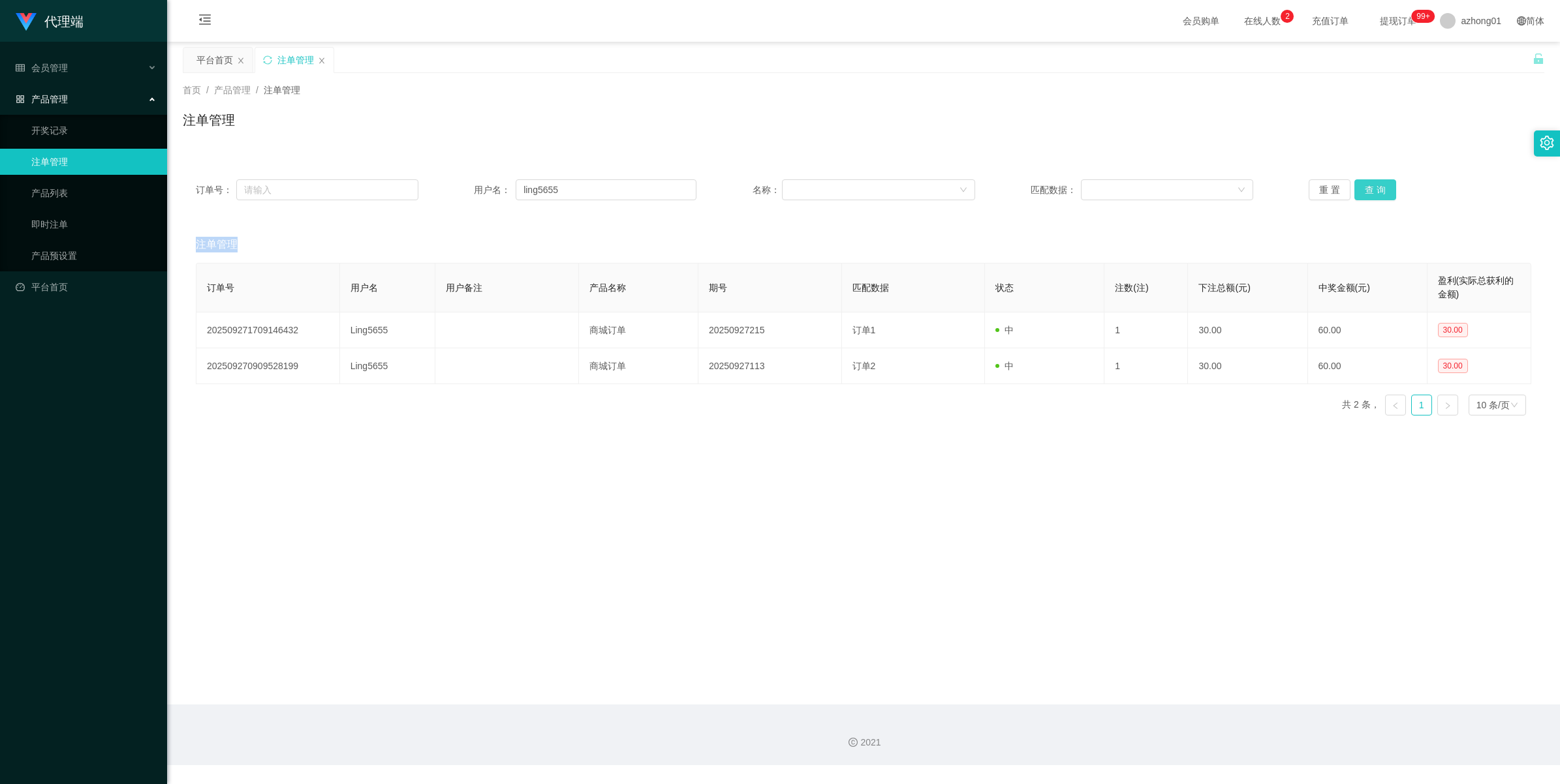
click at [1140, 184] on button "查 询" at bounding box center [1375, 190] width 42 height 21
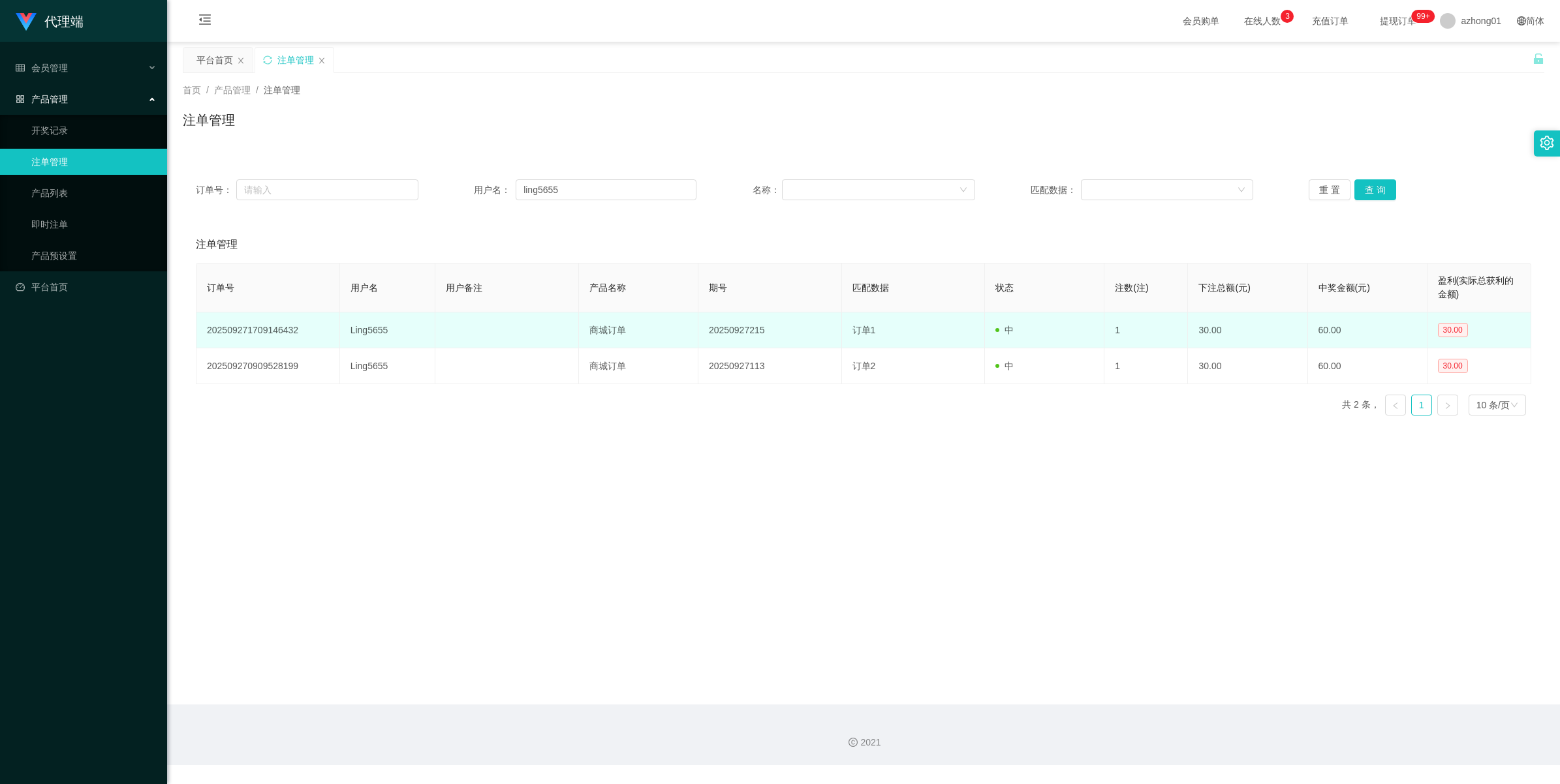
click at [370, 331] on td "Ling5655" at bounding box center [388, 331] width 95 height 36
copy td "Ling5655"
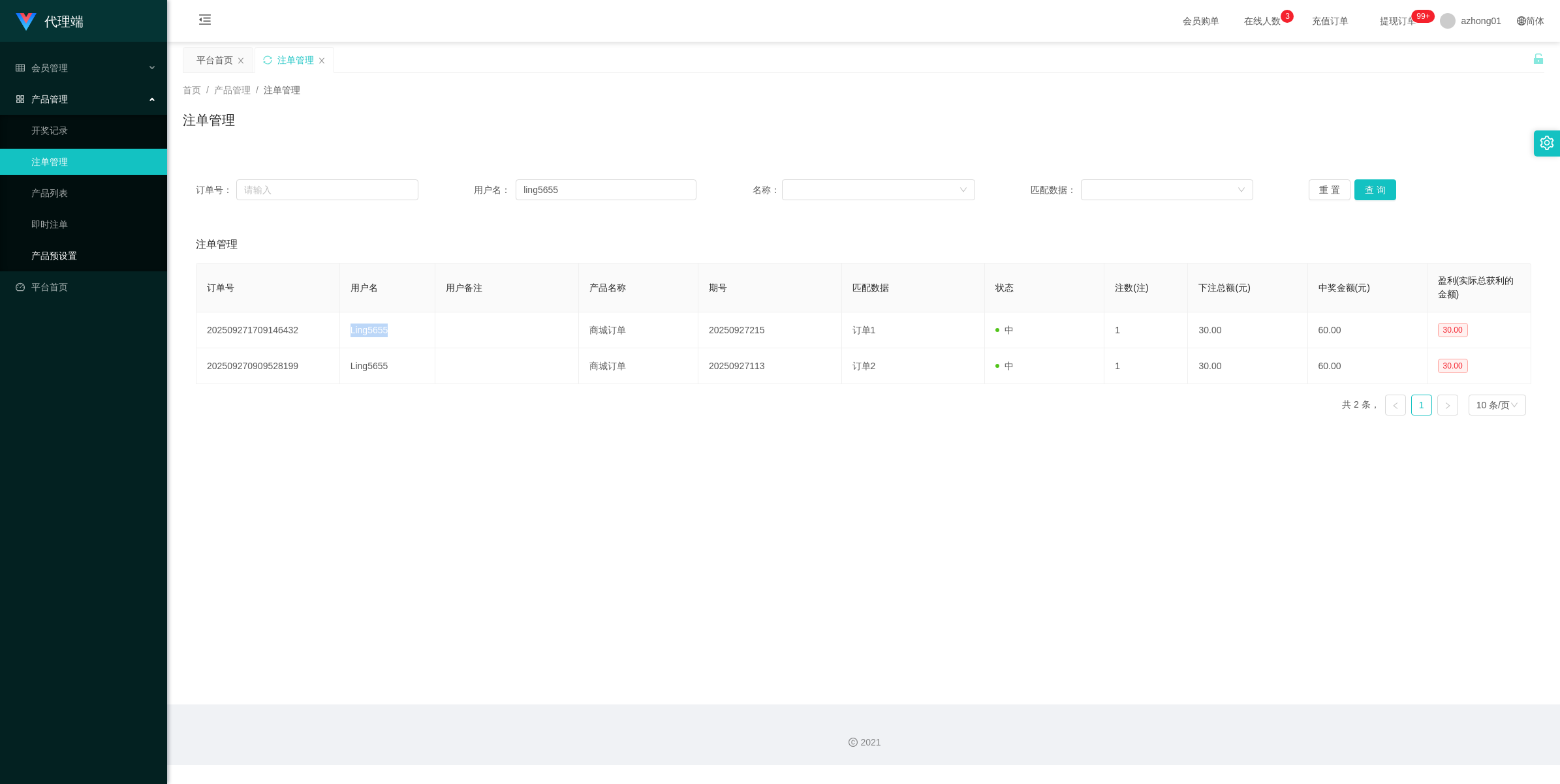
click at [58, 252] on link "产品预设置" at bounding box center [94, 256] width 125 height 26
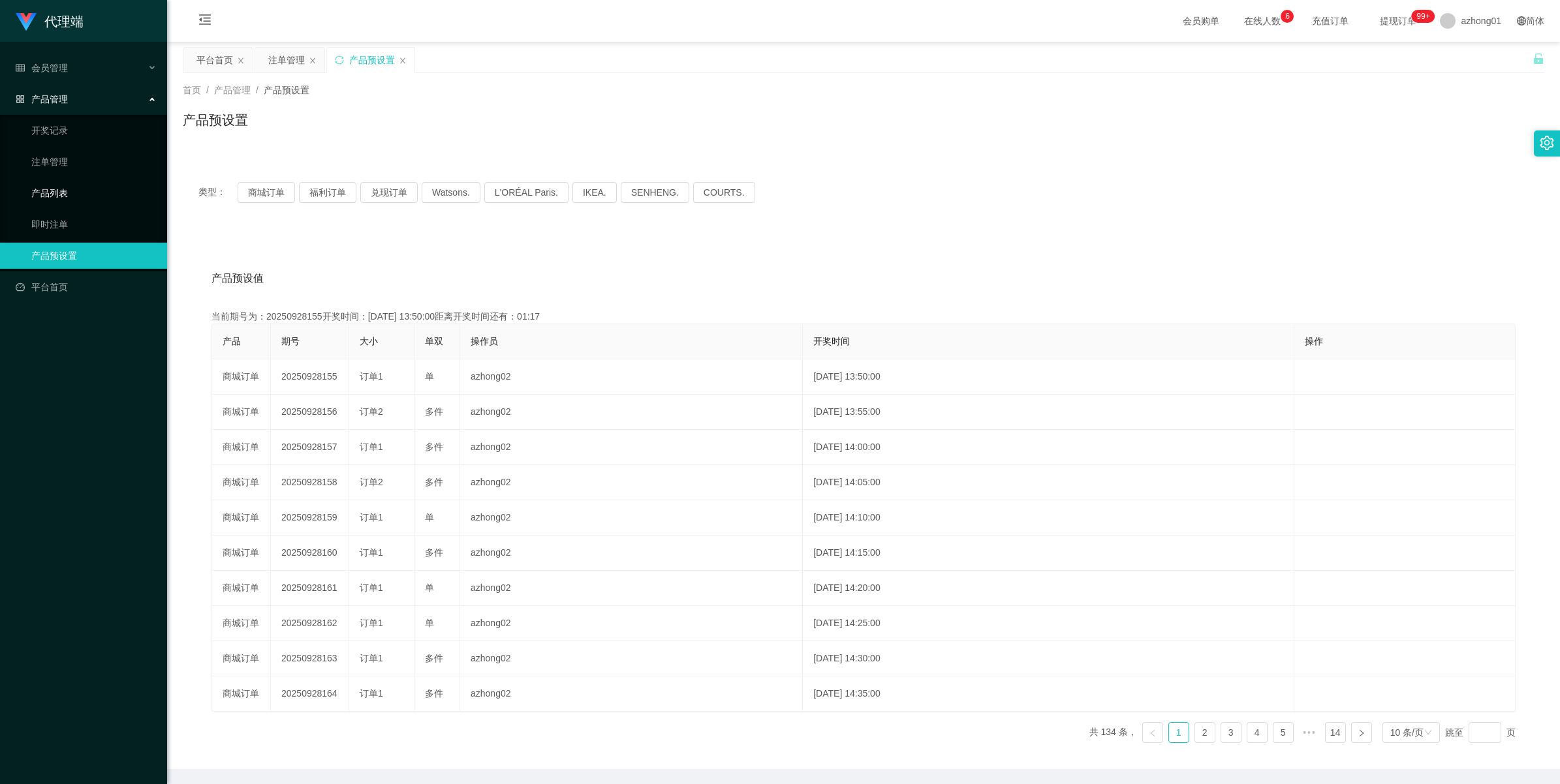
click at [51, 202] on link "产品列表" at bounding box center [94, 193] width 125 height 26
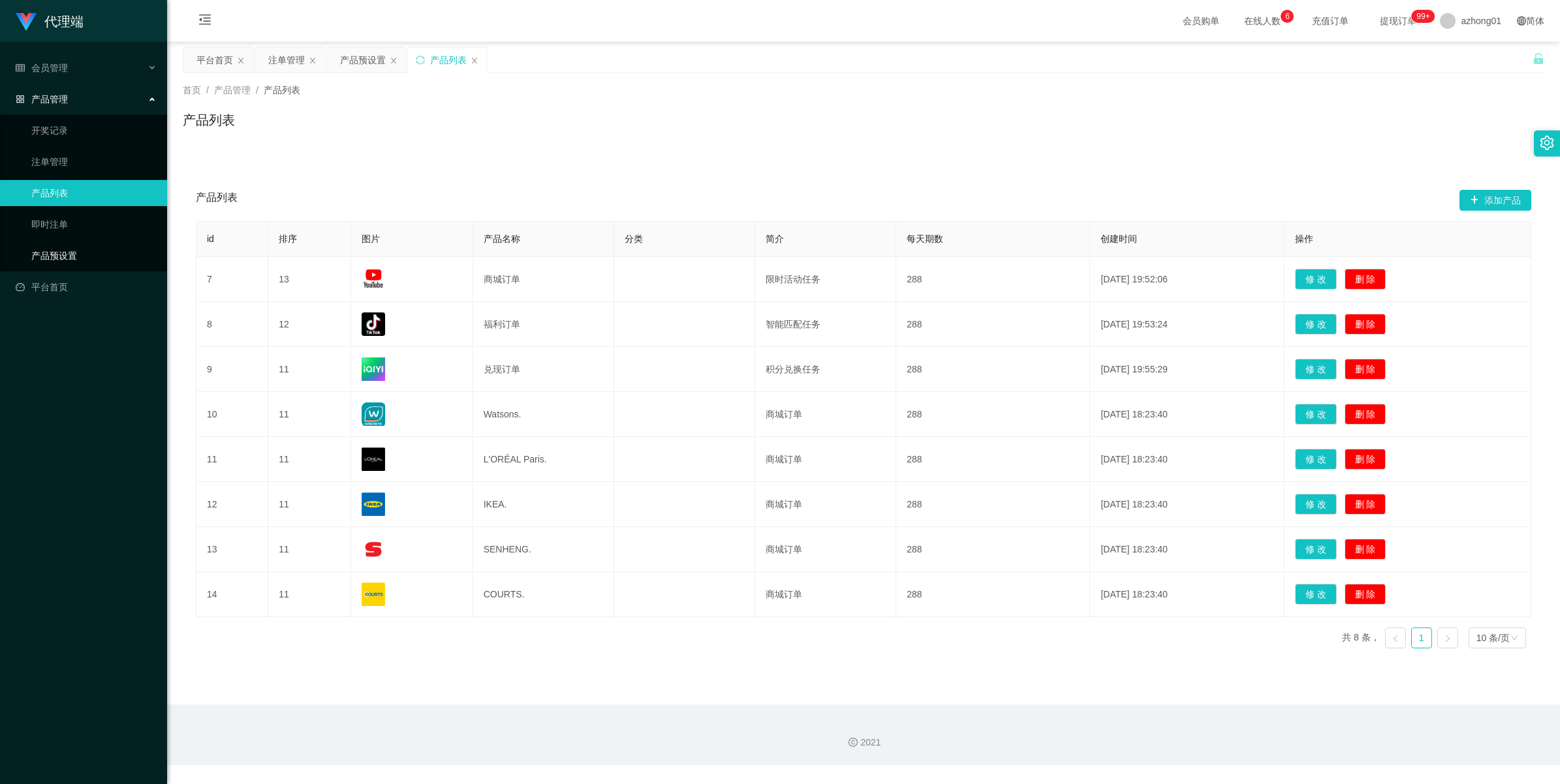
click at [47, 259] on link "产品预设置" at bounding box center [94, 256] width 125 height 26
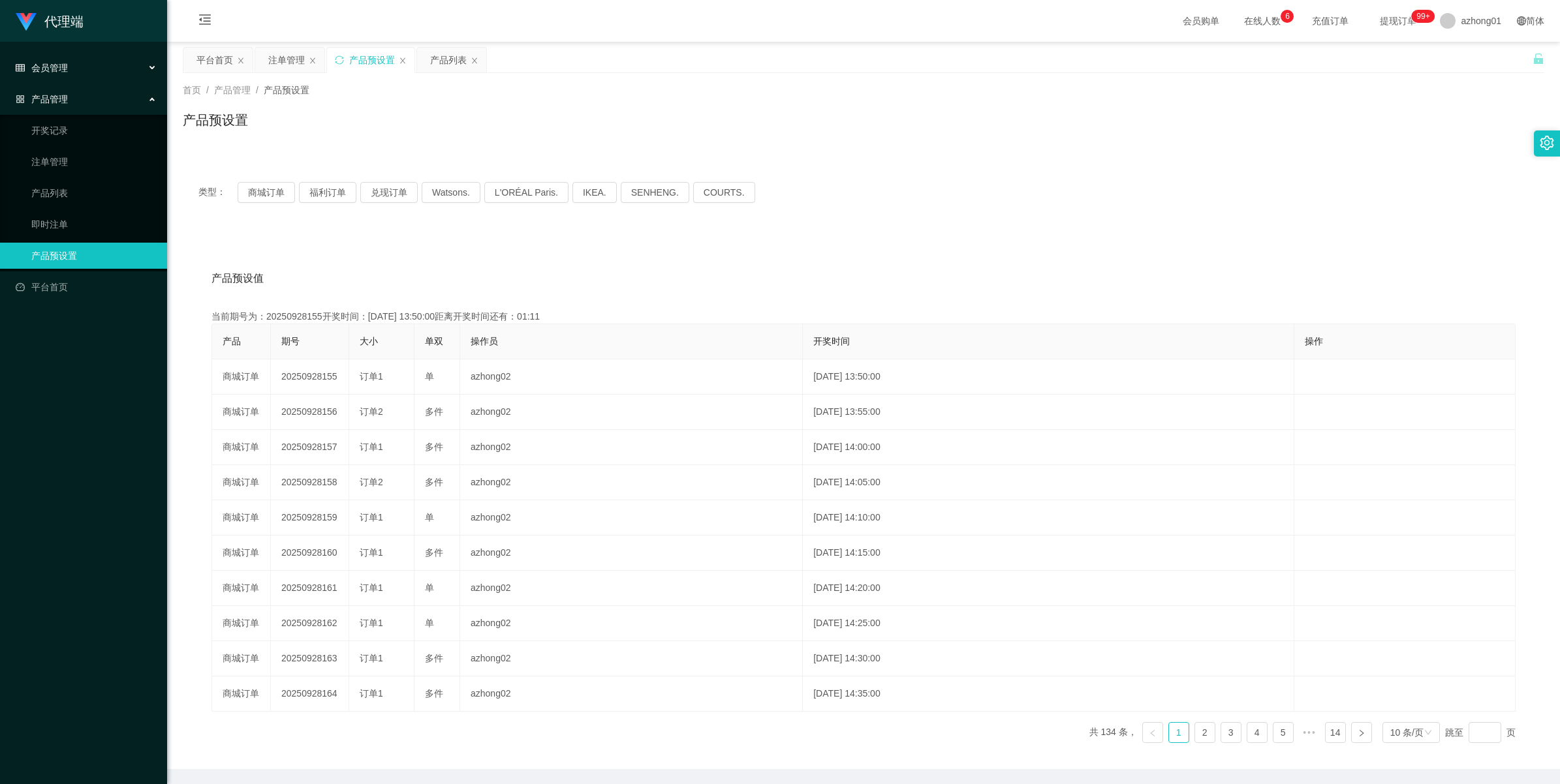
click at [53, 70] on span "会员管理" at bounding box center [42, 67] width 52 height 10
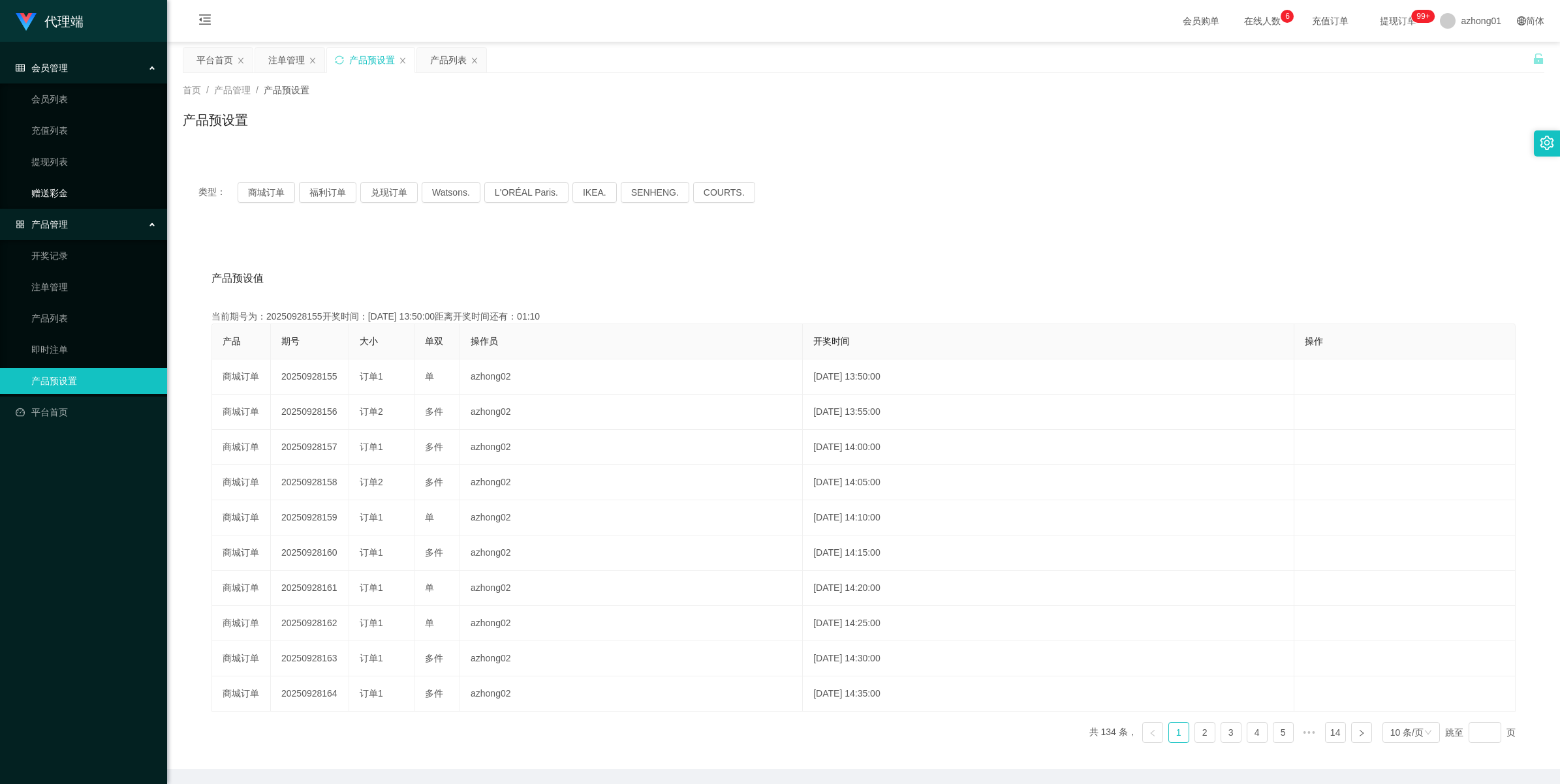
click at [49, 190] on link "赠送彩金" at bounding box center [94, 193] width 125 height 26
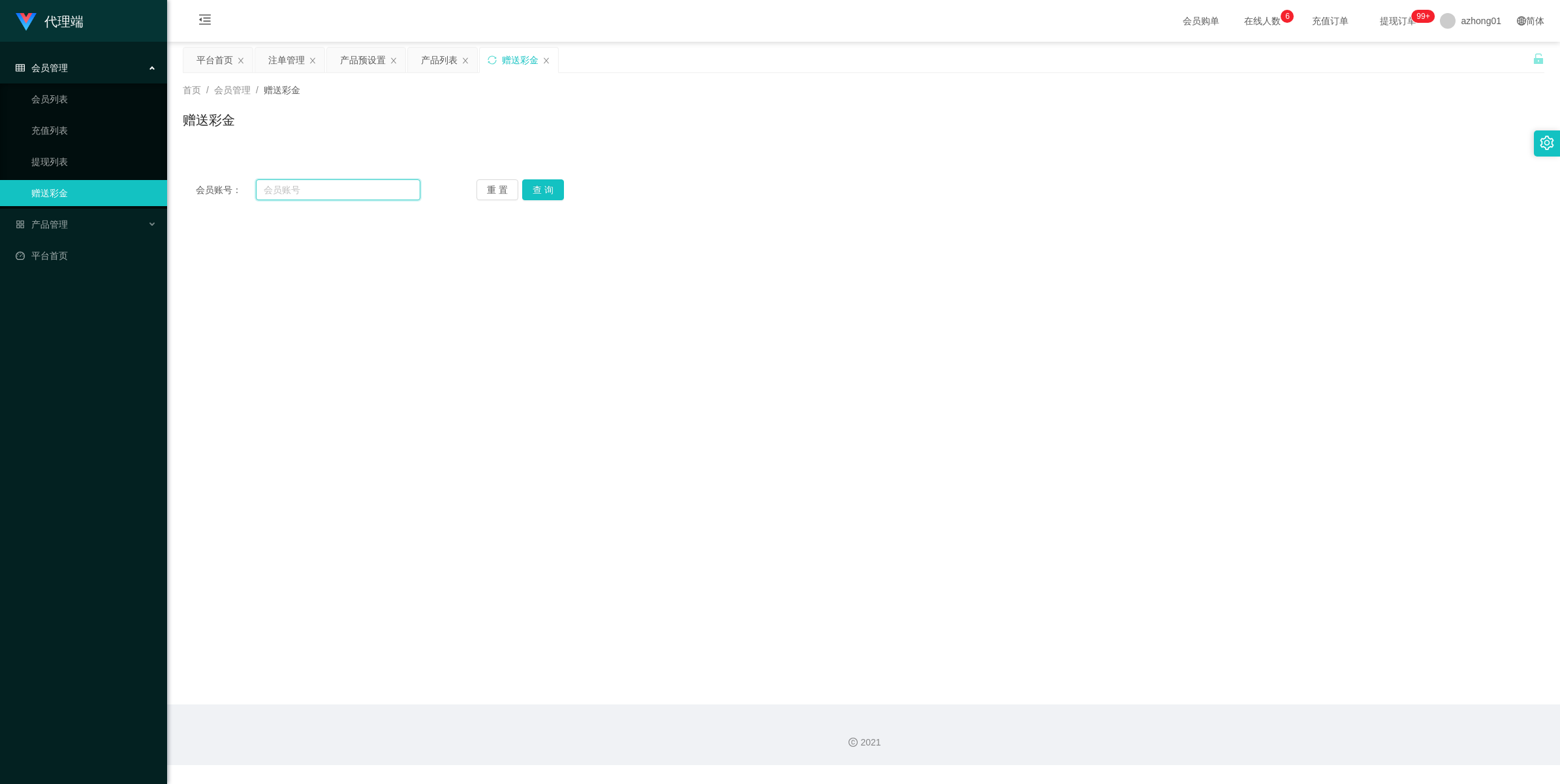
drag, startPoint x: 337, startPoint y: 190, endPoint x: 350, endPoint y: 191, distance: 13.0
click at [337, 190] on input "text" at bounding box center [338, 190] width 165 height 21
paste input "Ling5655"
type input "Ling5655"
click at [550, 192] on button "查 询" at bounding box center [543, 190] width 42 height 21
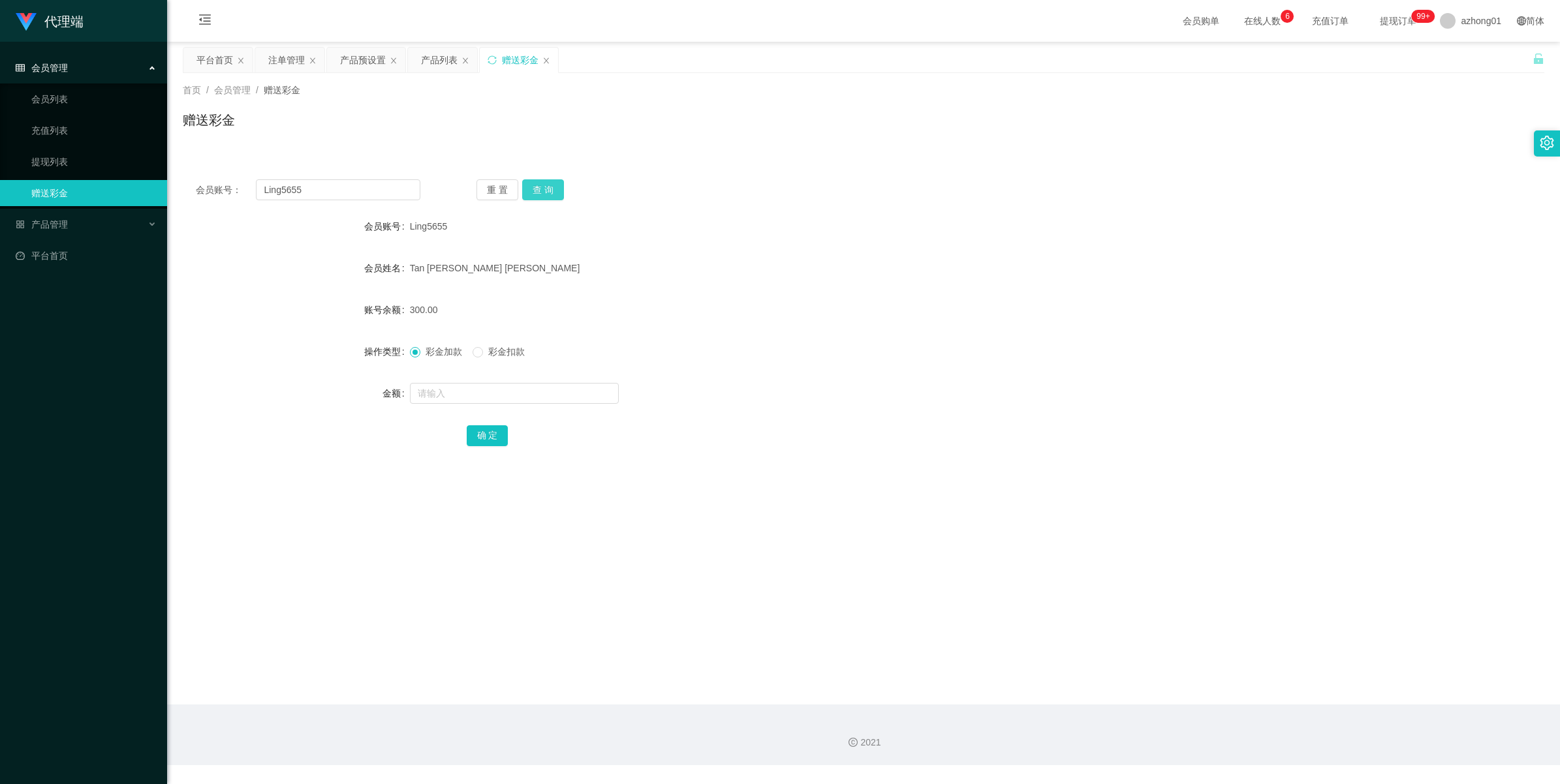
click at [526, 183] on button "查 询" at bounding box center [543, 190] width 42 height 21
click at [282, 72] on div "注单管理" at bounding box center [286, 60] width 37 height 25
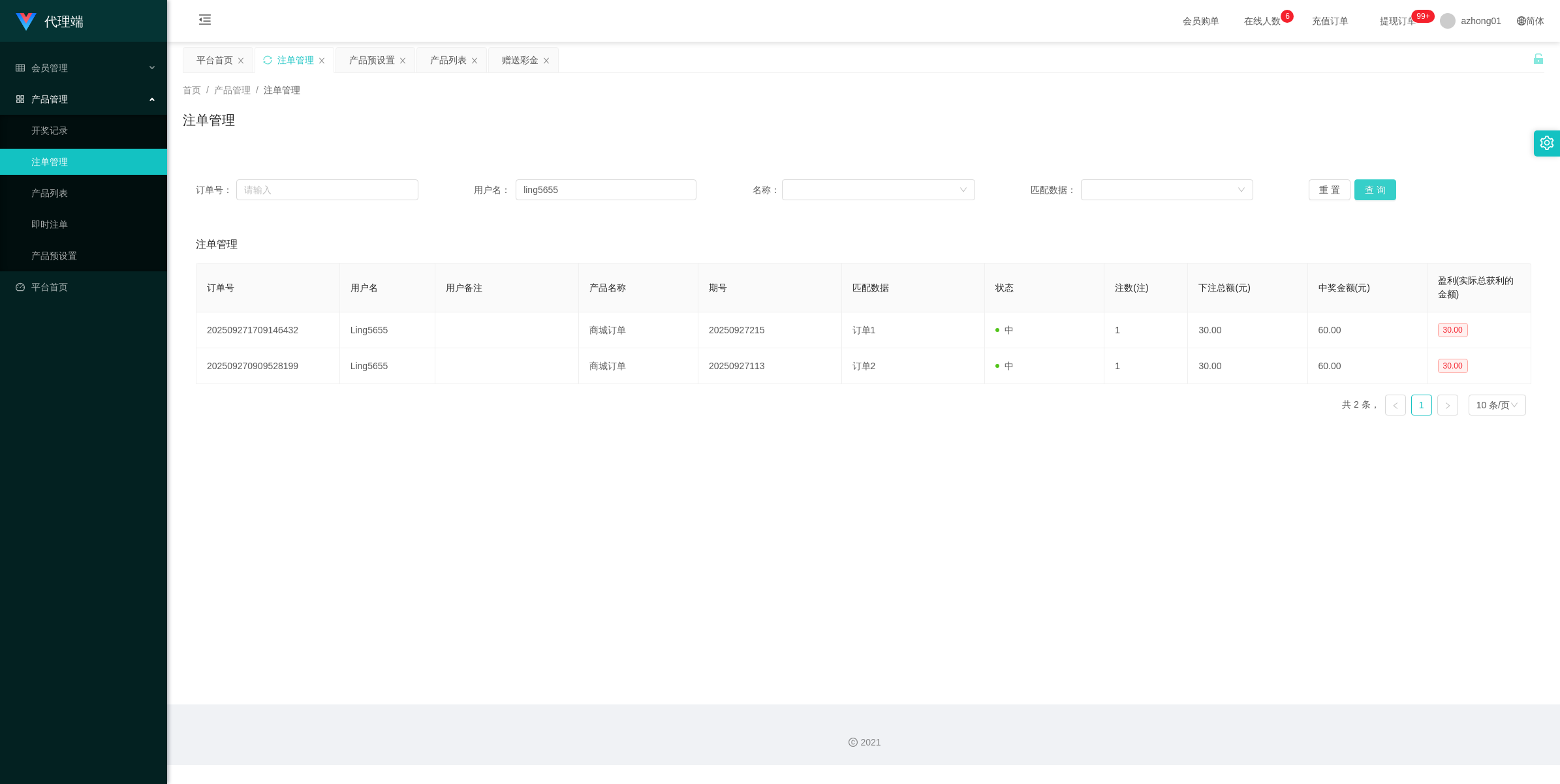
click at [1140, 191] on button "查 询" at bounding box center [1375, 190] width 42 height 21
click at [1140, 187] on button "查 询" at bounding box center [1375, 190] width 42 height 21
click at [1140, 187] on div "重 置 查 询" at bounding box center [1420, 190] width 222 height 21
click at [1140, 187] on button "查 询" at bounding box center [1375, 190] width 42 height 21
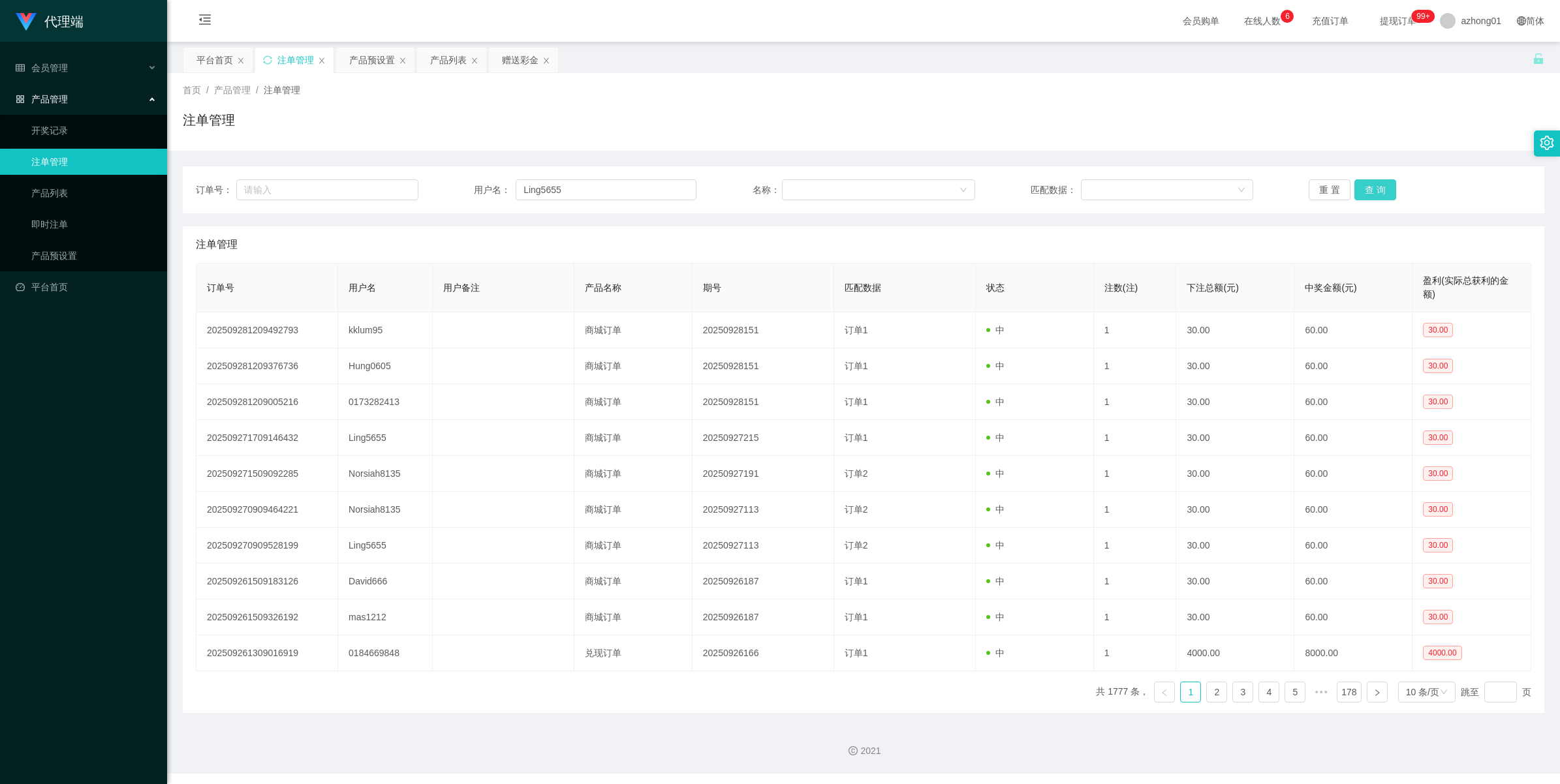
type input "Ling5655"
click at [1361, 190] on button "查 询" at bounding box center [1375, 190] width 42 height 21
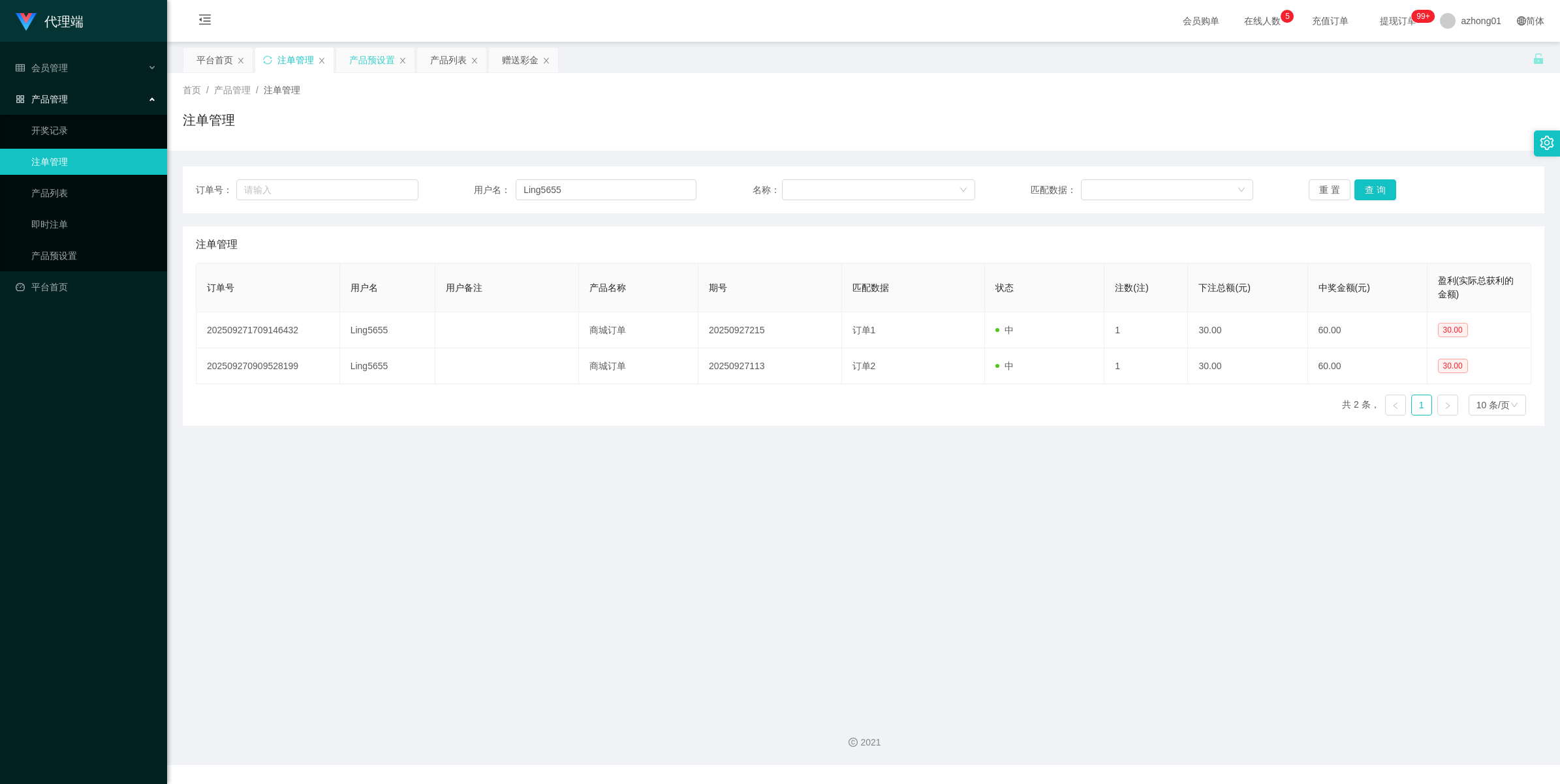
click at [370, 64] on div "产品预设置" at bounding box center [372, 60] width 46 height 25
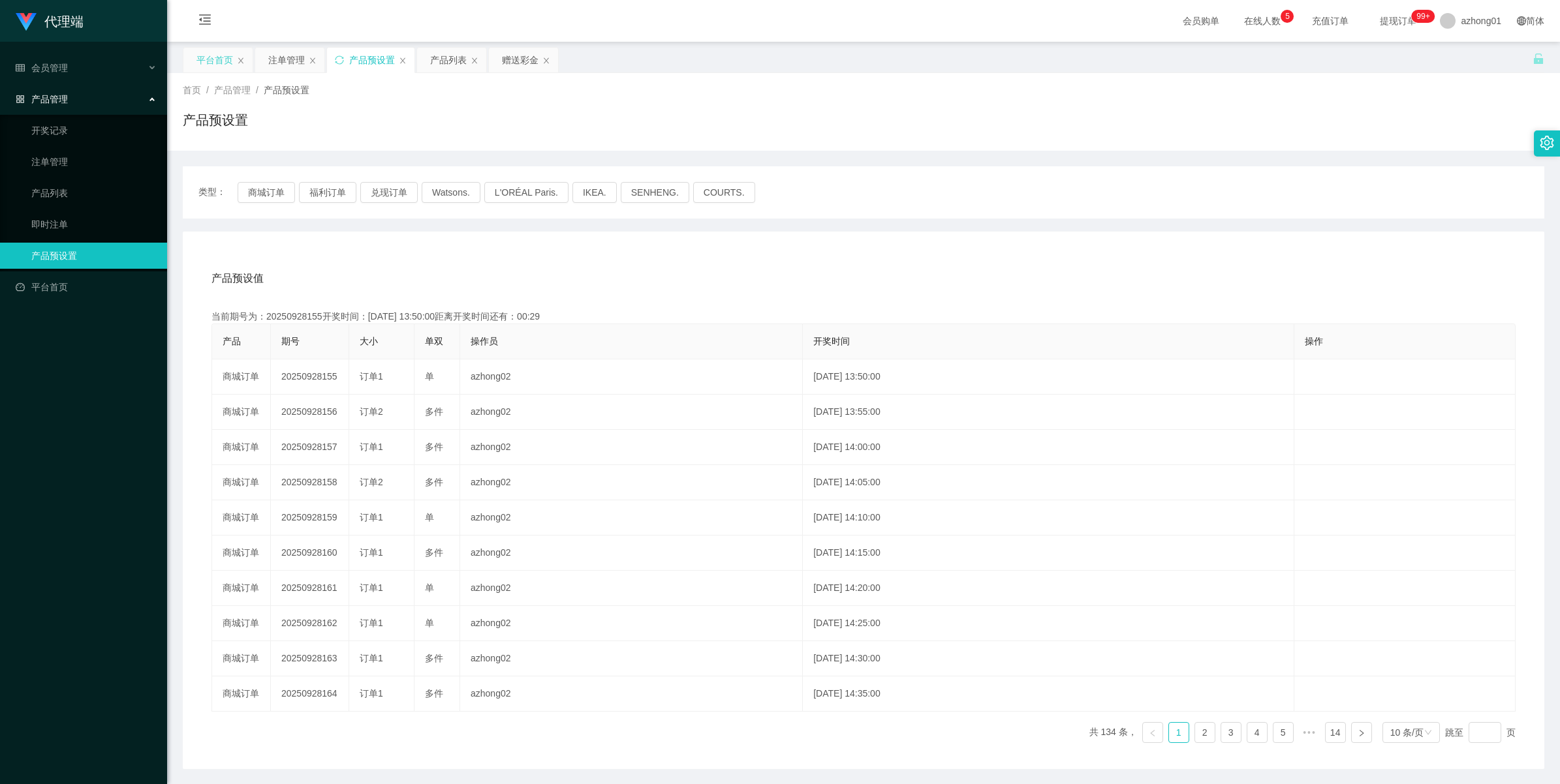
click at [206, 59] on div "平台首页" at bounding box center [215, 60] width 37 height 25
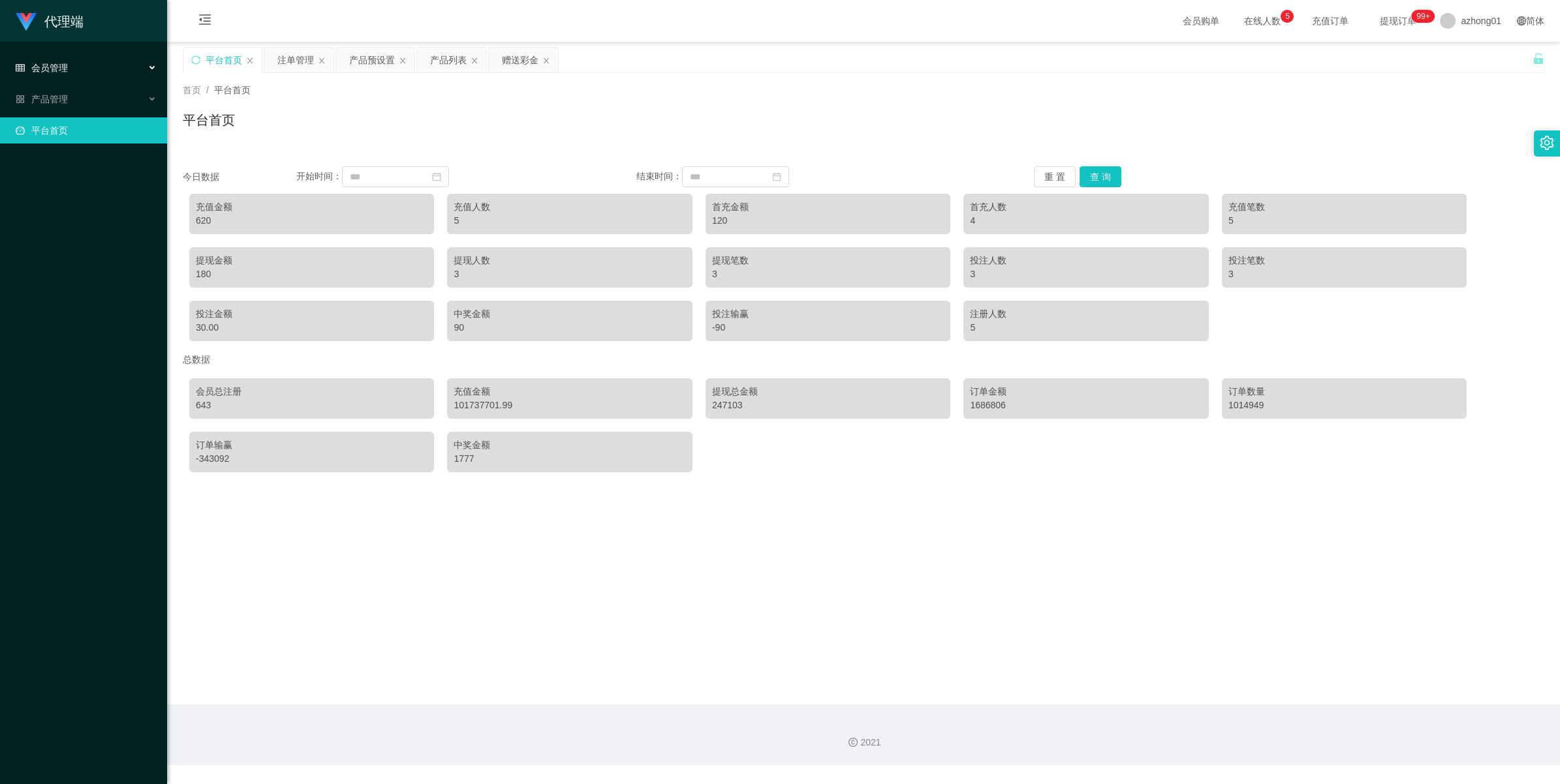
click at [44, 67] on span "会员管理" at bounding box center [42, 67] width 52 height 10
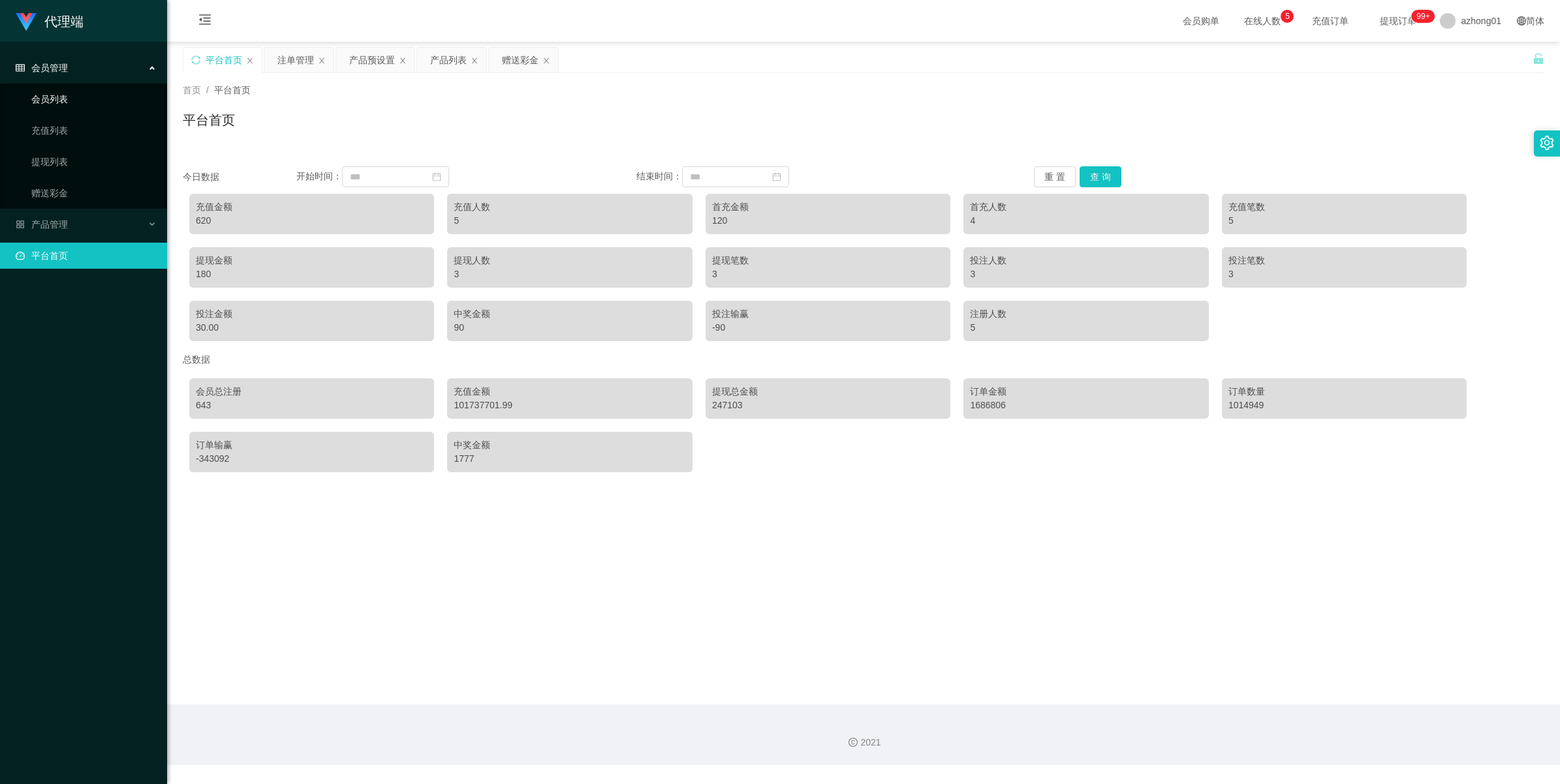
click at [54, 102] on link "会员列表" at bounding box center [94, 99] width 125 height 26
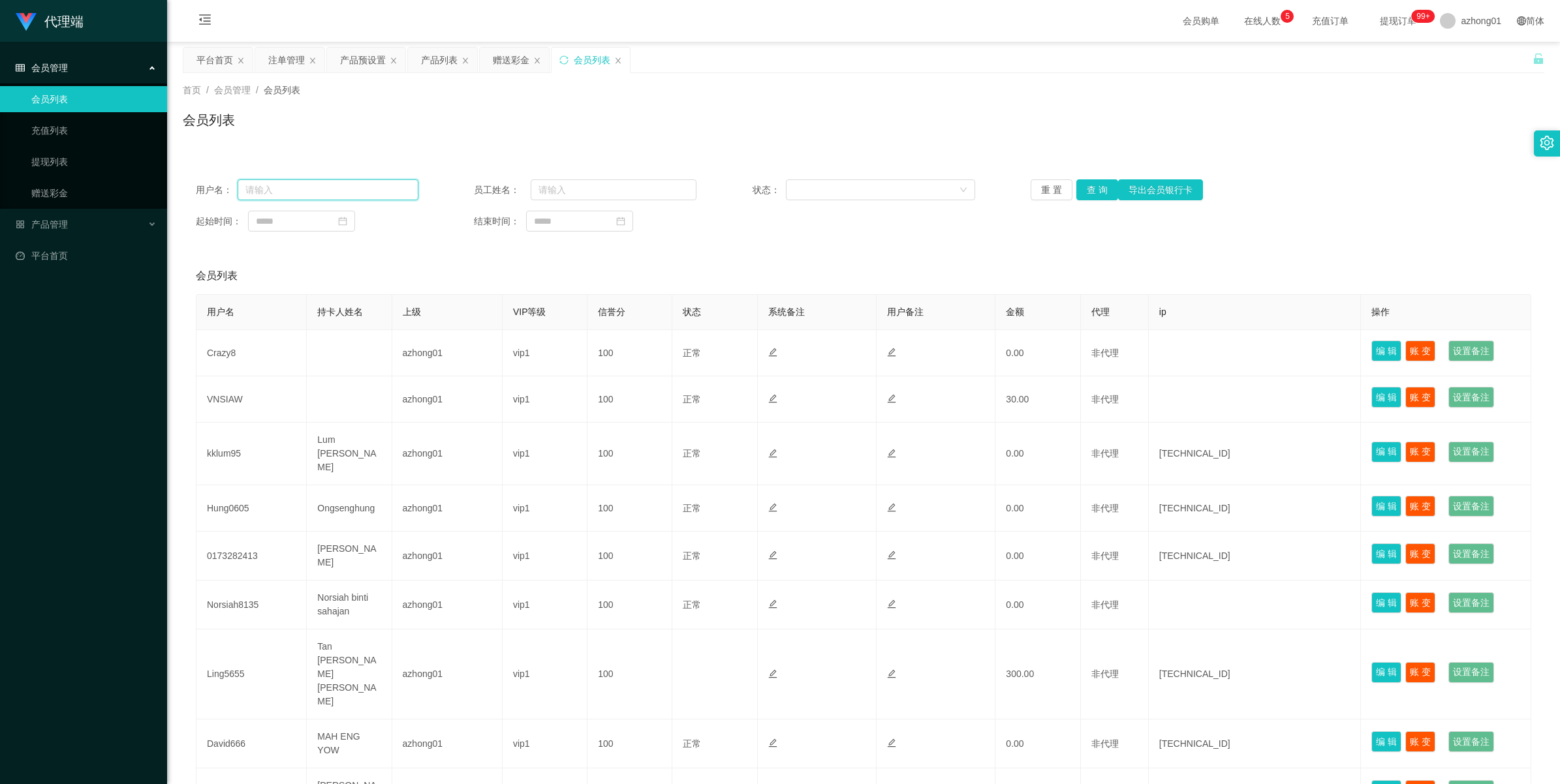
click at [349, 197] on input "text" at bounding box center [328, 190] width 181 height 21
paste input "其实就是帮他们把财务数据做得好看，数据漂亮了，公司要融资、要合作才容易谈"
drag, startPoint x: 400, startPoint y: 186, endPoint x: 138, endPoint y: 161, distance: 263.2
click at [0, 161] on html "代理端 会员管理 会员列表 充值列表 提现列表 赠送彩金 产品管理 开奖记录 注单管理 产品列表 即时注单 产品预设置 平台首页 保存配置 重置配置 整体风格…" at bounding box center [780, 392] width 1560 height 784
type input "谈"
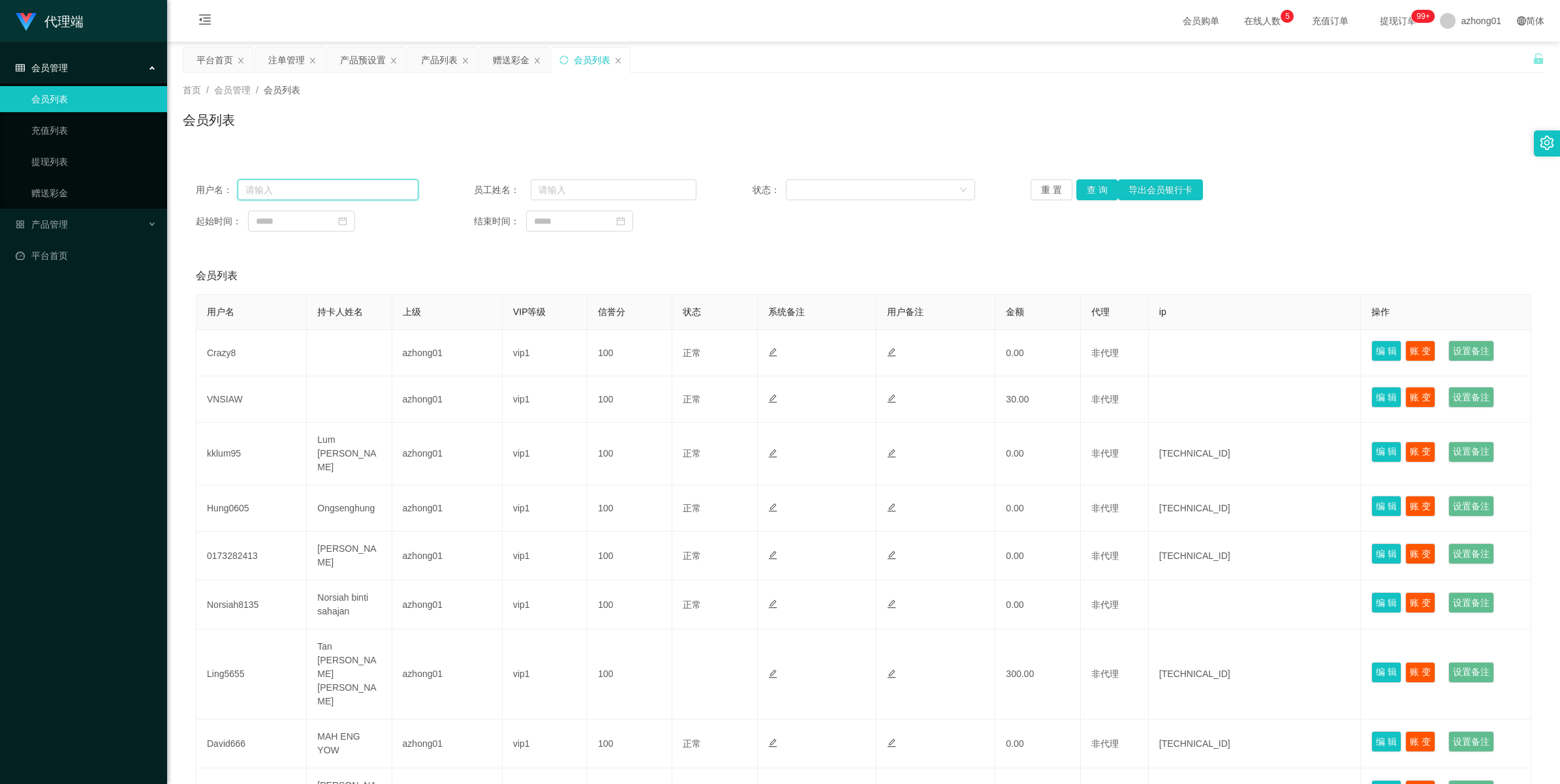
click at [321, 194] on input "text" at bounding box center [328, 190] width 181 height 21
click at [511, 60] on div "赠送彩金" at bounding box center [511, 60] width 37 height 25
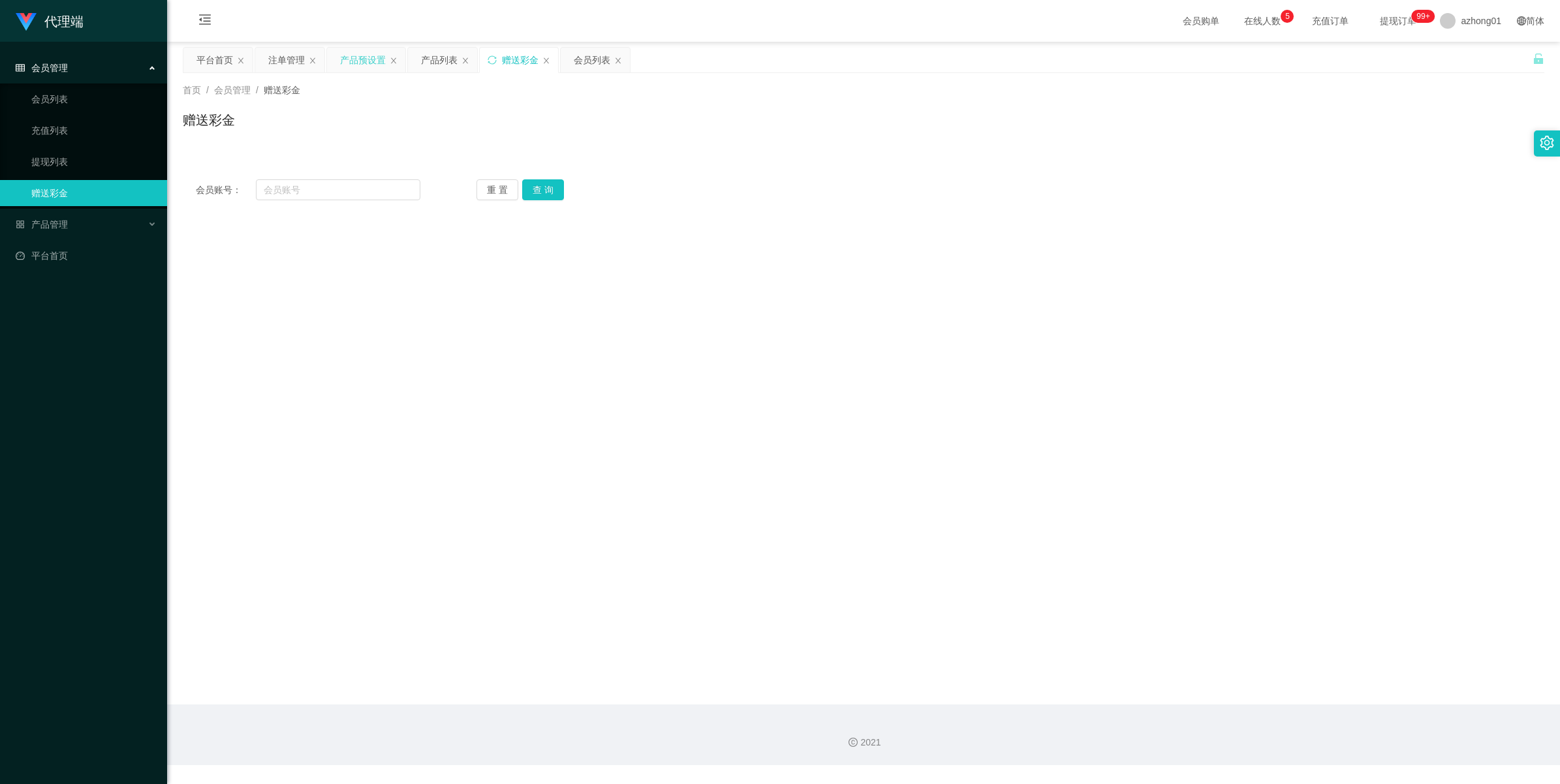
click at [346, 65] on div "产品预设置" at bounding box center [363, 60] width 46 height 25
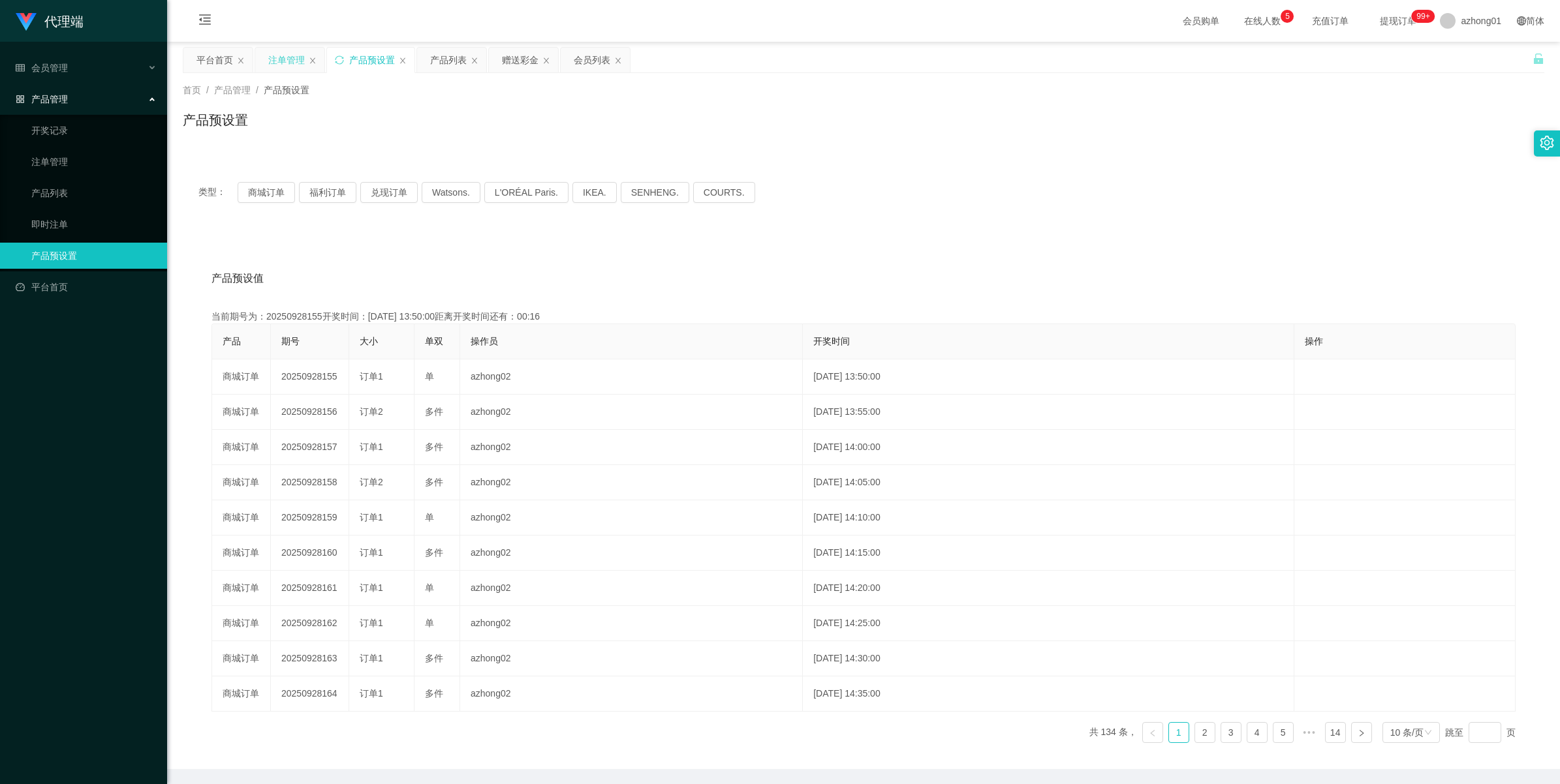
click at [279, 62] on div "注单管理" at bounding box center [286, 60] width 37 height 25
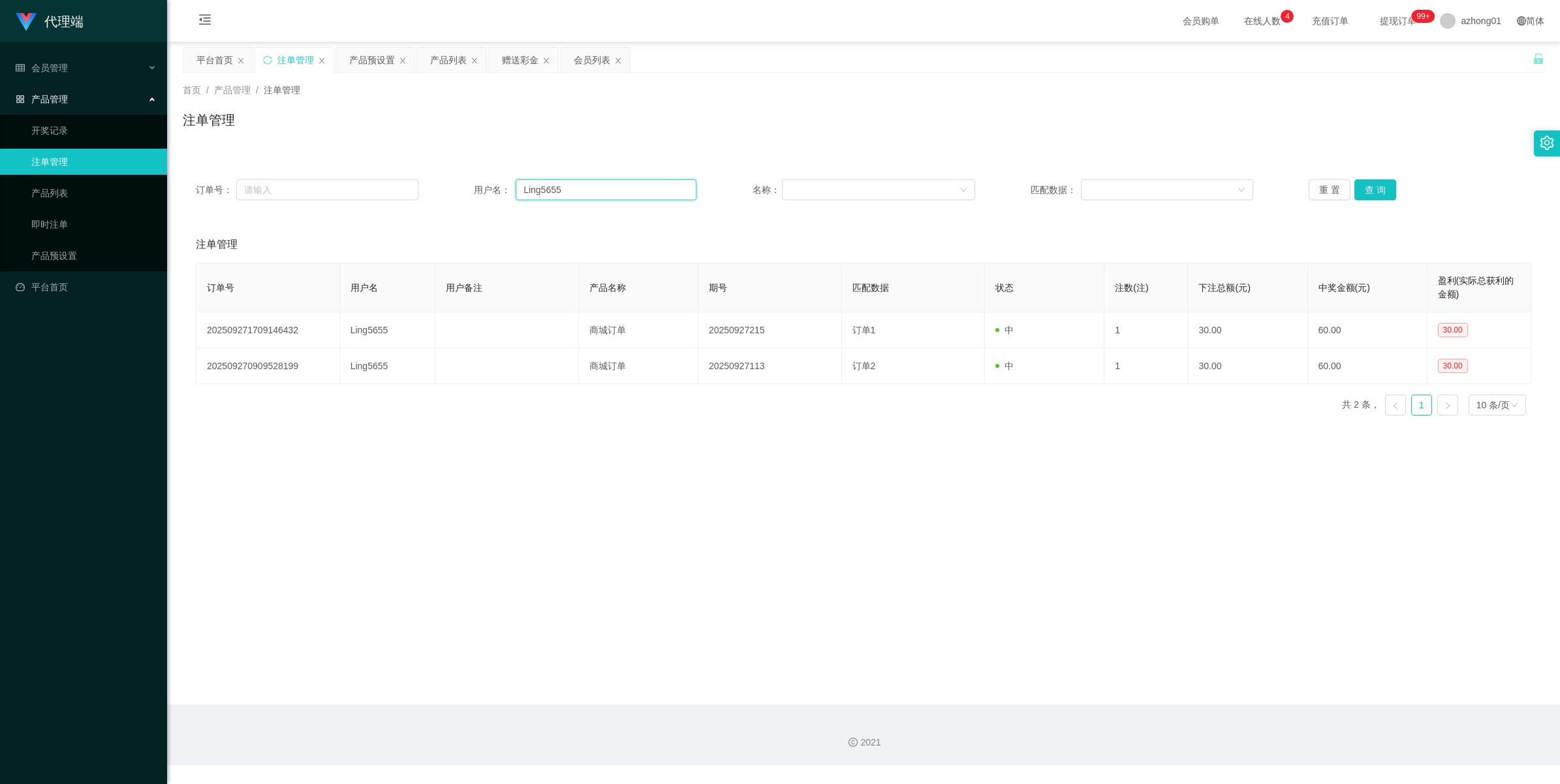
drag, startPoint x: 650, startPoint y: 187, endPoint x: 366, endPoint y: 176, distance: 284.2
click at [366, 176] on div "订单号： 用户名： Ling5655 名称： 匹配数据： 重 置 查 询" at bounding box center [863, 190] width 1361 height 47
click at [1381, 184] on button "查 询" at bounding box center [1375, 190] width 42 height 21
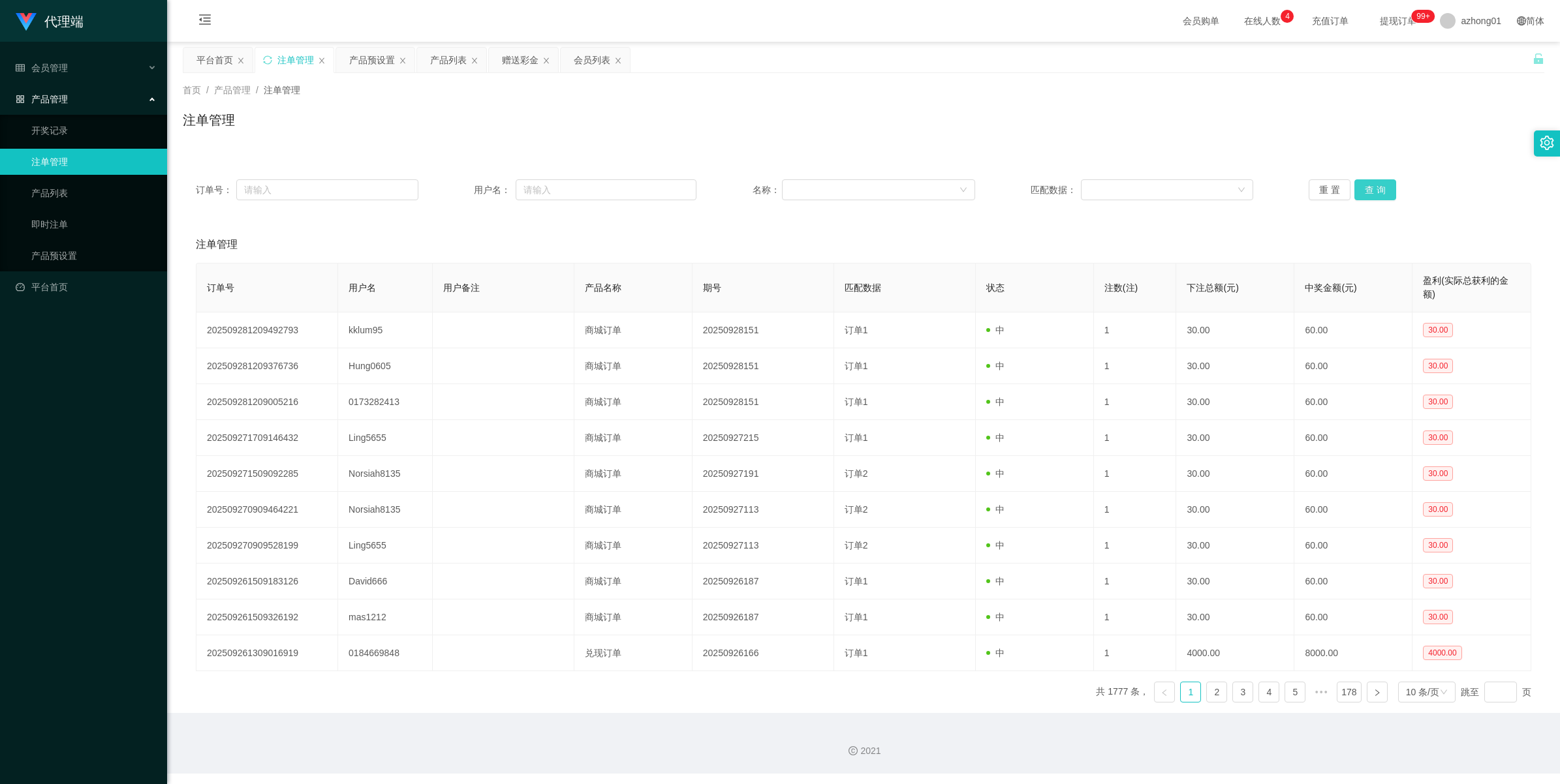
click at [1381, 184] on button "查 询" at bounding box center [1375, 190] width 42 height 21
click at [1381, 184] on div "重 置 查 询" at bounding box center [1420, 190] width 222 height 21
click at [1472, 0] on html "代理端 会员管理 会员列表 充值列表 提现列表 赠送彩金 产品管理 开奖记录 注单管理 产品列表 即时注单 产品预设置 平台首页 保存配置 重置配置 整体风格…" at bounding box center [780, 392] width 1560 height 784
click at [540, 192] on input "text" at bounding box center [606, 190] width 181 height 21
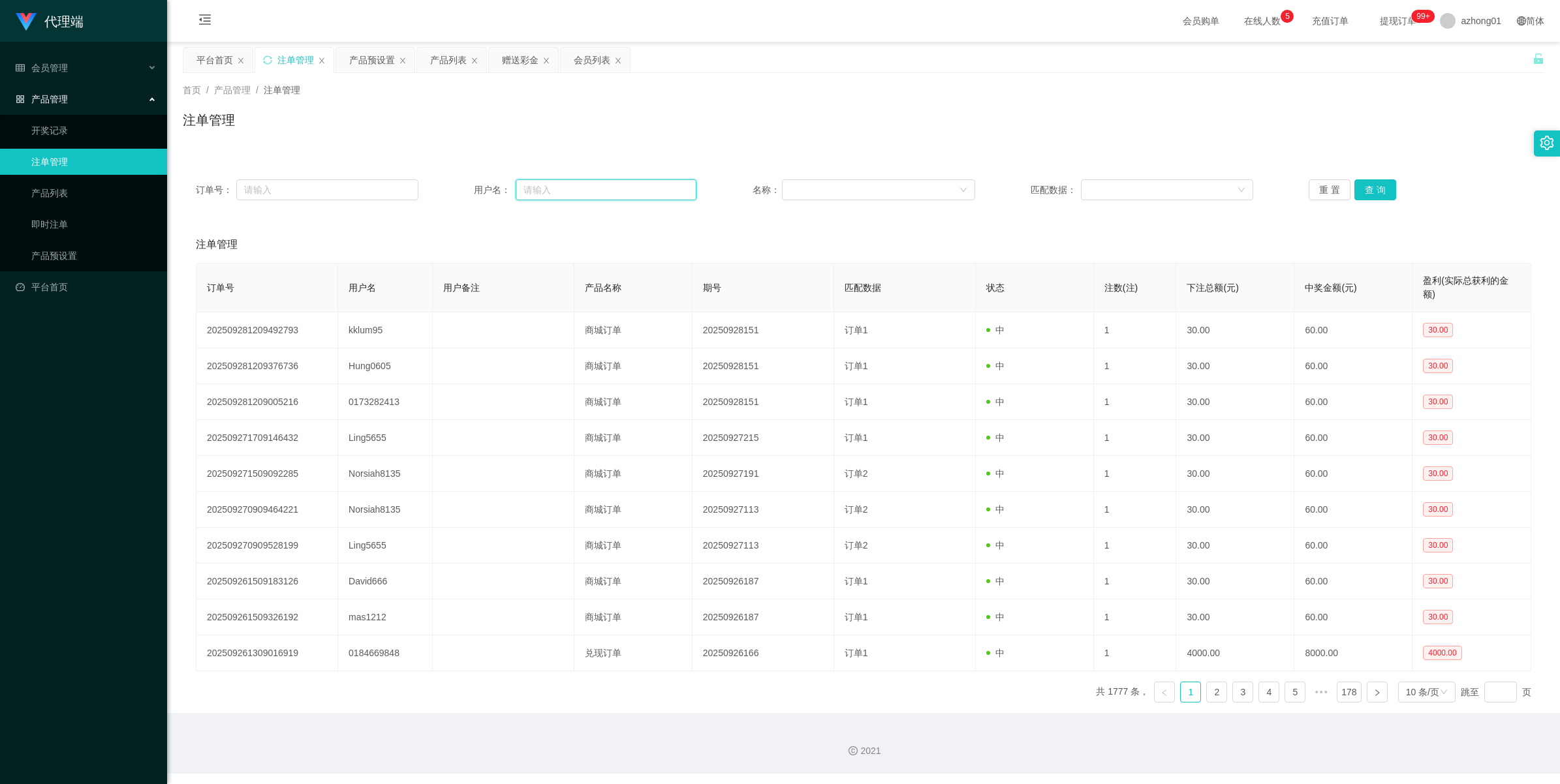
paste input "ling5655"
type input "ling5655"
click at [1381, 183] on button "查 询" at bounding box center [1375, 190] width 42 height 21
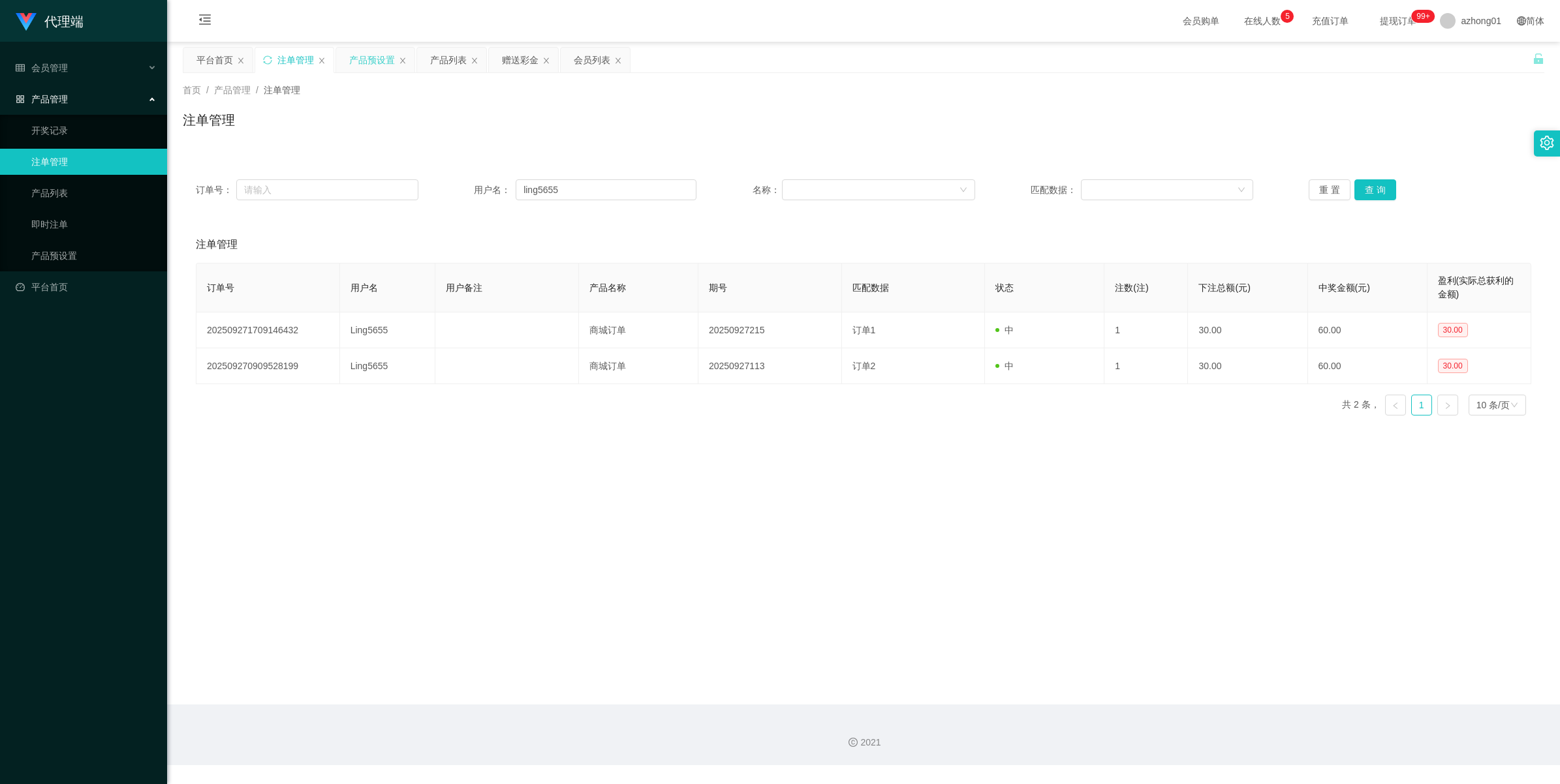
click at [365, 60] on div "产品预设置" at bounding box center [372, 60] width 46 height 25
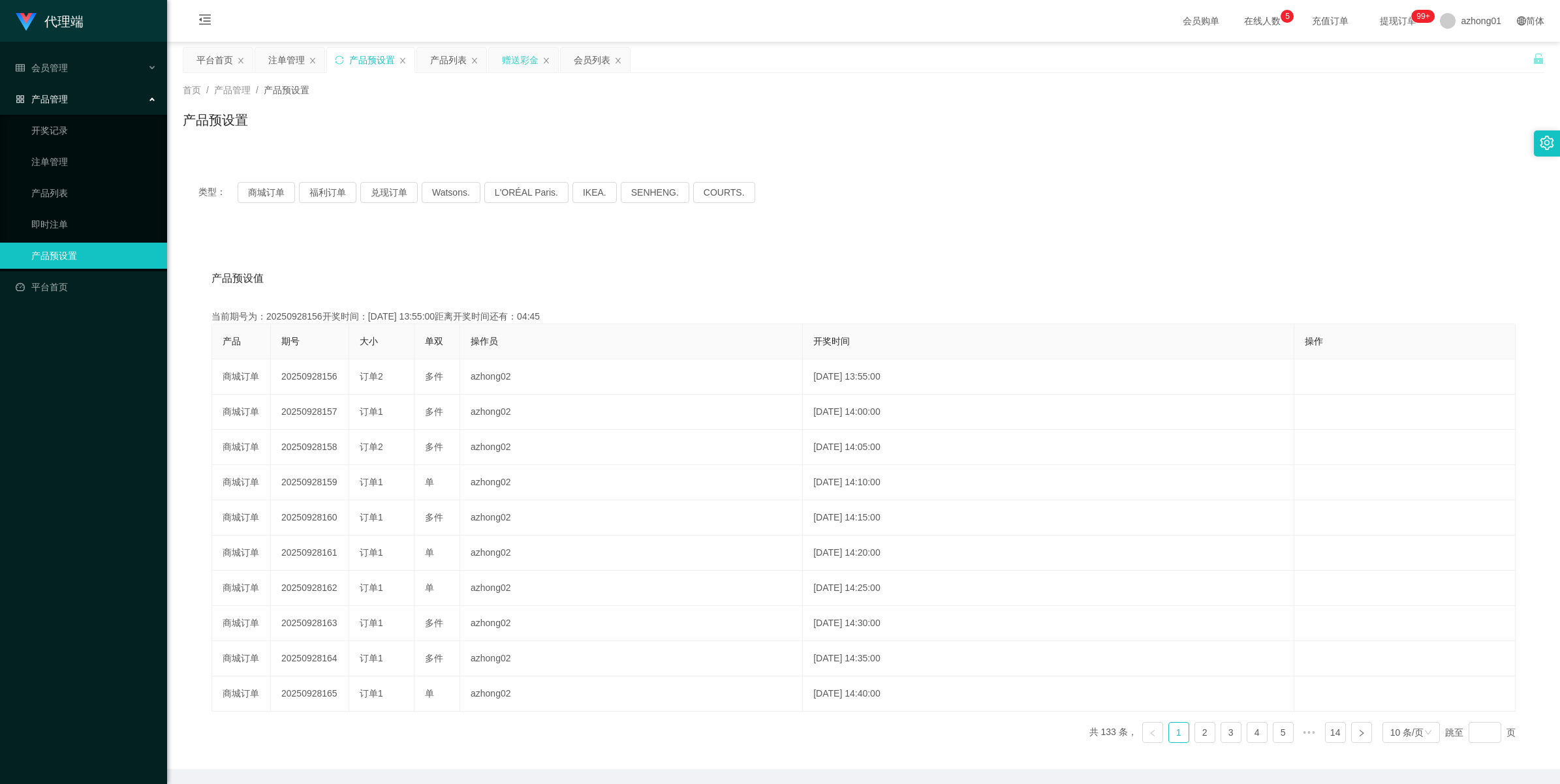
click at [529, 60] on div "赠送彩金" at bounding box center [520, 60] width 37 height 25
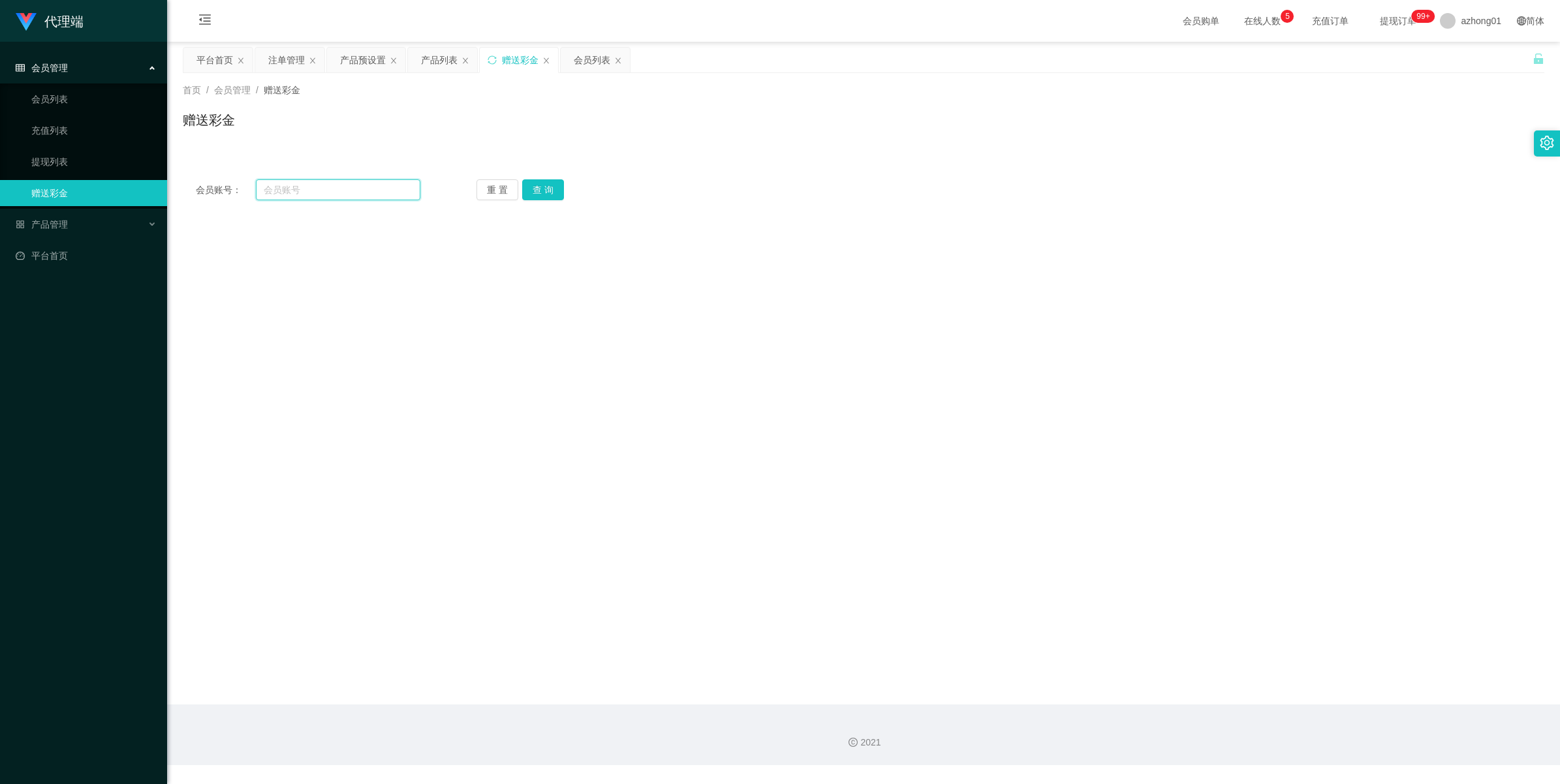
click at [314, 197] on input "text" at bounding box center [338, 190] width 165 height 21
paste input "ling5655"
type input "ling5655"
click at [549, 191] on button "查 询" at bounding box center [543, 190] width 42 height 21
click at [485, 431] on button "确 定" at bounding box center [488, 436] width 42 height 21
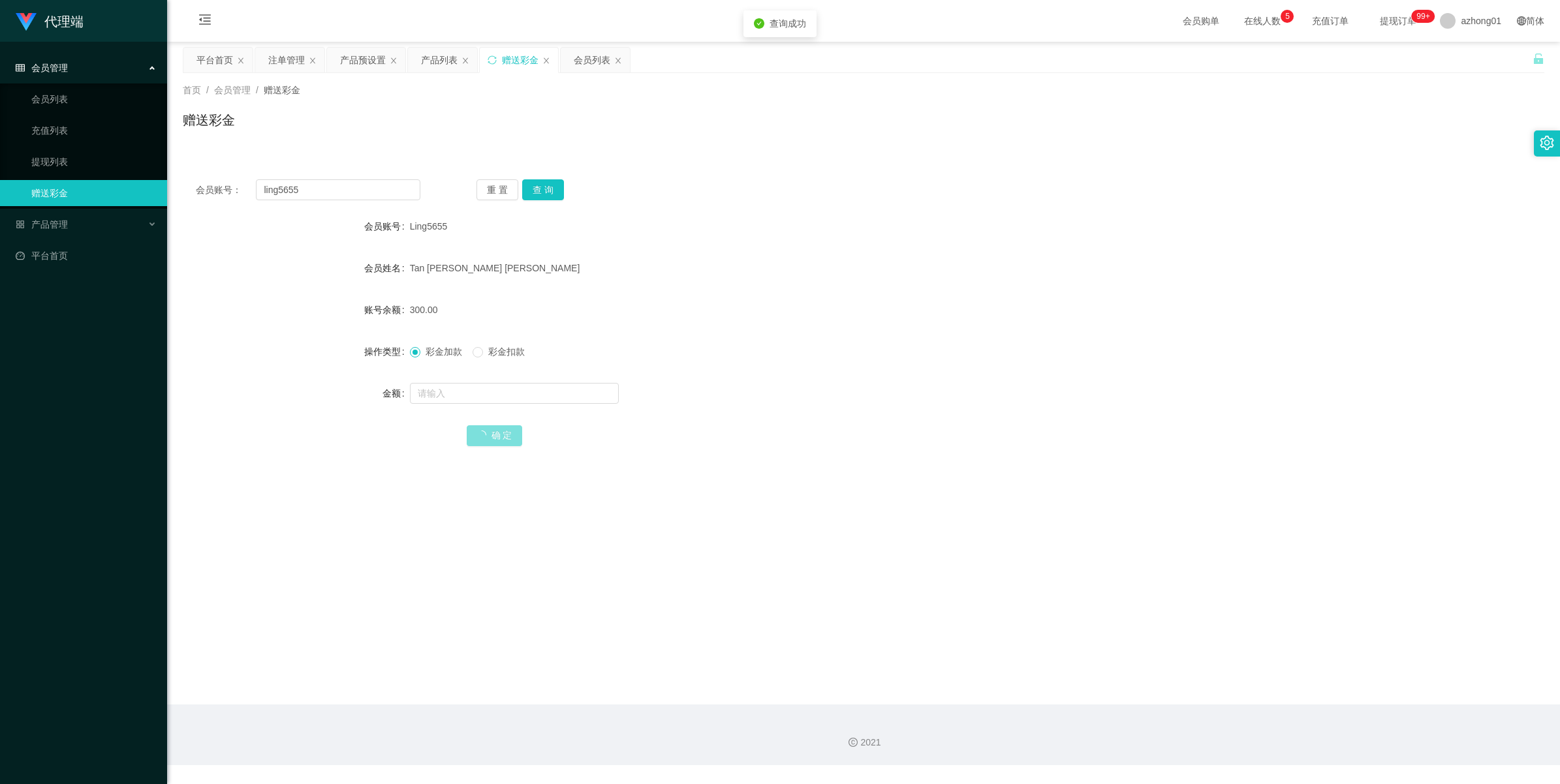
click at [485, 431] on button "确 定" at bounding box center [495, 436] width 56 height 21
click at [485, 431] on span "确 定" at bounding box center [488, 435] width 42 height 10
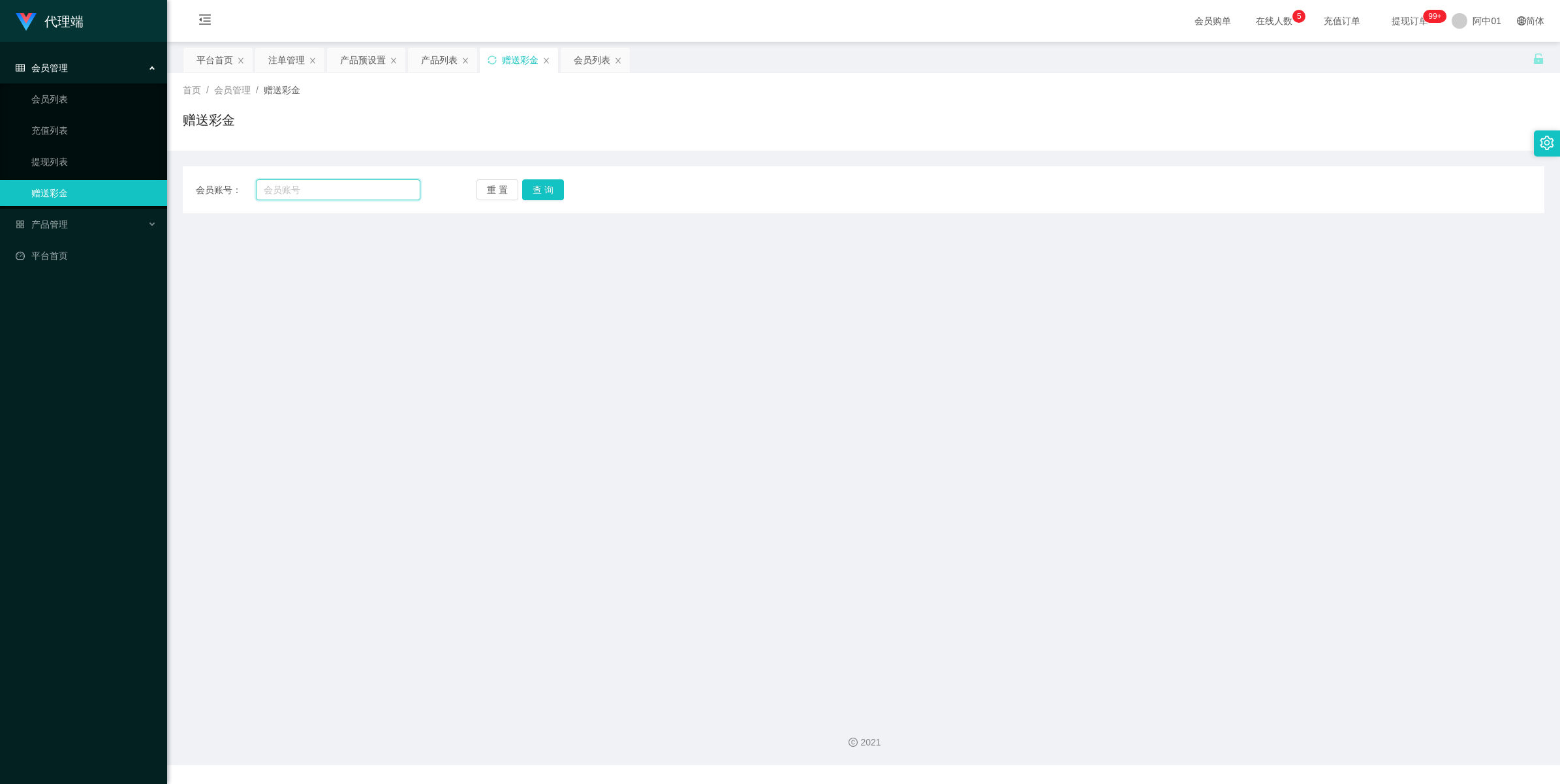
click at [311, 190] on input "text" at bounding box center [338, 190] width 165 height 21
paste input "ling5655"
type input "ling5655"
click at [550, 197] on button "查 询" at bounding box center [543, 190] width 42 height 21
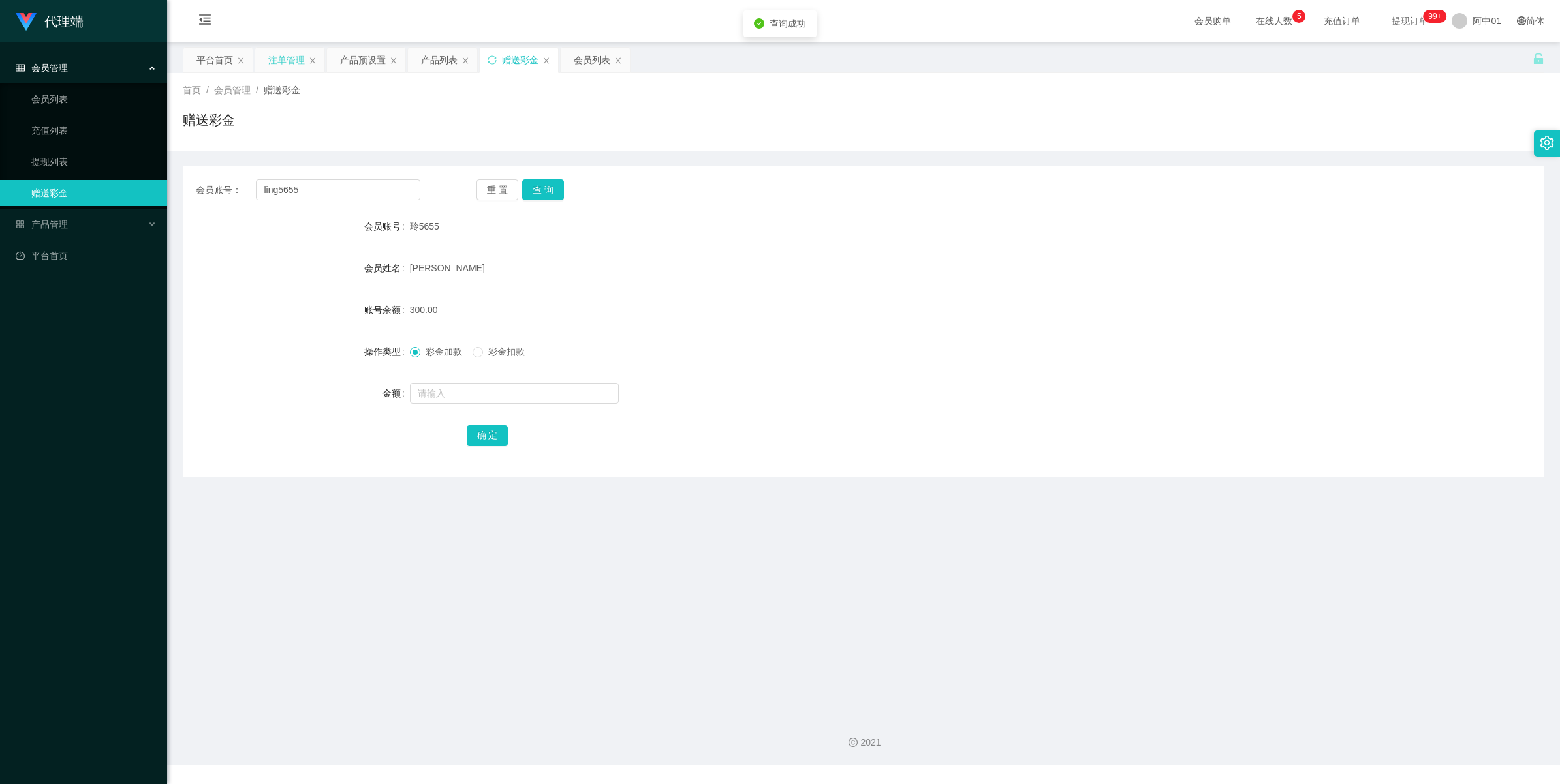
click at [276, 52] on div "注单管理" at bounding box center [286, 60] width 37 height 25
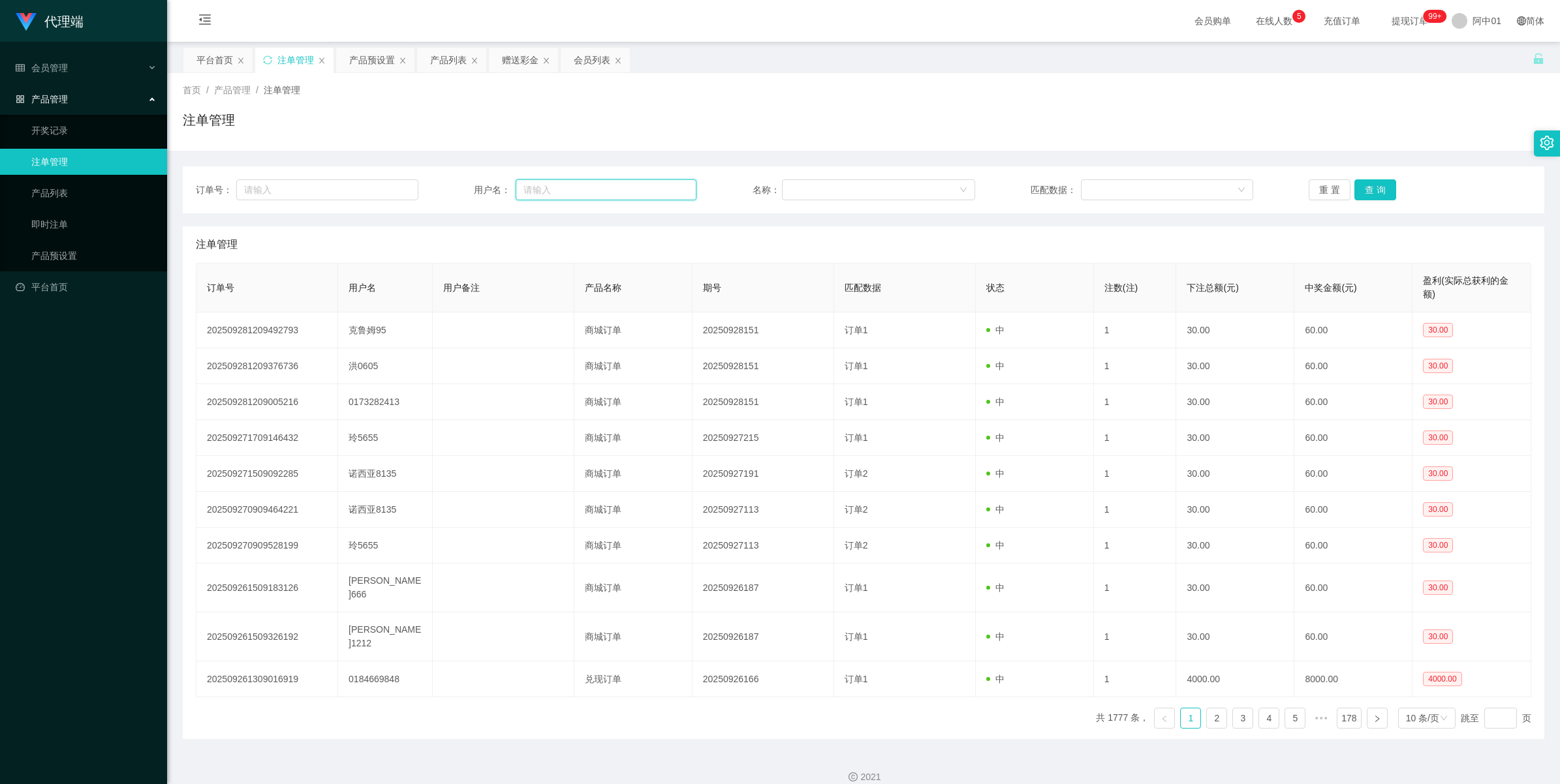
click at [548, 197] on input "text" at bounding box center [606, 190] width 181 height 21
paste input "ling5655"
type input "ling5655"
click at [1376, 190] on button "查 询" at bounding box center [1375, 190] width 42 height 21
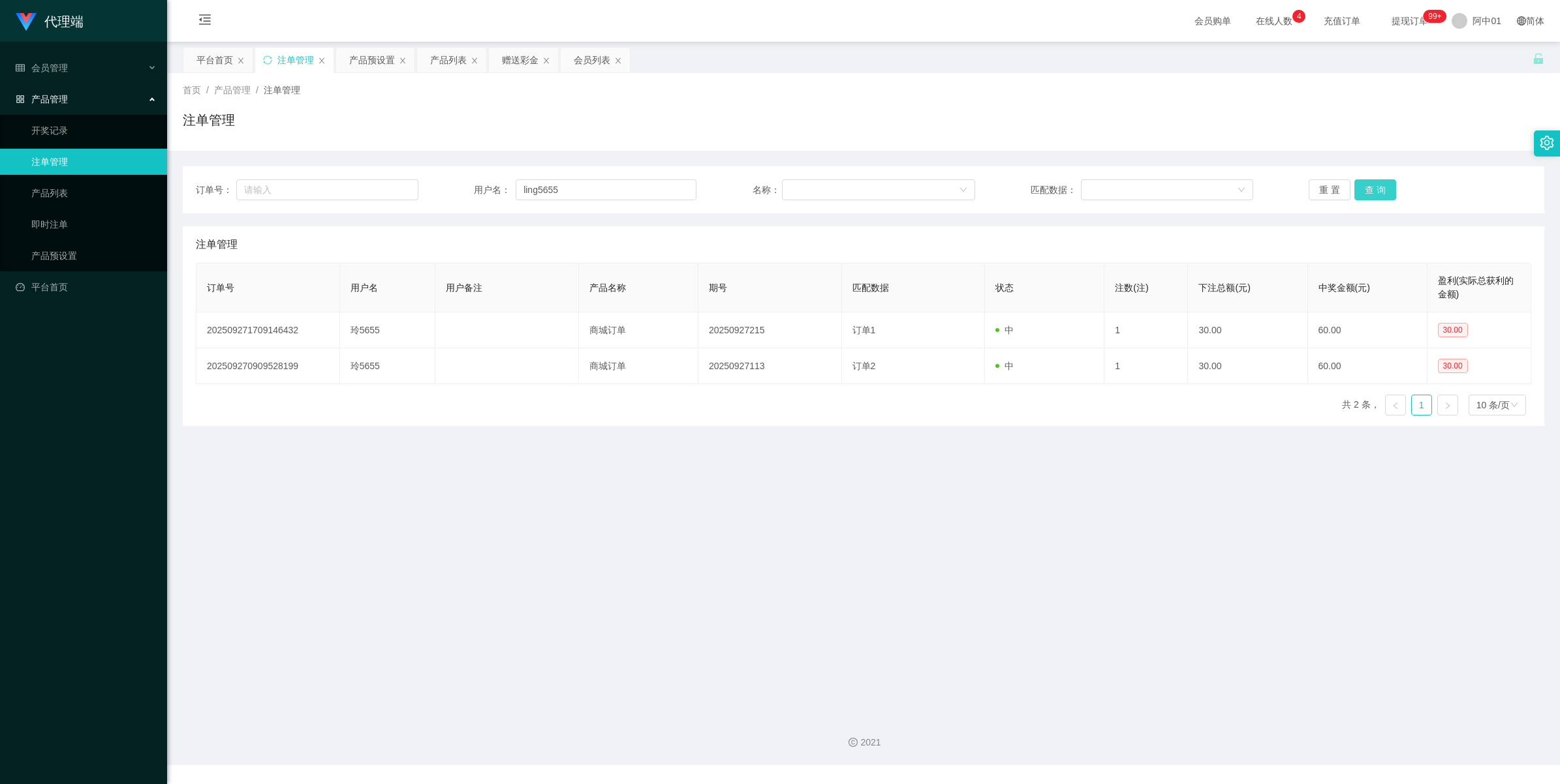
click at [1372, 188] on button "查 询" at bounding box center [1375, 190] width 42 height 21
click at [1372, 188] on div "重 置 查 询" at bounding box center [1420, 190] width 222 height 21
drag, startPoint x: 586, startPoint y: 180, endPoint x: 470, endPoint y: 184, distance: 116.1
click at [470, 184] on div "订单号： 用户名： ling5655 名称： 匹配数据： 重 置 查 询" at bounding box center [863, 190] width 1336 height 21
click at [449, 69] on div "产品列表" at bounding box center [448, 60] width 37 height 25
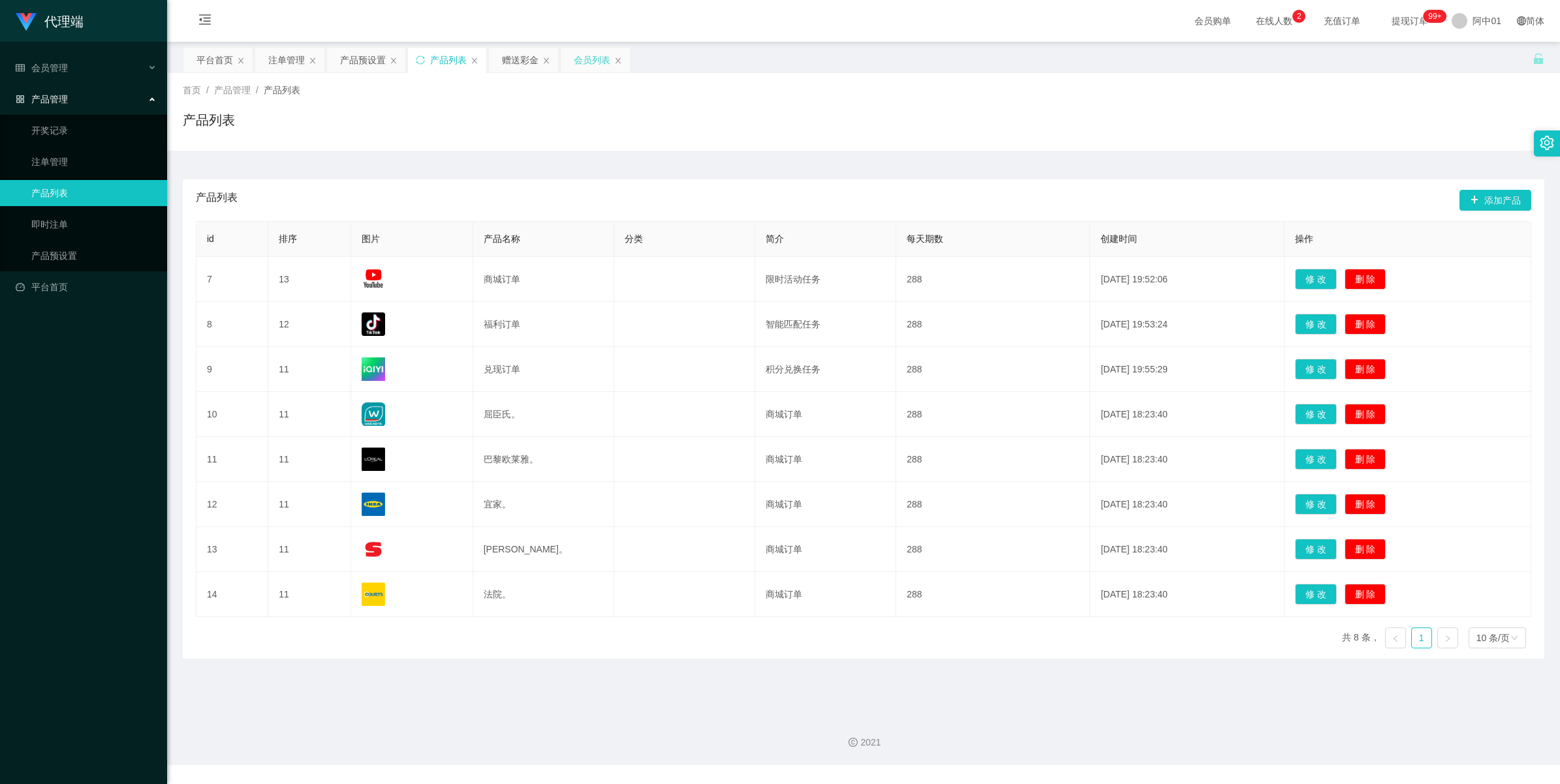
click at [585, 63] on div "会员列表" at bounding box center [592, 60] width 37 height 25
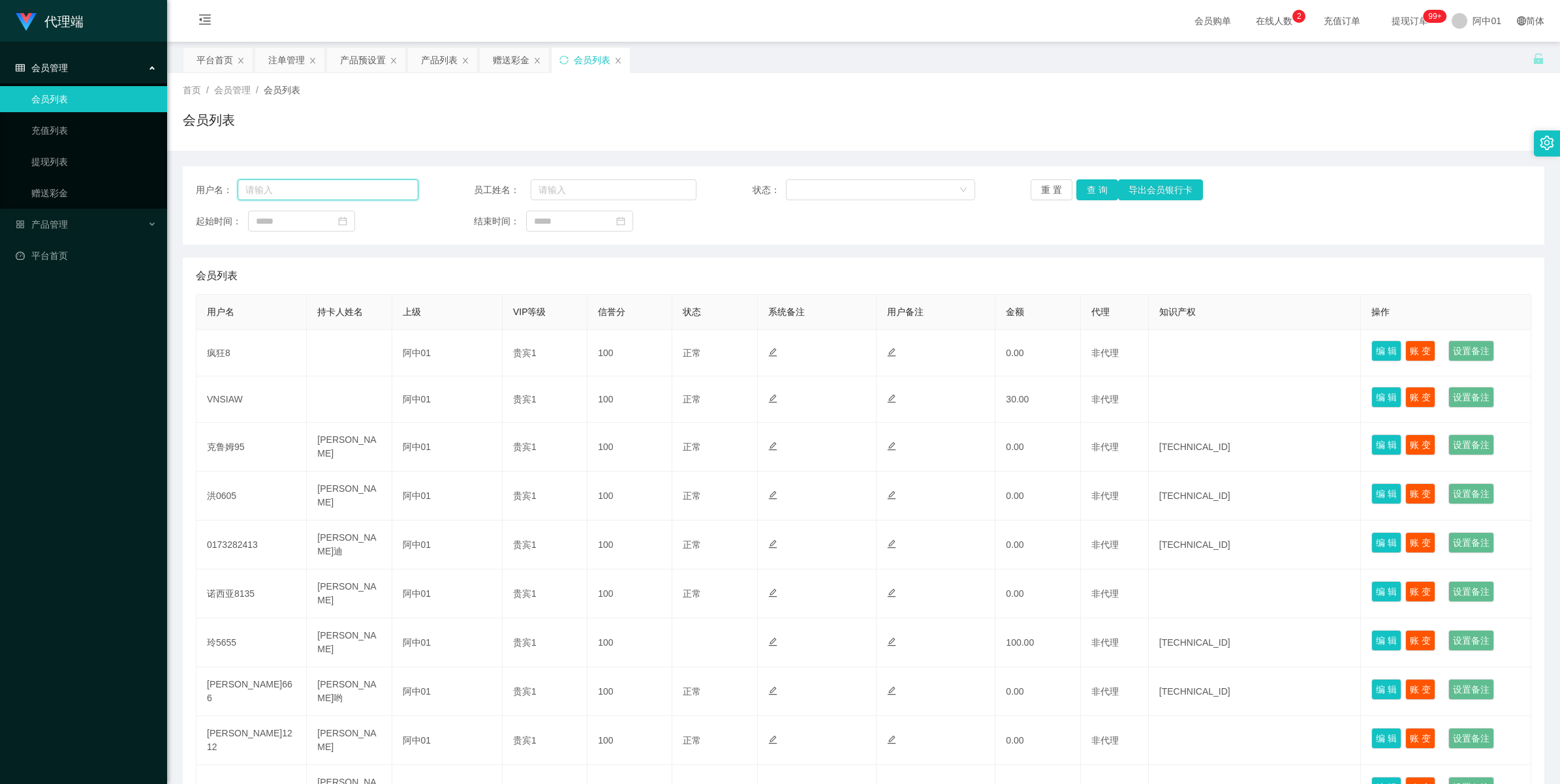
click at [341, 196] on input "text" at bounding box center [328, 190] width 181 height 21
paste input "ling5655"
type input "ling5655"
click at [1092, 187] on button "查 询" at bounding box center [1097, 190] width 42 height 21
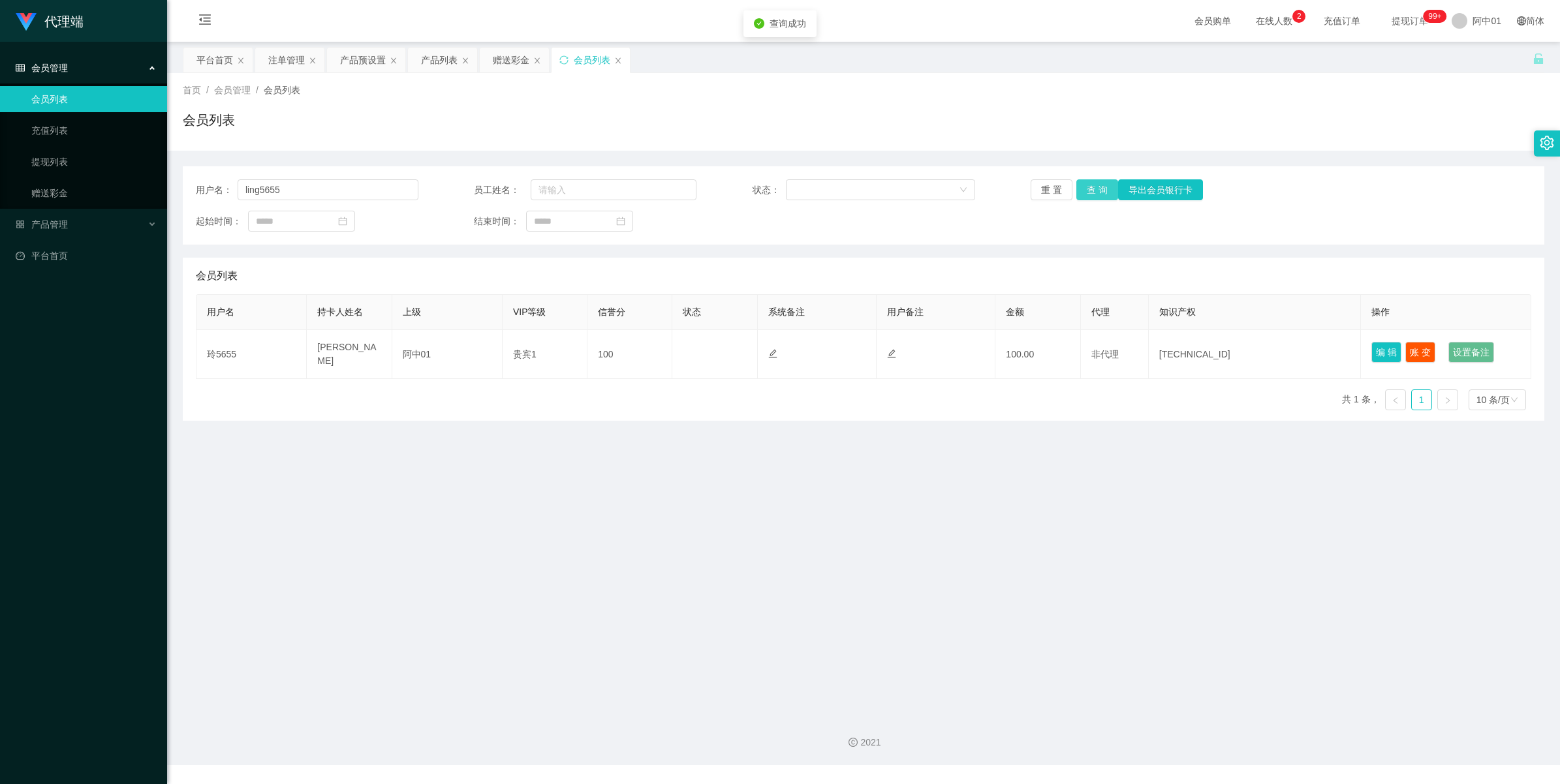
click at [1092, 187] on button "查 询" at bounding box center [1097, 190] width 42 height 21
click at [1092, 187] on button "查 询" at bounding box center [1104, 190] width 56 height 21
click at [1092, 187] on div "重 置 查 询 导出会员银行卡" at bounding box center [1142, 190] width 222 height 21
click at [1092, 187] on button "查 询" at bounding box center [1097, 190] width 42 height 21
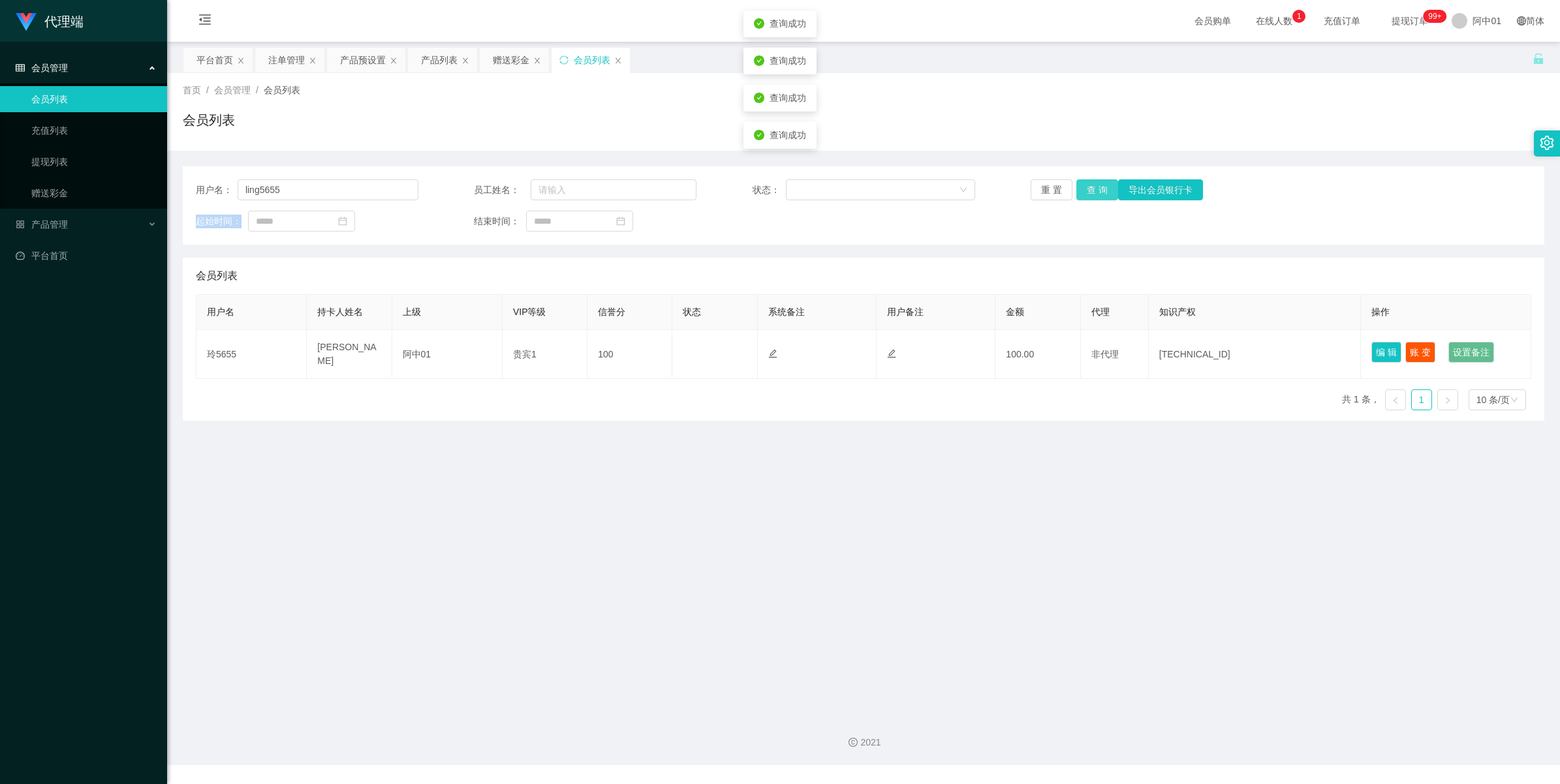
click at [1092, 187] on button "查 询" at bounding box center [1097, 190] width 42 height 21
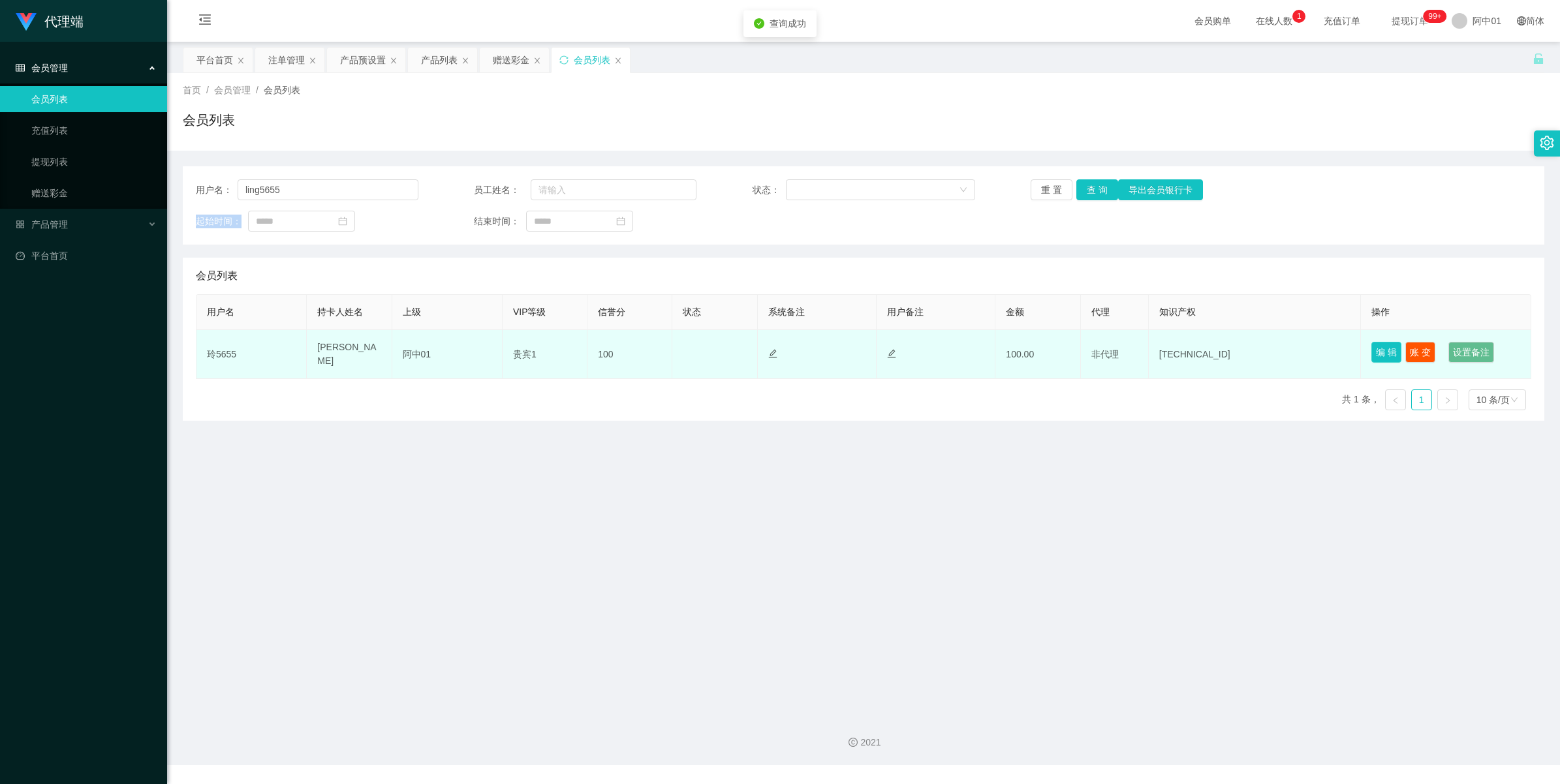
click at [1381, 356] on button "编 辑" at bounding box center [1386, 352] width 30 height 21
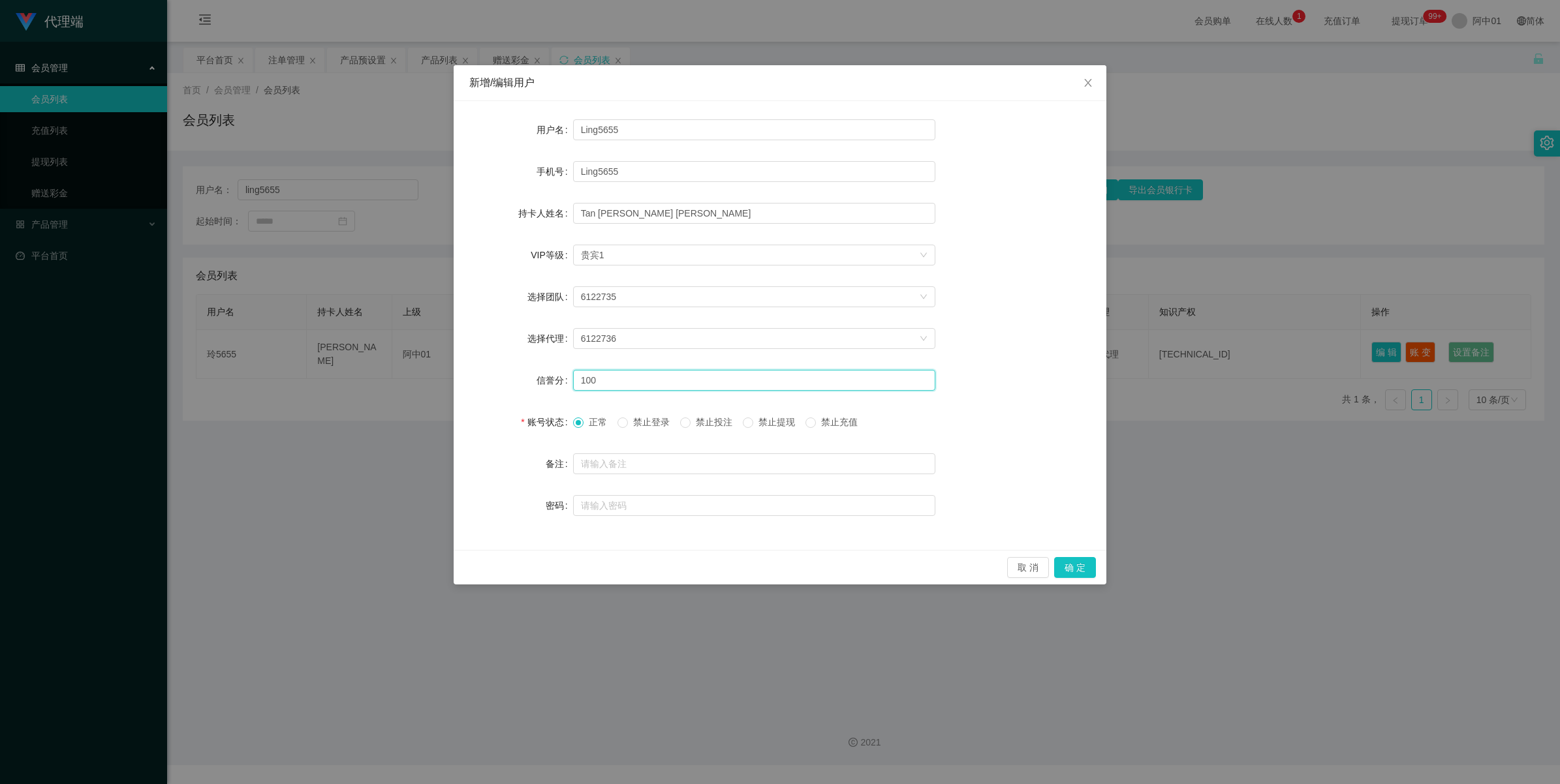
click at [622, 378] on input "100" at bounding box center [754, 381] width 363 height 21
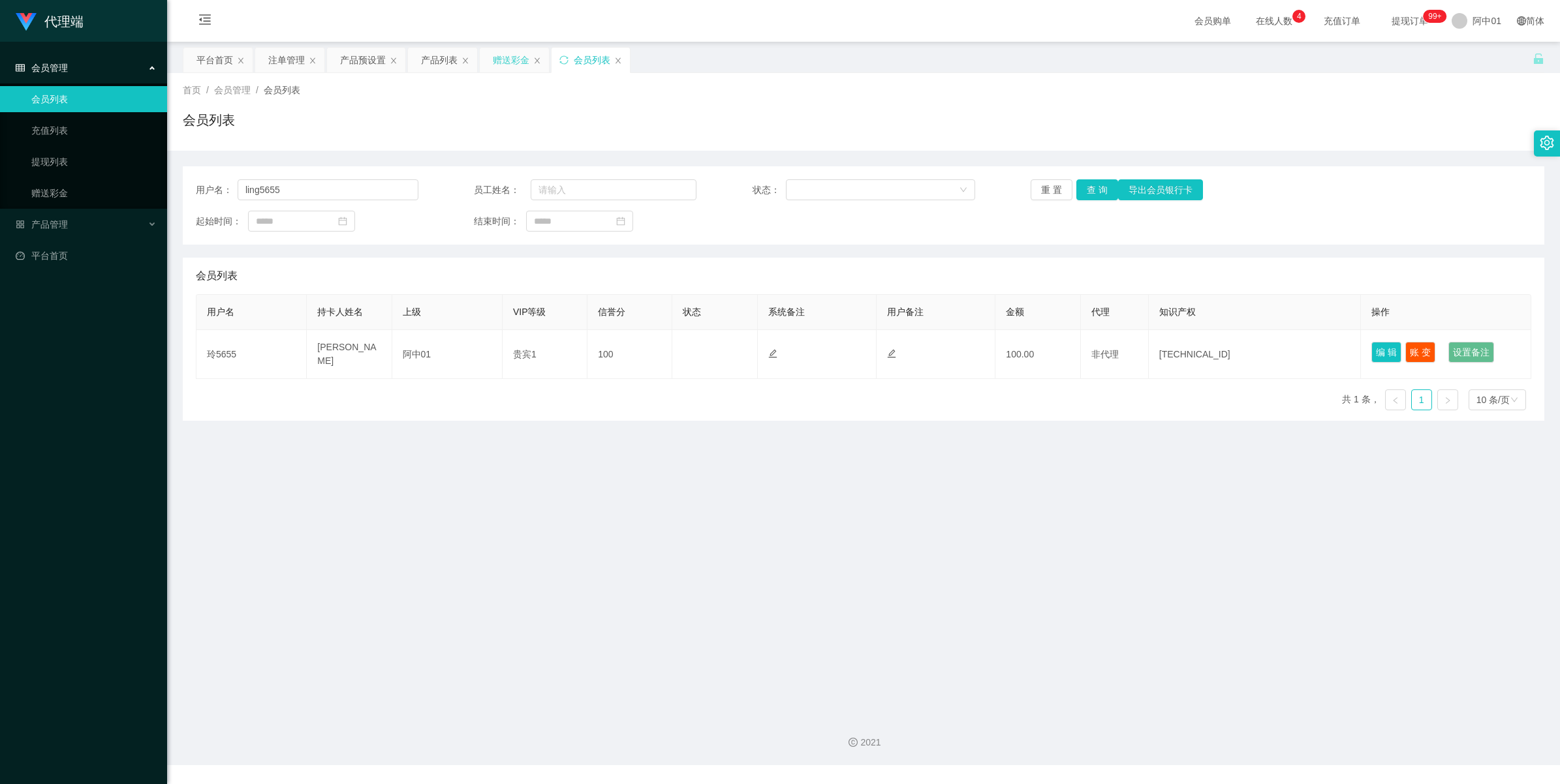
click at [488, 62] on div "赠送彩金" at bounding box center [515, 60] width 69 height 25
click at [508, 72] on div "赠送彩金" at bounding box center [511, 60] width 37 height 25
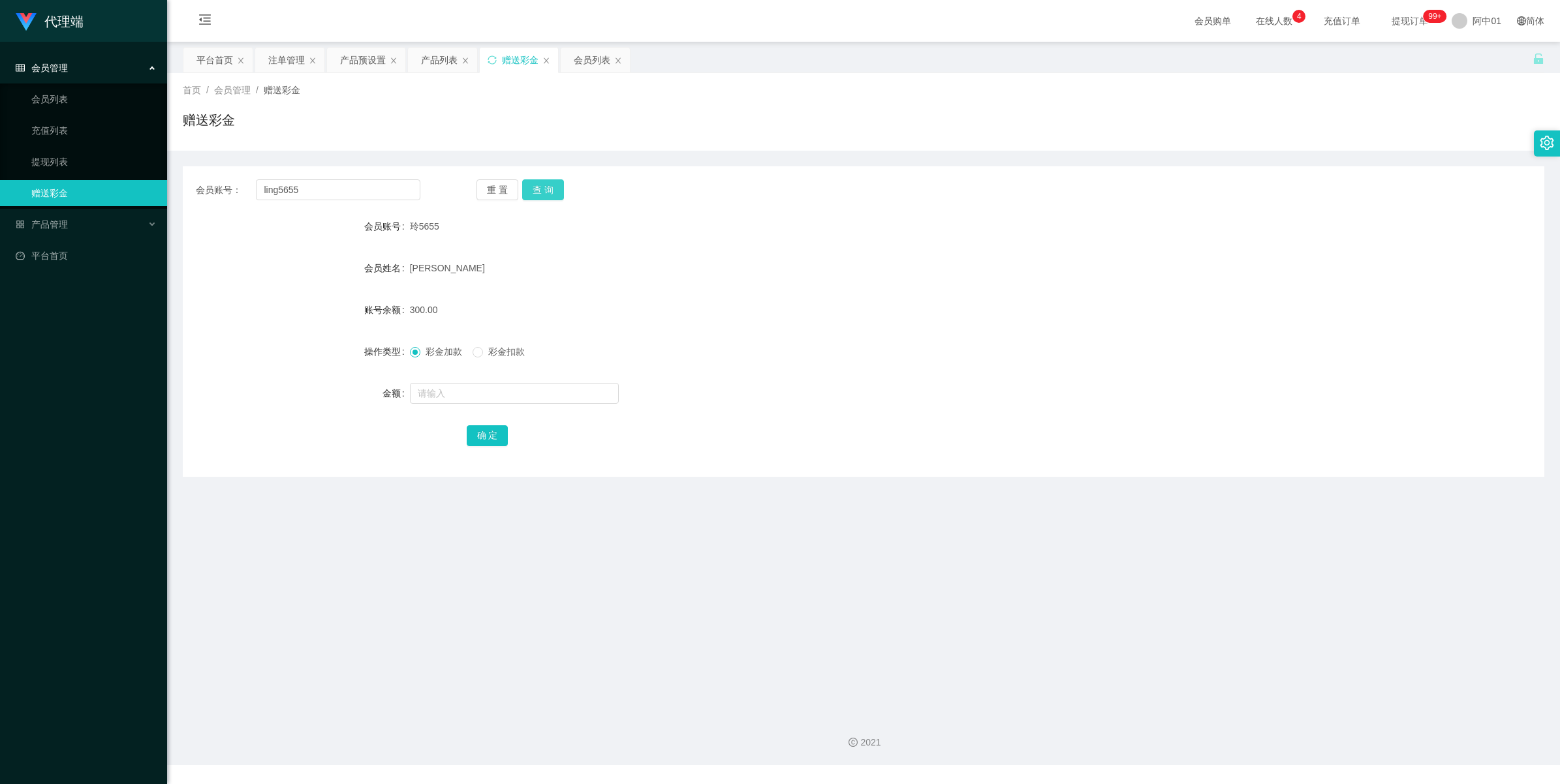
click at [548, 191] on button "查 询" at bounding box center [543, 190] width 42 height 21
click at [431, 395] on input "text" at bounding box center [514, 394] width 209 height 21
type input "600"
click at [470, 437] on button "确 定" at bounding box center [488, 436] width 42 height 21
click at [1472, 23] on span "阿中01" at bounding box center [1486, 21] width 28 height 42
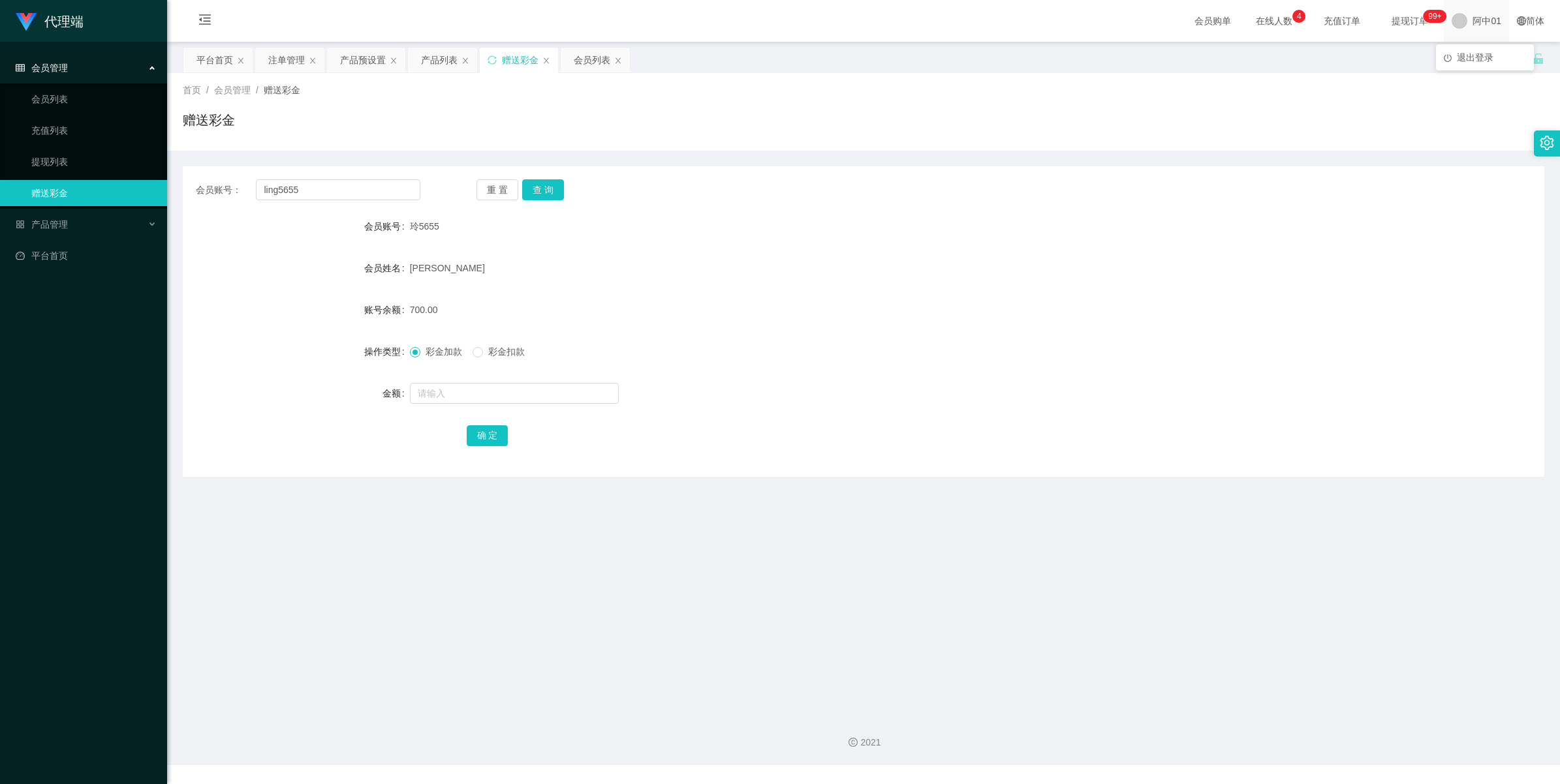
click at [1486, 24] on span "阿中01" at bounding box center [1486, 21] width 28 height 42
click at [542, 187] on button "查 询" at bounding box center [543, 190] width 42 height 21
click at [542, 187] on div "重 置 查 询" at bounding box center [588, 190] width 224 height 21
drag, startPoint x: 338, startPoint y: 183, endPoint x: 124, endPoint y: 160, distance: 215.2
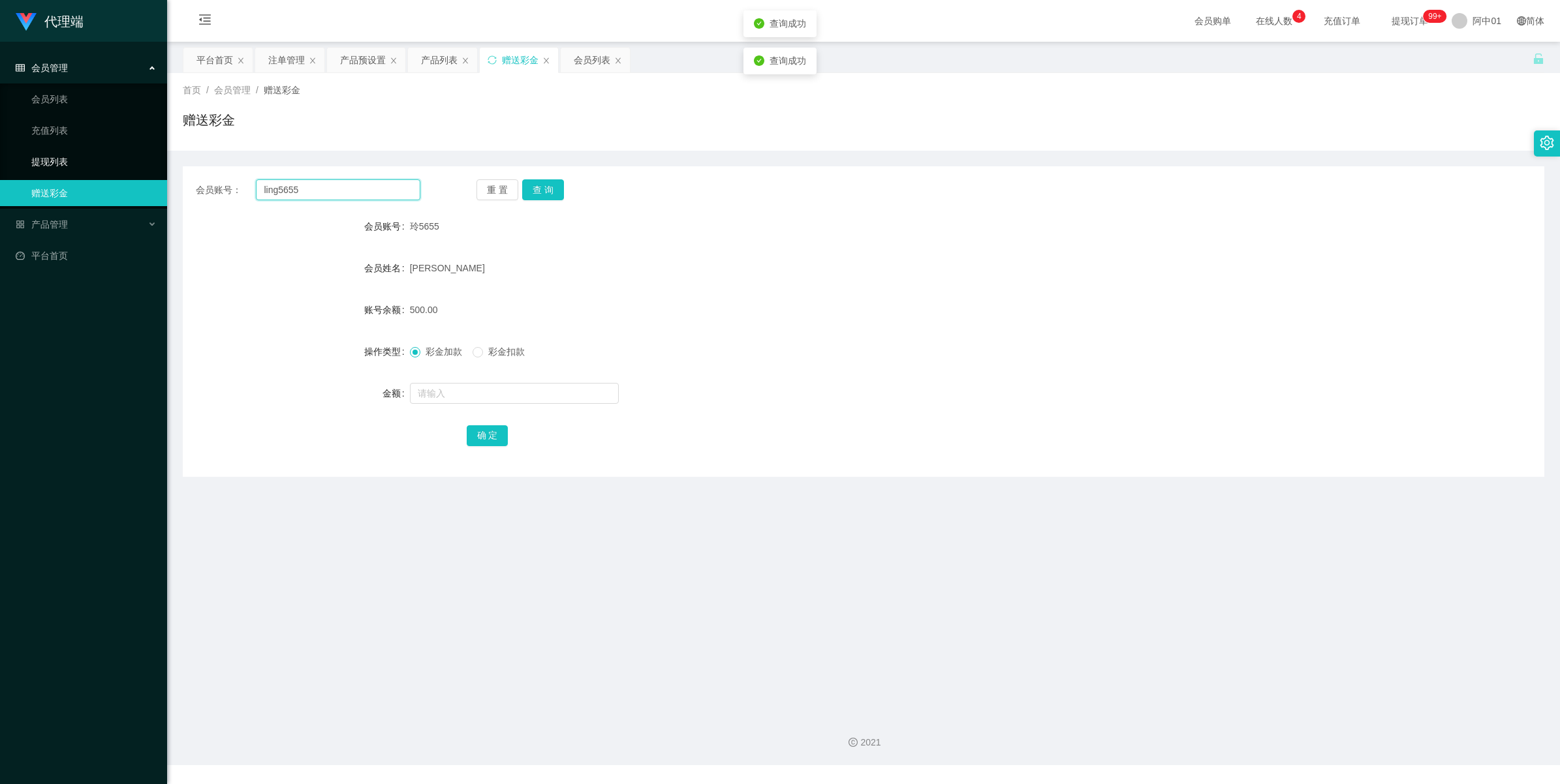
click at [124, 160] on section "代理端 会员管理 会员列表 充值列表 提现列表 赠送彩金 产品管理 开奖记录 注单管理 产品列表 即时注单 产品预设置 平台首页 保存配置 重置配置 整体风格…" at bounding box center [780, 383] width 1560 height 765
click at [285, 64] on div "注单管理" at bounding box center [286, 60] width 37 height 25
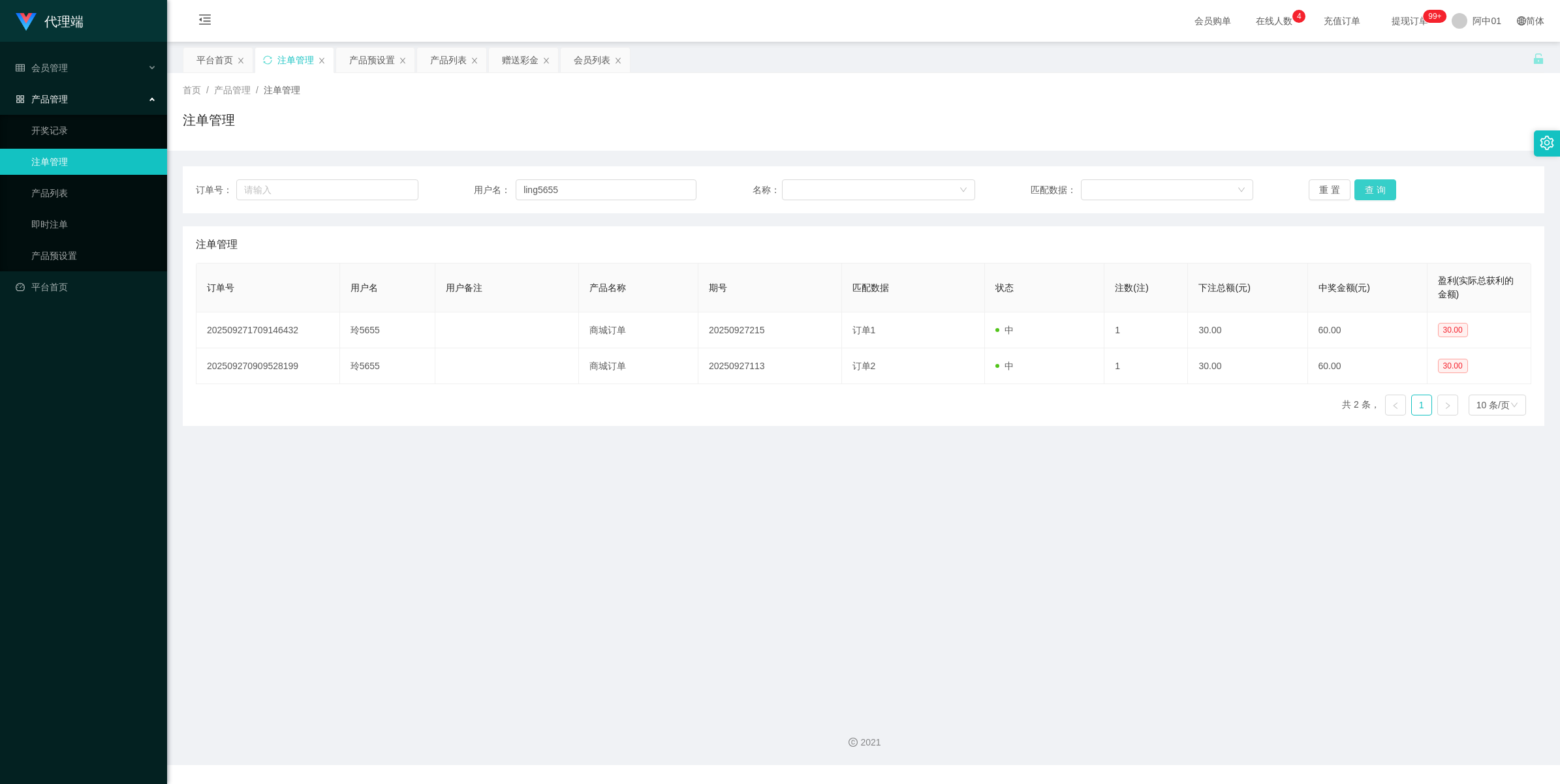
click at [1361, 190] on button "查 询" at bounding box center [1375, 190] width 42 height 21
click at [1361, 190] on div "重 置 查 询" at bounding box center [1420, 190] width 222 height 21
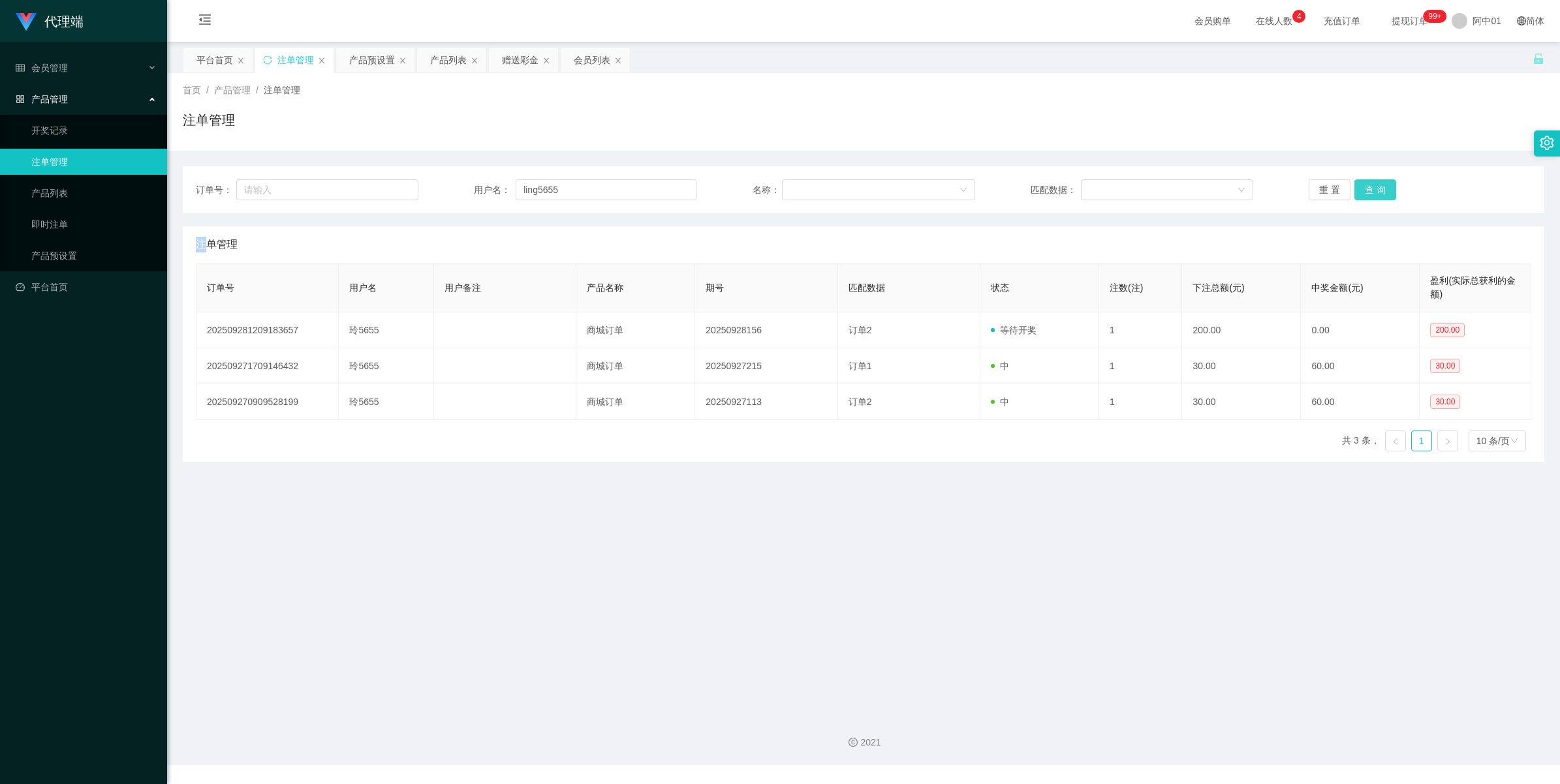
click at [1361, 190] on button "查 询" at bounding box center [1375, 190] width 42 height 21
click at [1361, 190] on button "查 询" at bounding box center [1382, 190] width 56 height 21
click at [1361, 190] on div "重 置 查 询" at bounding box center [1420, 190] width 222 height 21
click at [1361, 190] on button "查 询" at bounding box center [1375, 190] width 42 height 21
click at [1361, 190] on div "重 置 查 询" at bounding box center [1420, 190] width 222 height 21
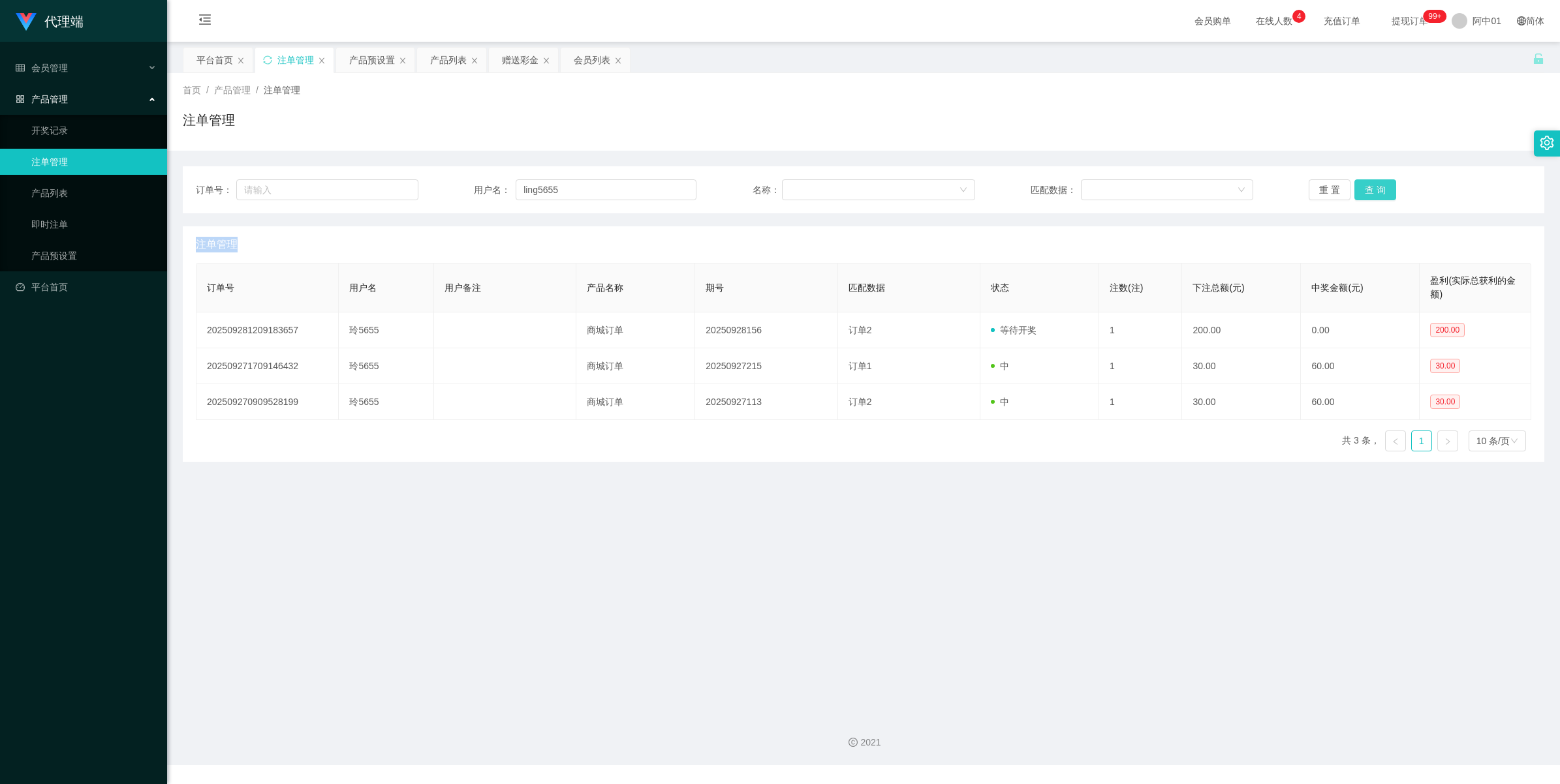
click at [1361, 190] on button "查 询" at bounding box center [1375, 190] width 42 height 21
click at [1361, 190] on div "重 置 查 询" at bounding box center [1420, 190] width 222 height 21
click at [1361, 190] on button "查 询" at bounding box center [1375, 190] width 42 height 21
click at [1361, 190] on div "重 置 查 询" at bounding box center [1420, 190] width 222 height 21
click at [1361, 190] on button "查 询" at bounding box center [1375, 190] width 42 height 21
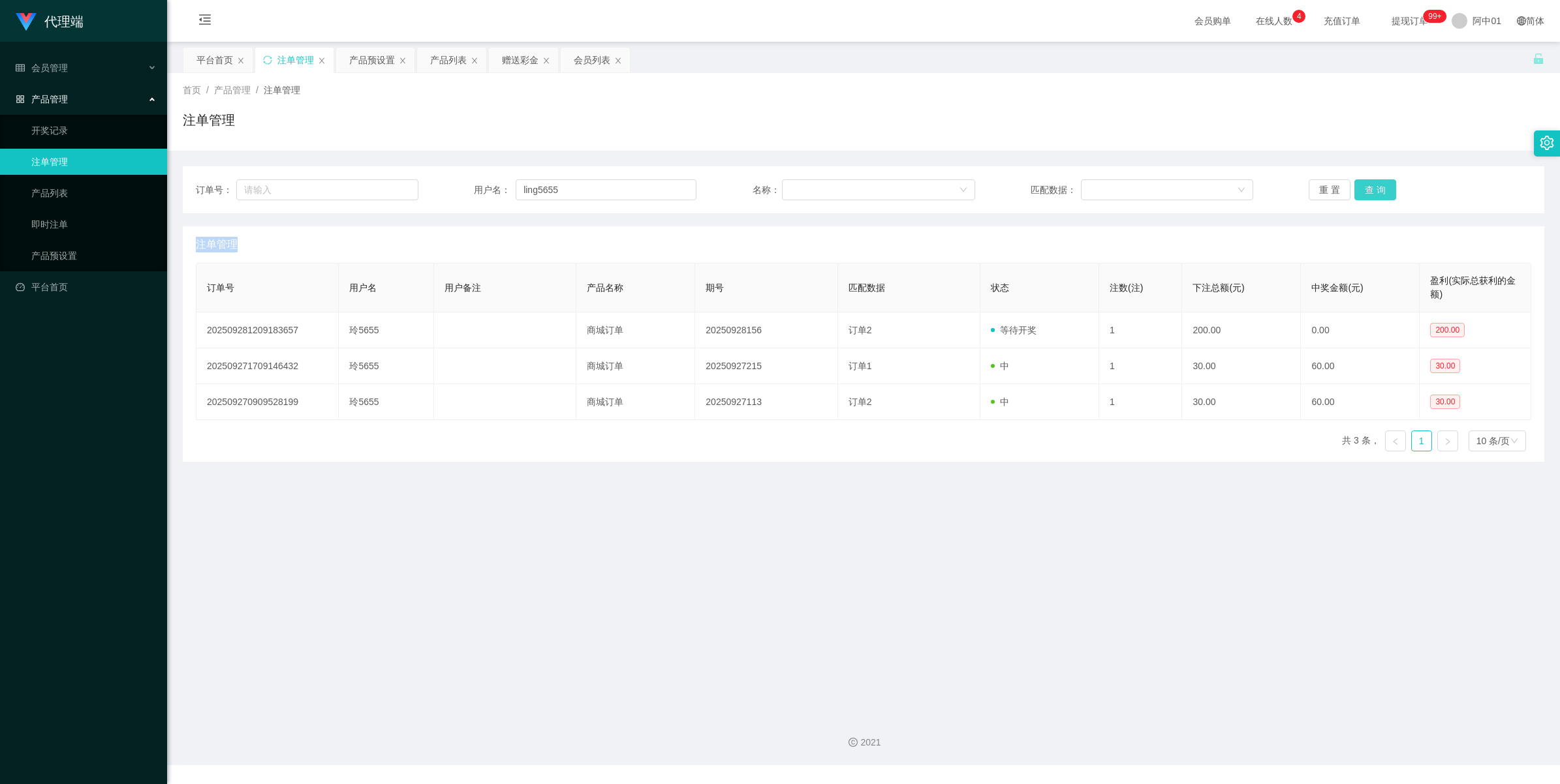
click at [1361, 190] on div "重 置 查 询" at bounding box center [1420, 190] width 222 height 21
click at [1361, 190] on button "查 询" at bounding box center [1375, 190] width 42 height 21
click at [1361, 190] on div "重 置 查 询" at bounding box center [1420, 190] width 222 height 21
click at [381, 66] on div "产品预设置" at bounding box center [372, 60] width 46 height 25
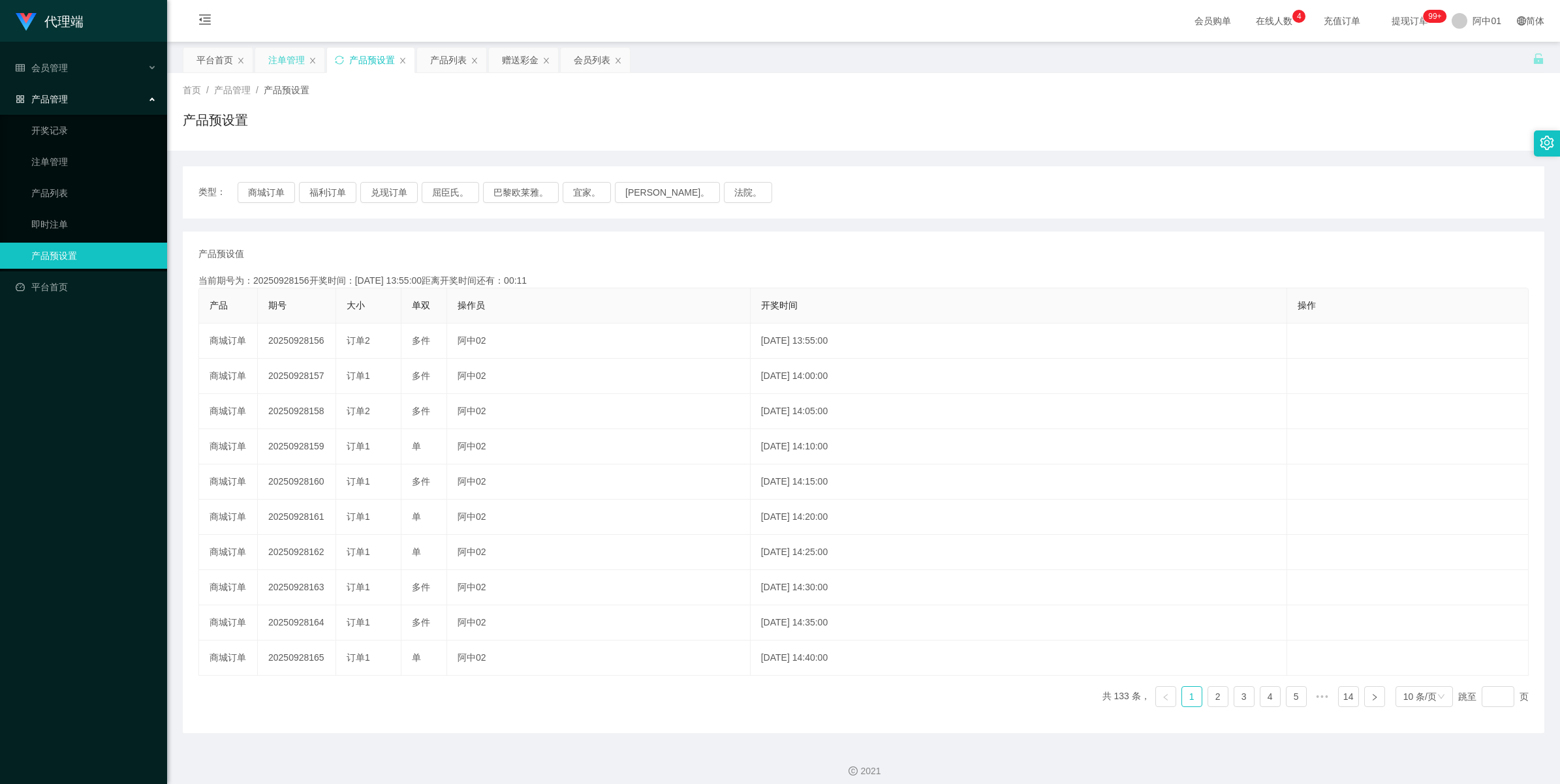
click at [277, 67] on div "注单管理" at bounding box center [286, 60] width 37 height 25
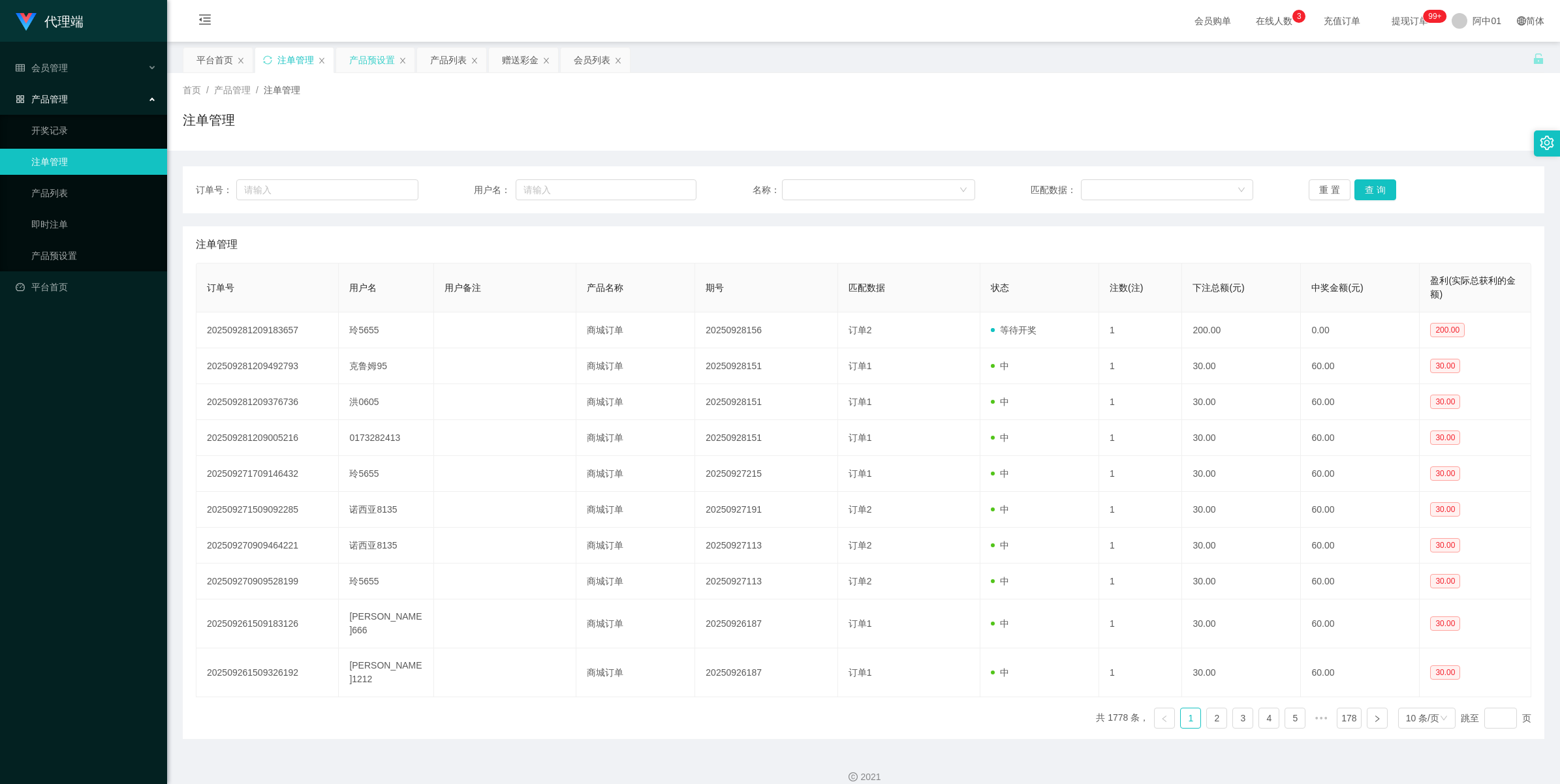
click at [375, 64] on div "产品预设置" at bounding box center [372, 60] width 46 height 25
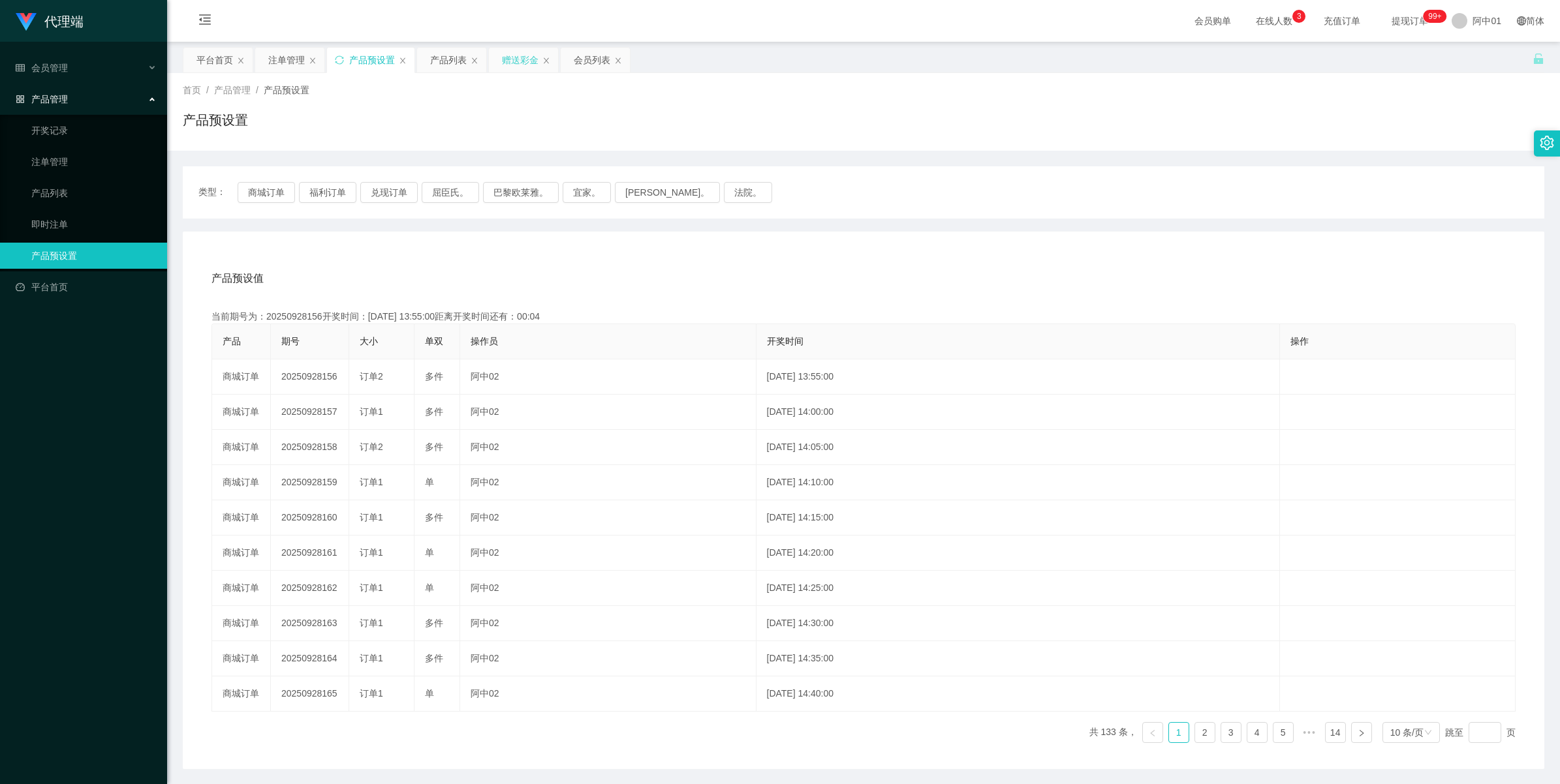
click at [524, 64] on div "赠送彩金" at bounding box center [520, 60] width 37 height 25
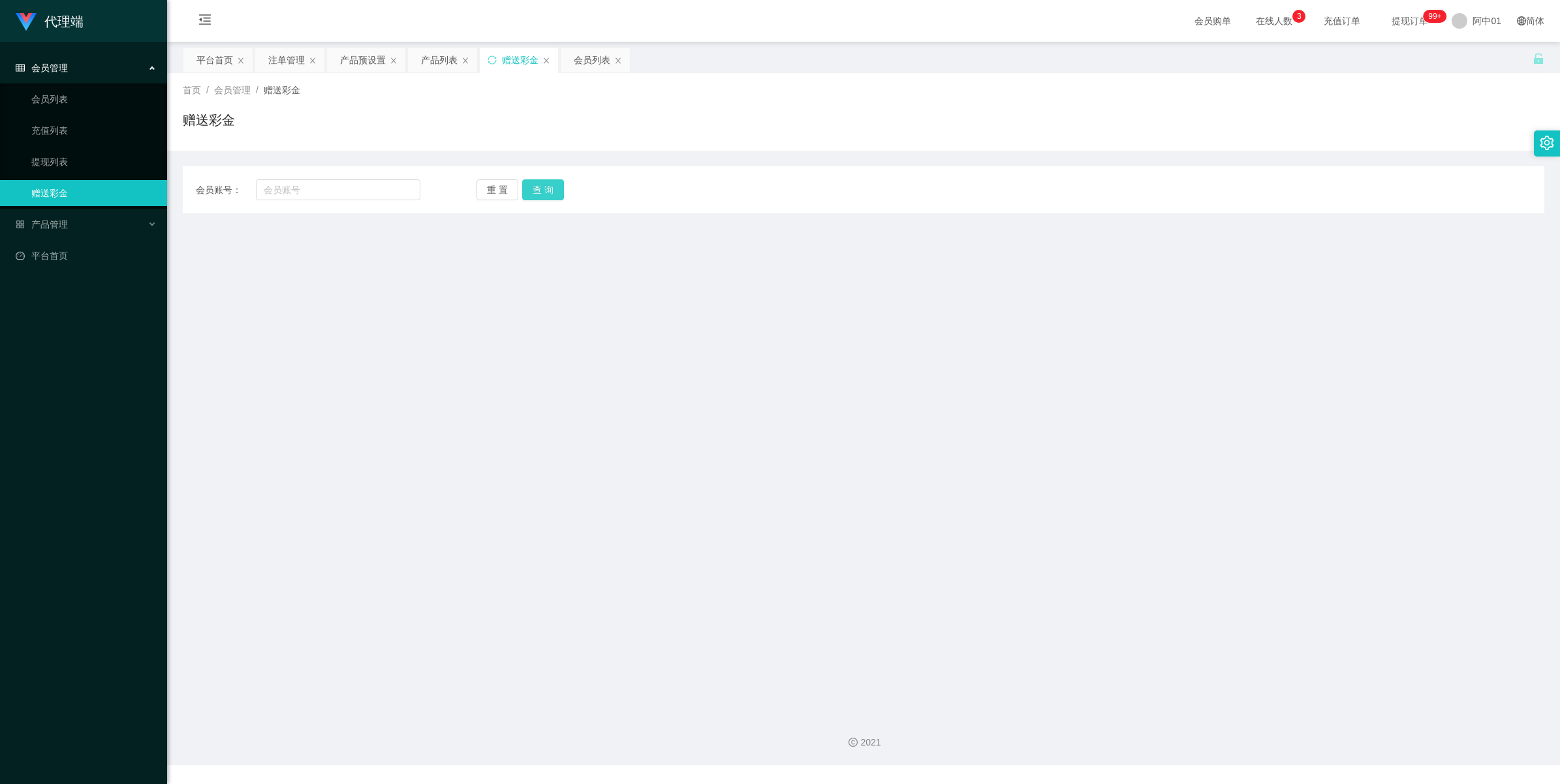
click at [536, 190] on button "查 询" at bounding box center [543, 190] width 42 height 21
click at [317, 202] on div "会员账号： 重 置 查 询 会员账号 会员姓名 账号余额 操作类型 彩金加款 彩金扣款 金额 确 定" at bounding box center [863, 190] width 1361 height 47
click at [317, 201] on div "会员账号： 重 置 查 询 会员账号 会员姓名 账号余额 操作类型 彩金加款 彩金扣款 金额 确 定" at bounding box center [863, 190] width 1361 height 47
click at [317, 192] on input "text" at bounding box center [338, 190] width 165 height 21
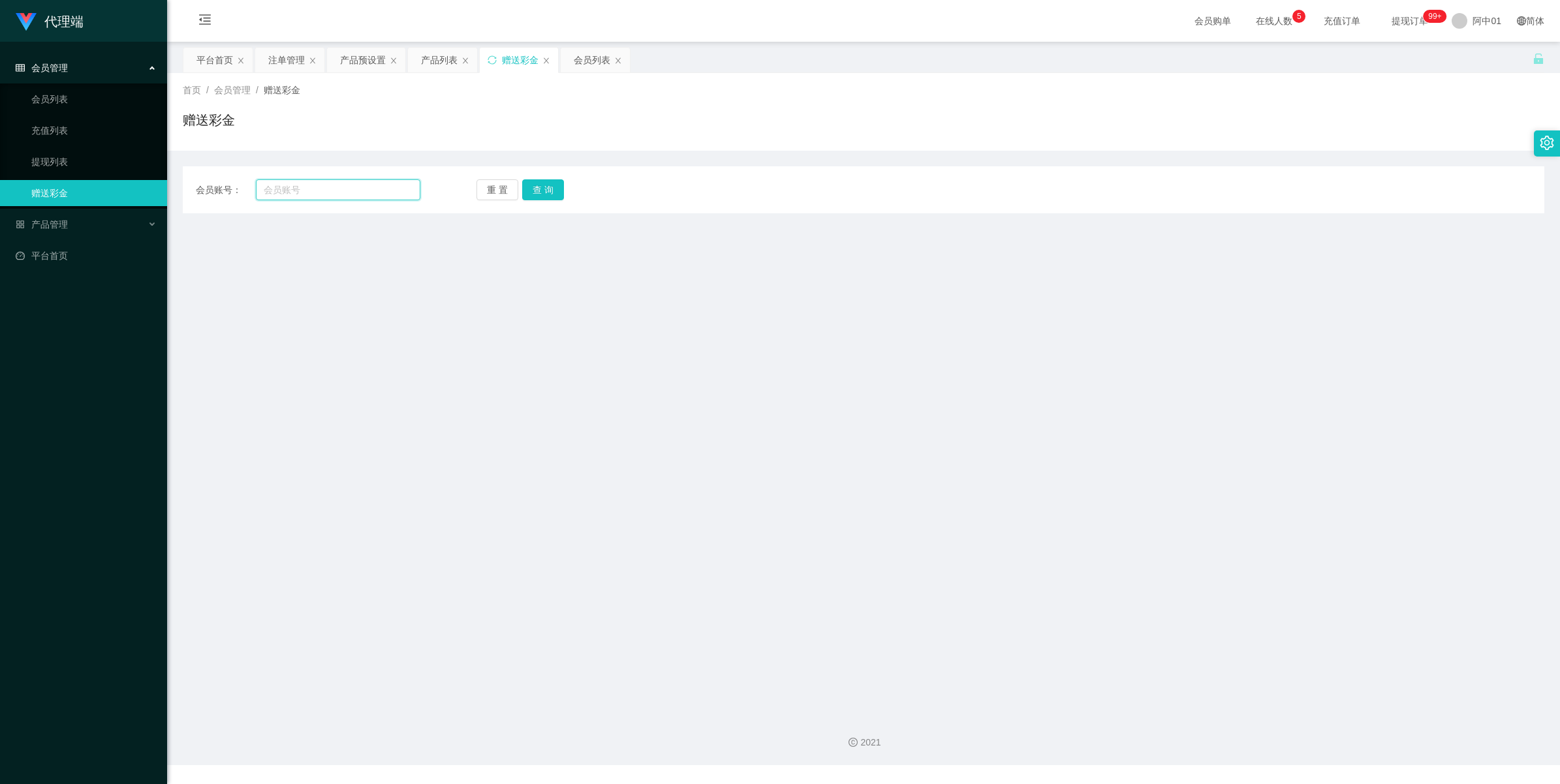
paste input "ling5655"
type input "ling5655"
click at [534, 187] on button "查 询" at bounding box center [543, 190] width 42 height 21
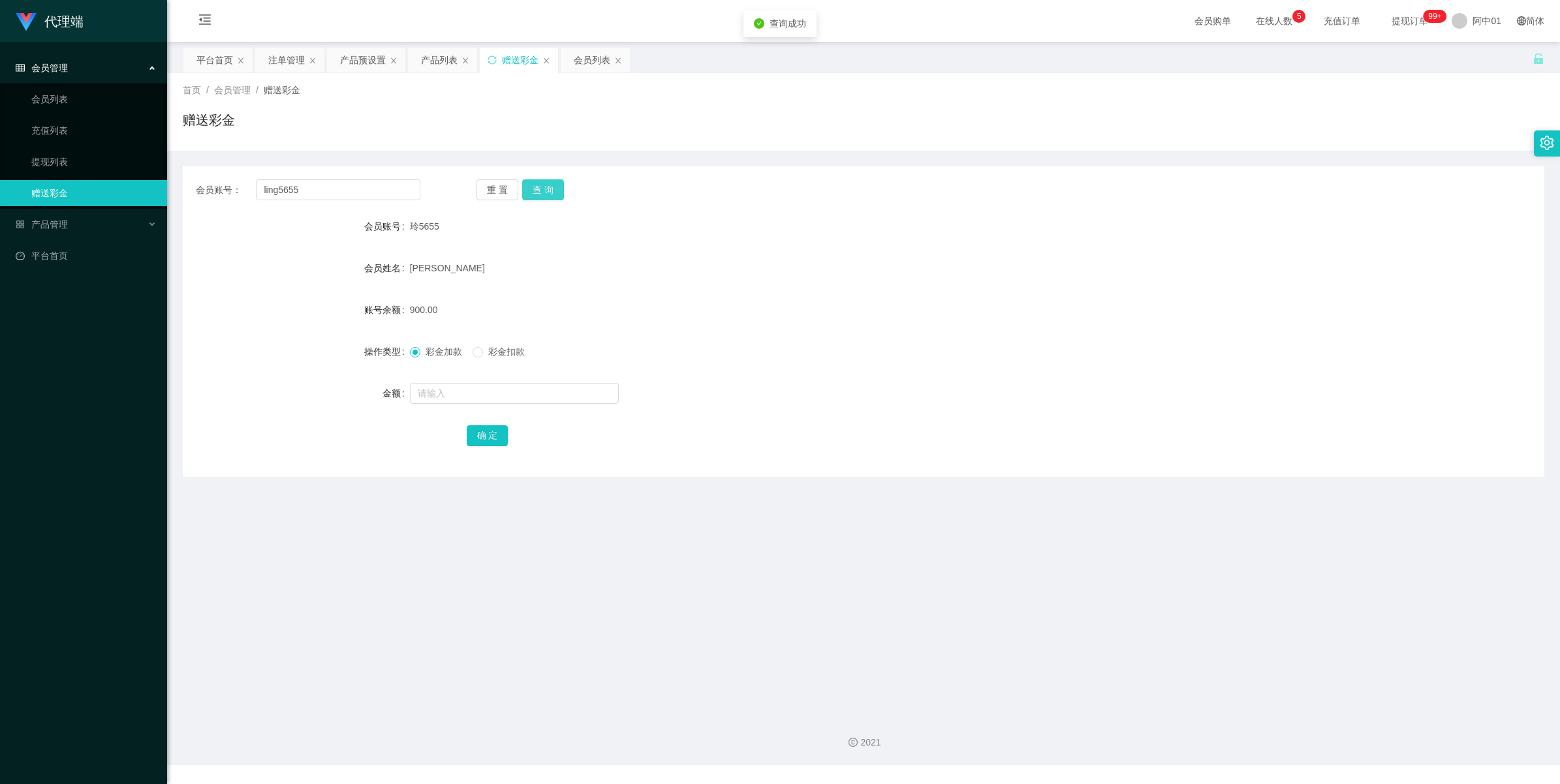
click at [534, 187] on button "查 询" at bounding box center [543, 190] width 42 height 21
click at [451, 392] on input "text" at bounding box center [514, 394] width 209 height 21
type input "200"
click at [478, 434] on button "确 定" at bounding box center [488, 436] width 42 height 21
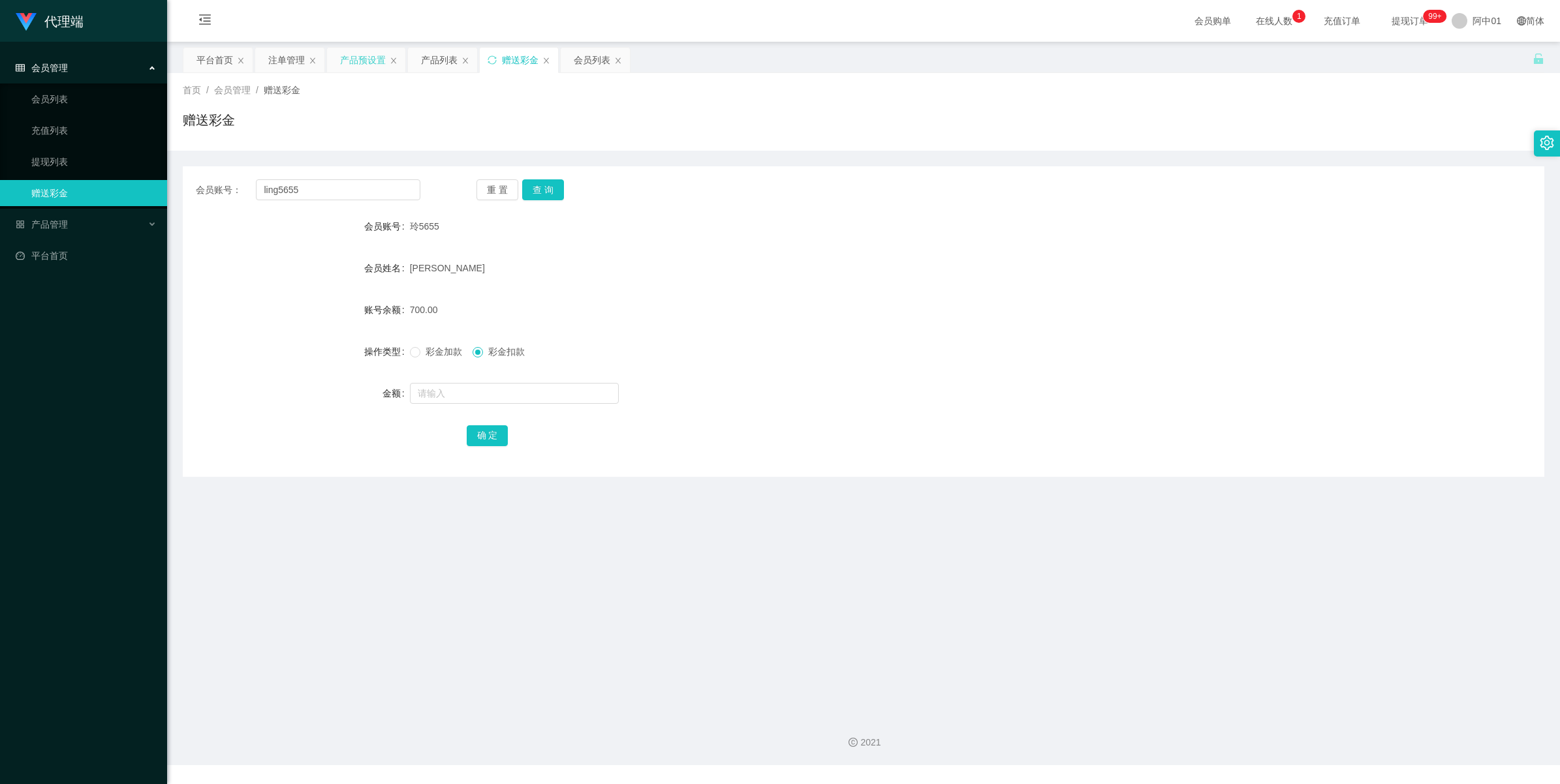
click at [353, 60] on div "产品预设置" at bounding box center [363, 60] width 46 height 25
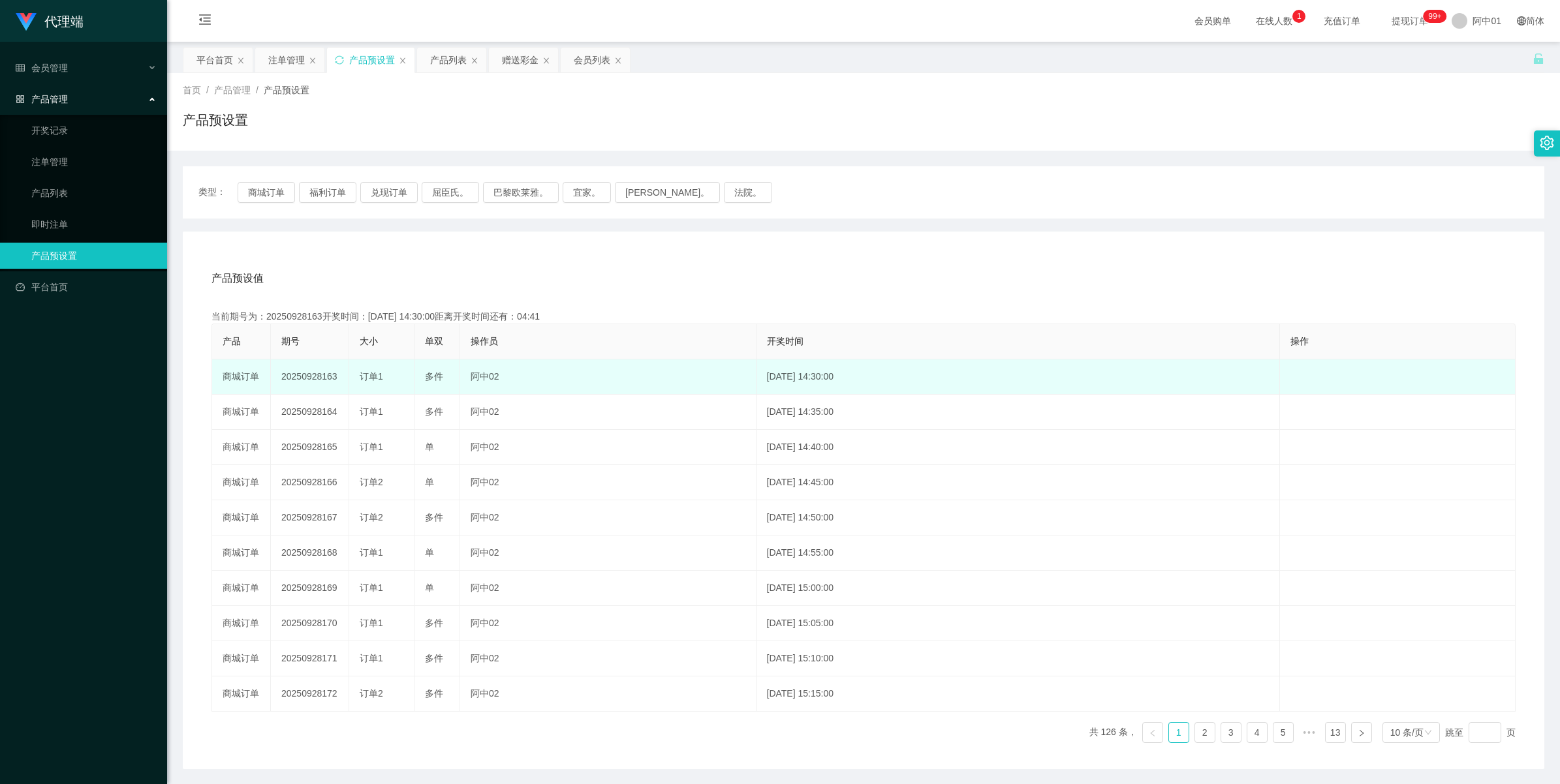
click at [297, 382] on td "20250928163" at bounding box center [310, 377] width 78 height 35
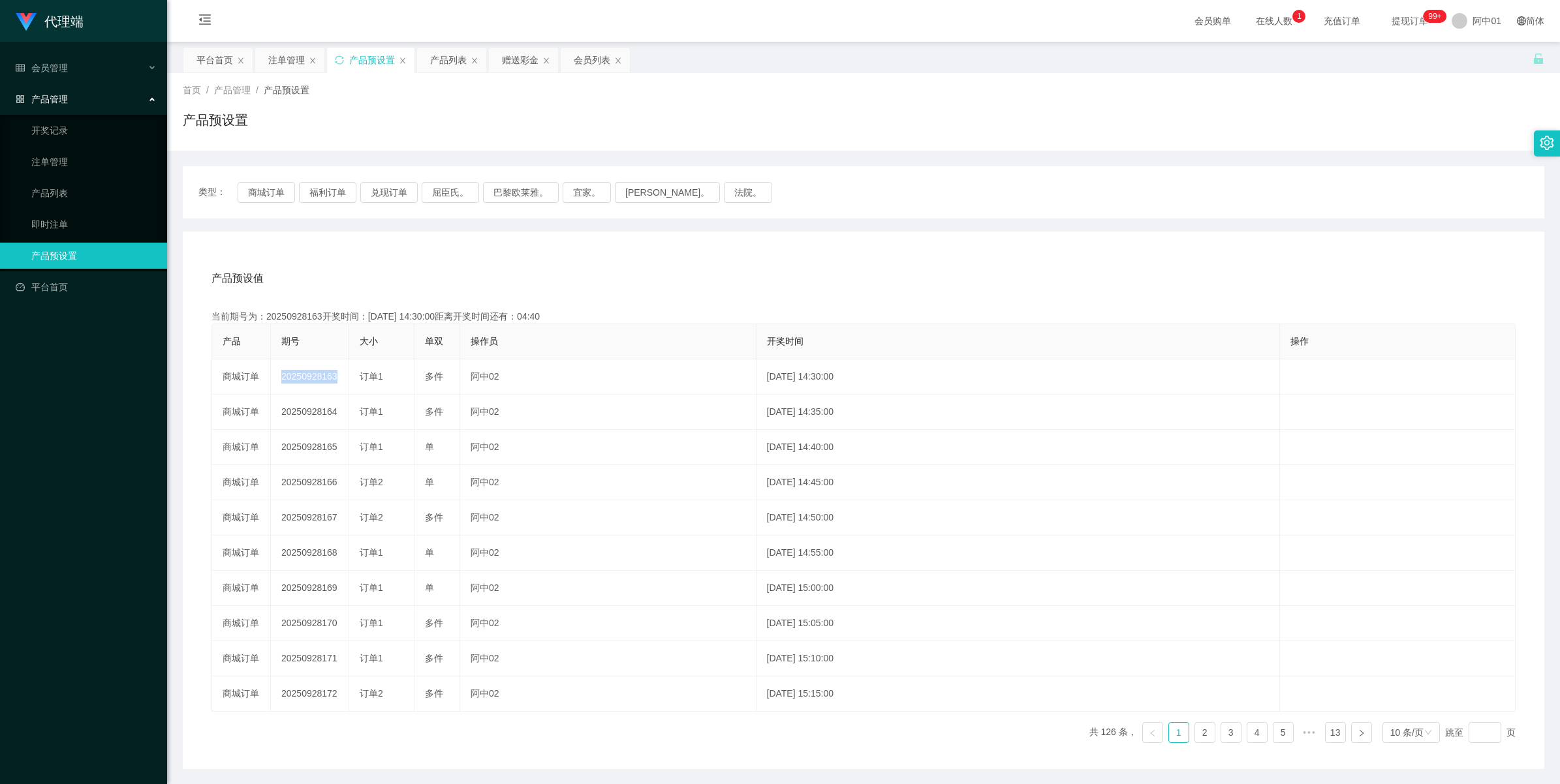
copy td "20250928163"
click at [389, 196] on button "兑现订单" at bounding box center [389, 192] width 58 height 21
